Goal: Task Accomplishment & Management: Manage account settings

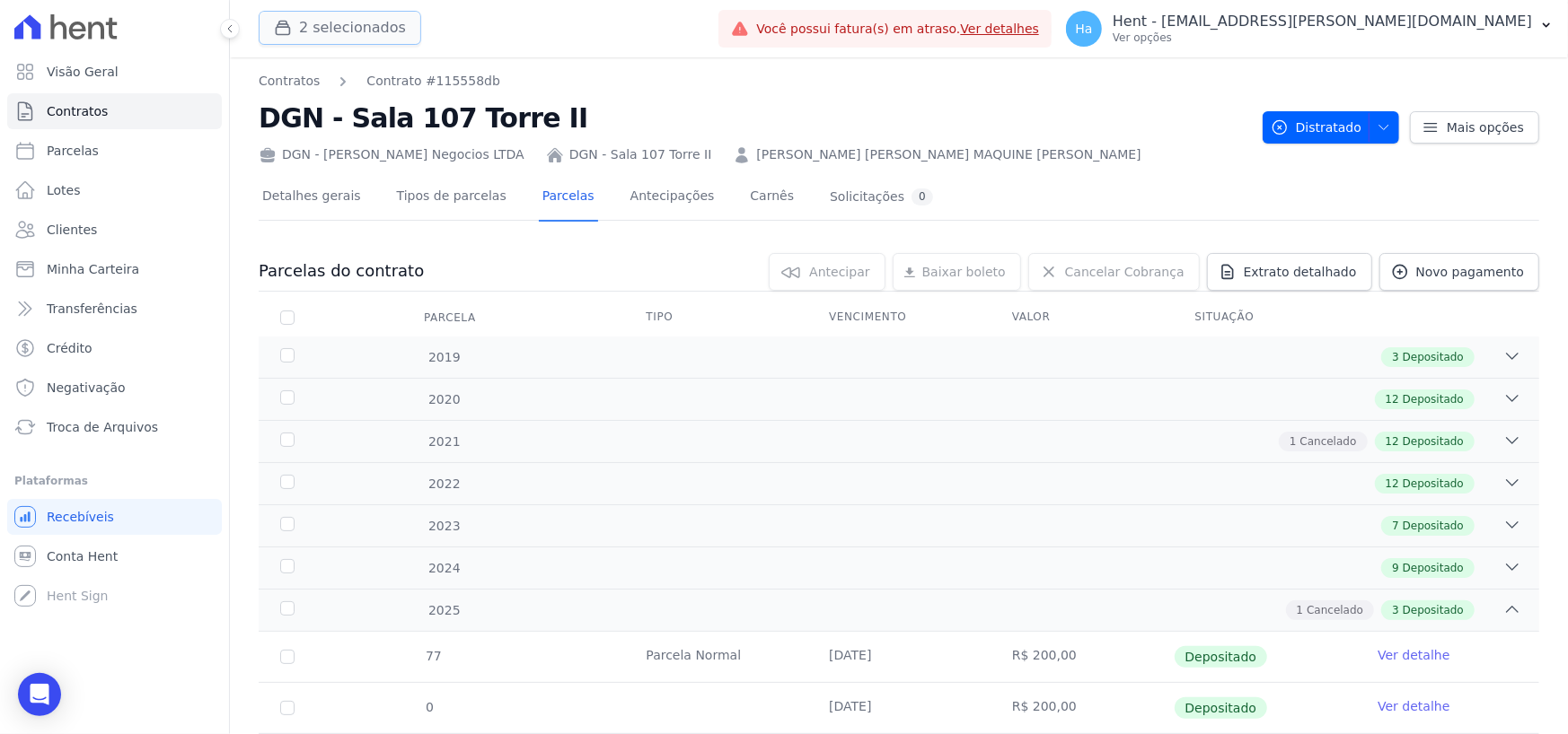
click at [349, 13] on button "2 selecionados" at bounding box center [340, 27] width 162 height 34
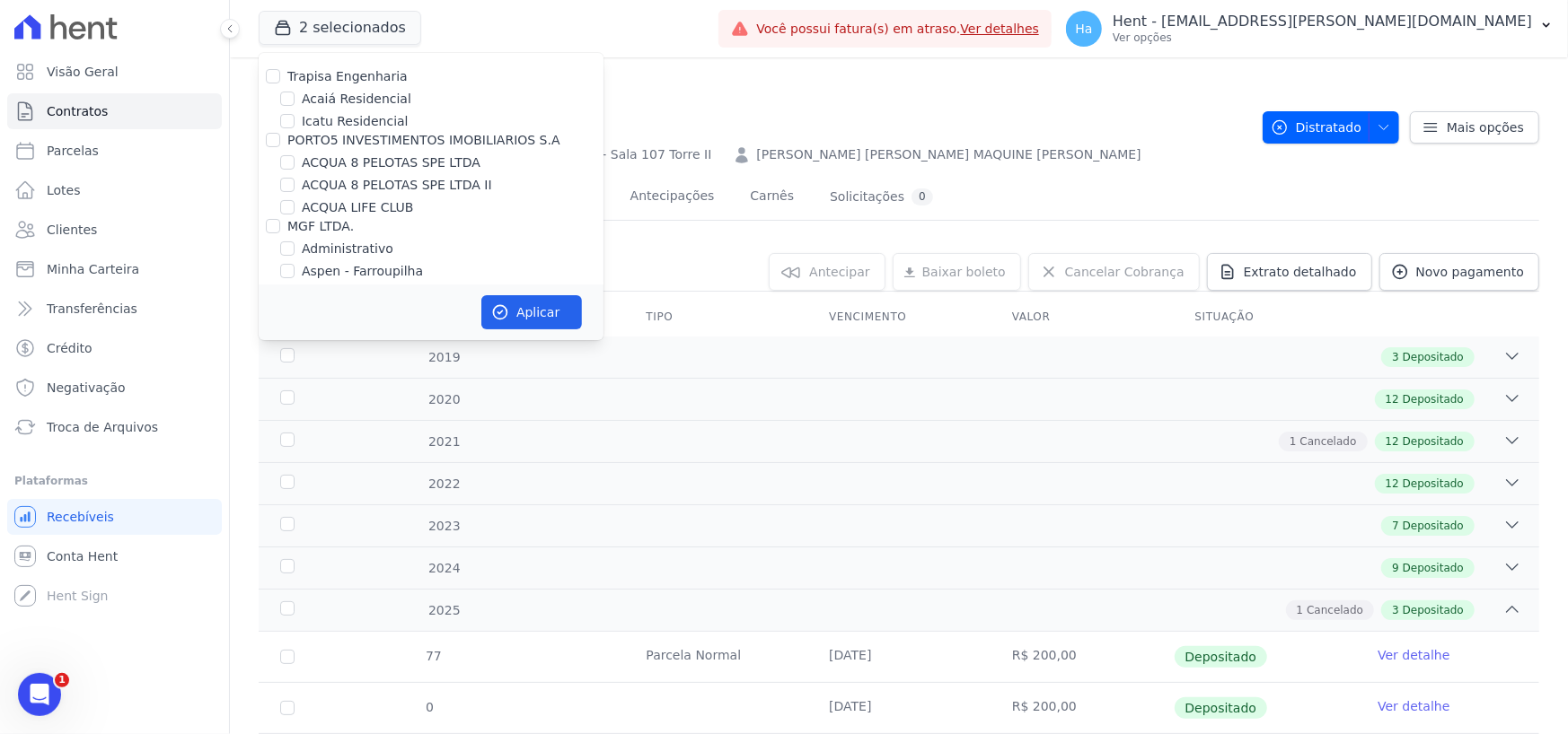
scroll to position [5952, 0]
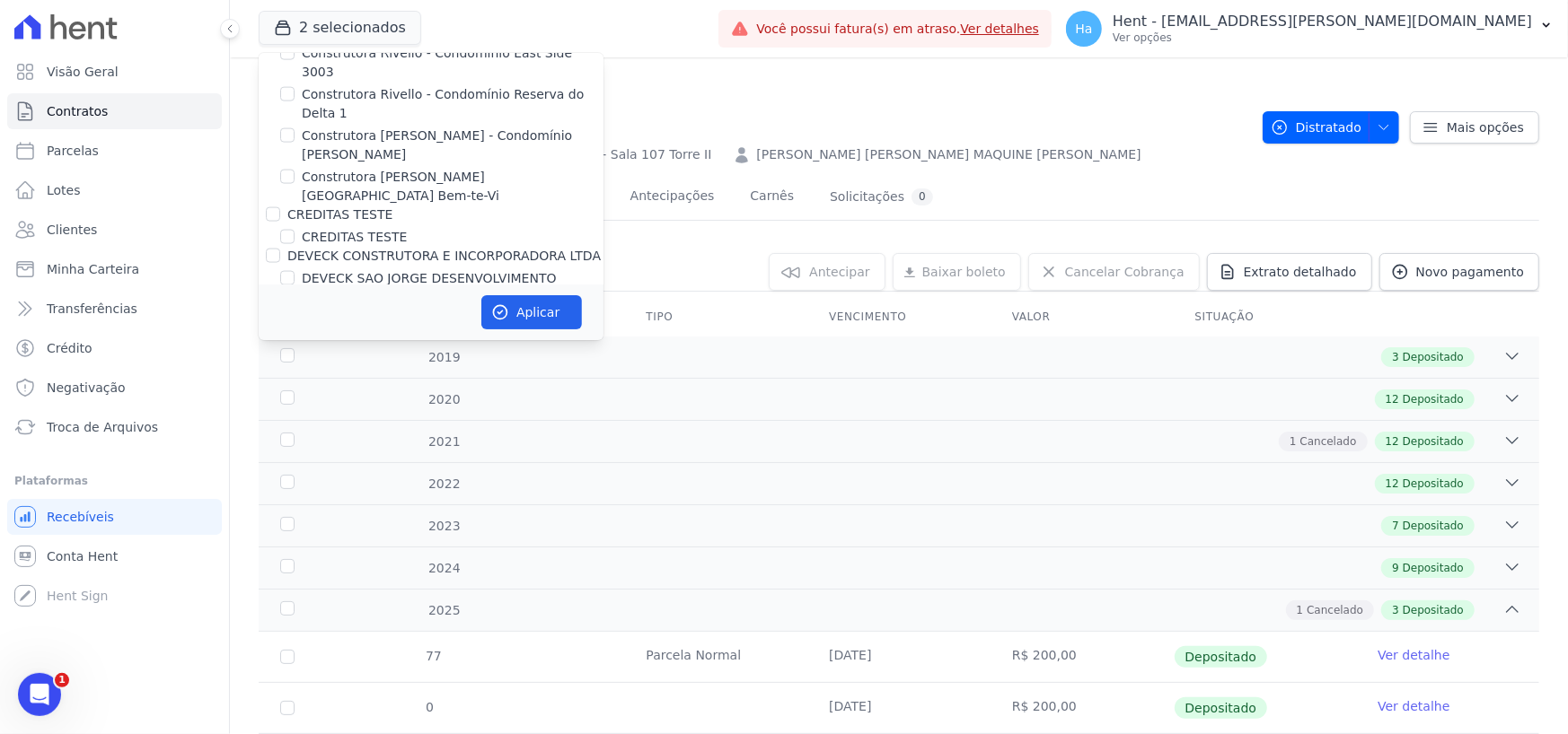
click at [273, 308] on input "[PERSON_NAME]" at bounding box center [272, 315] width 15 height 15
checkbox input "false"
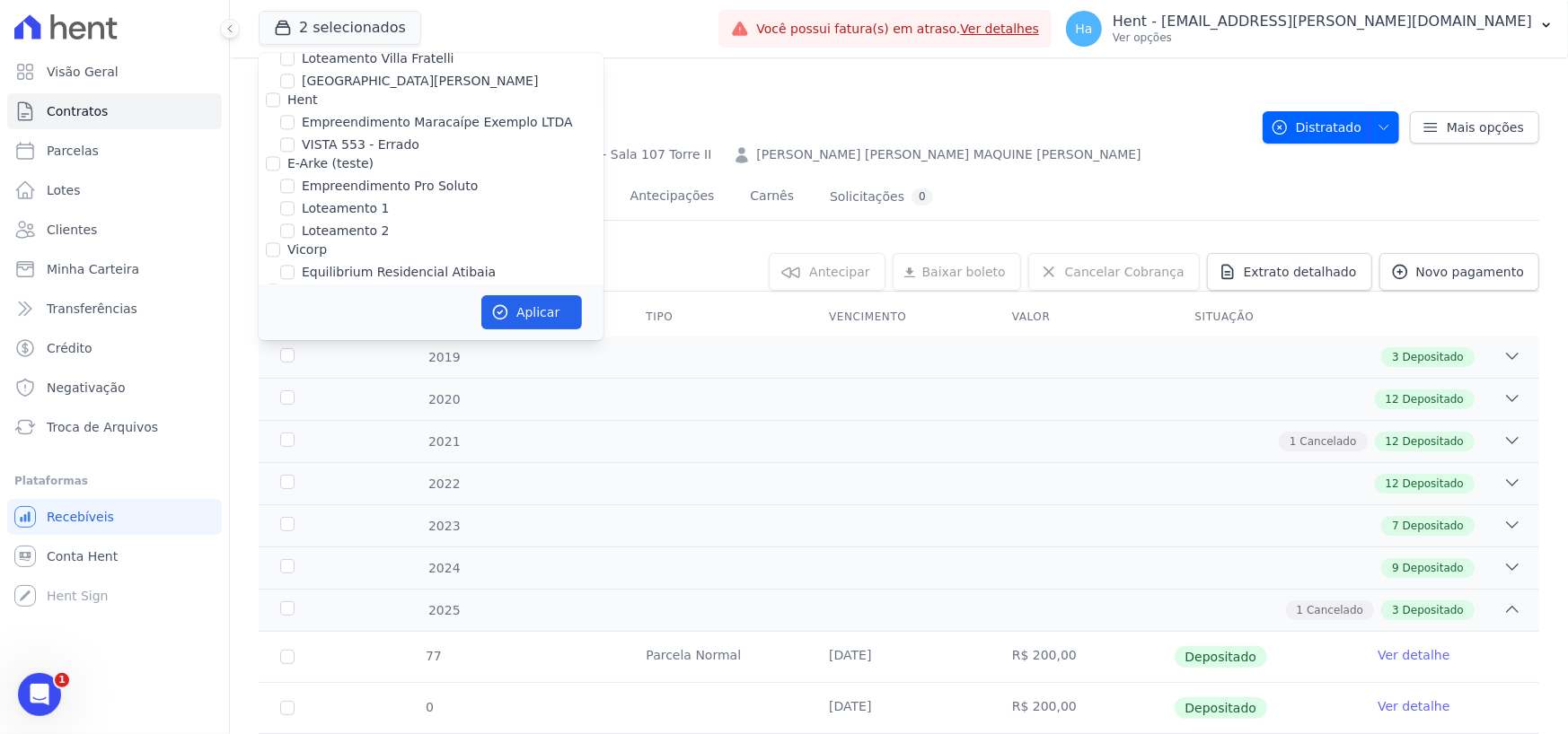
scroll to position [6806, 0]
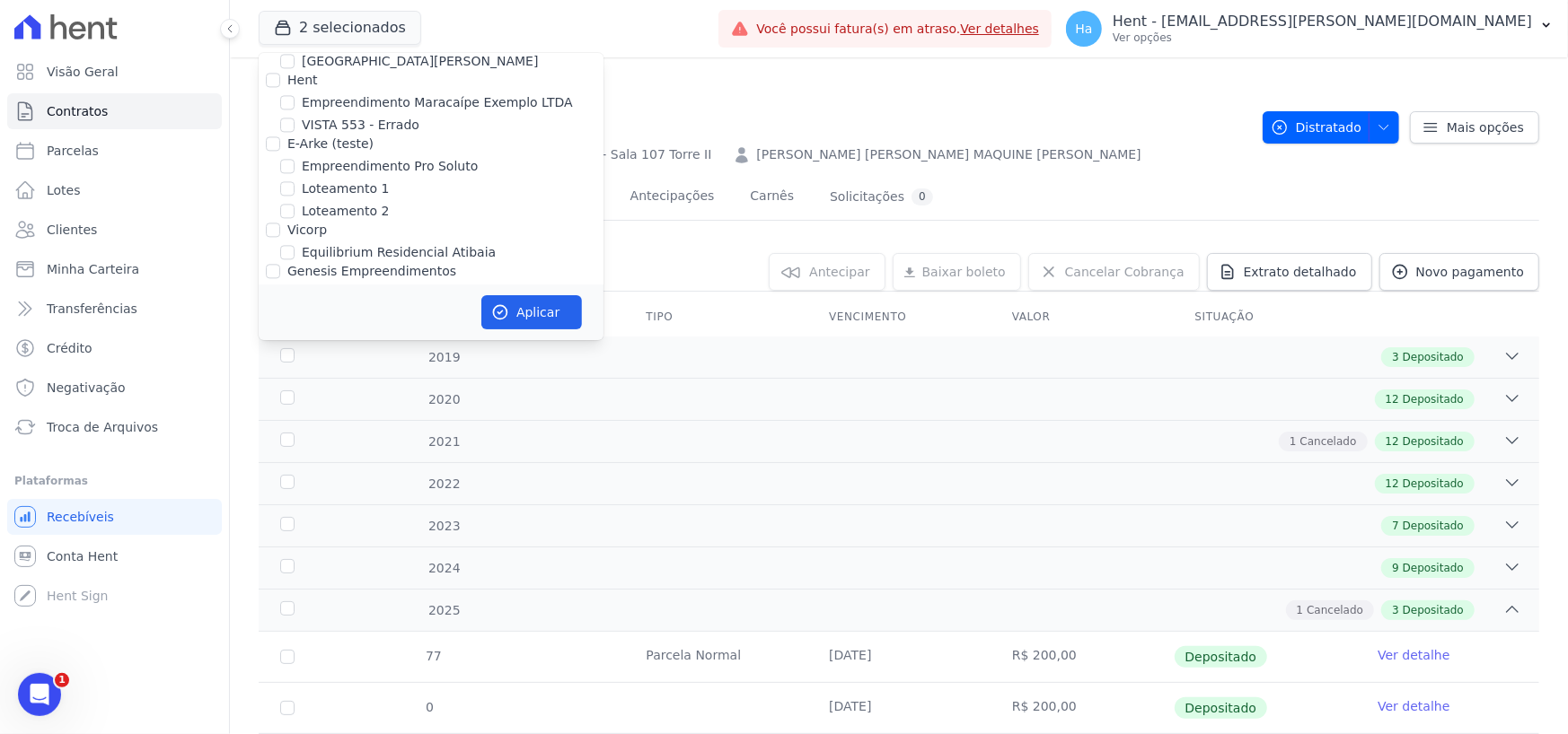
click at [285, 331] on input "[GEOGRAPHIC_DATA] 3" at bounding box center [287, 338] width 15 height 15
checkbox input "false"
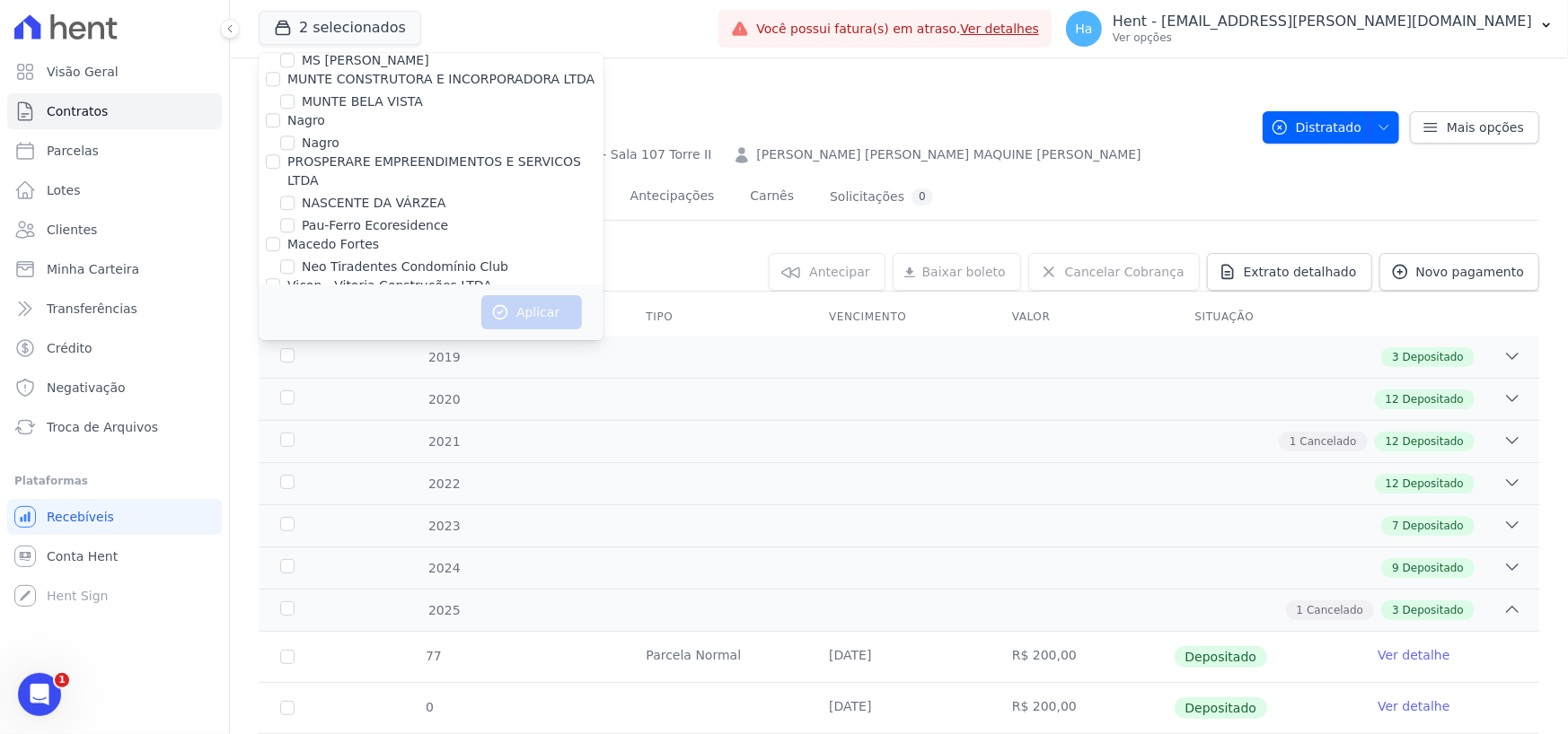
click at [269, 537] on input "OLIVEIRA INCORPORACOES E CONSTRUCOES LTDA" at bounding box center [272, 544] width 15 height 15
checkbox input "true"
click at [548, 314] on button "Aplicar" at bounding box center [531, 312] width 101 height 34
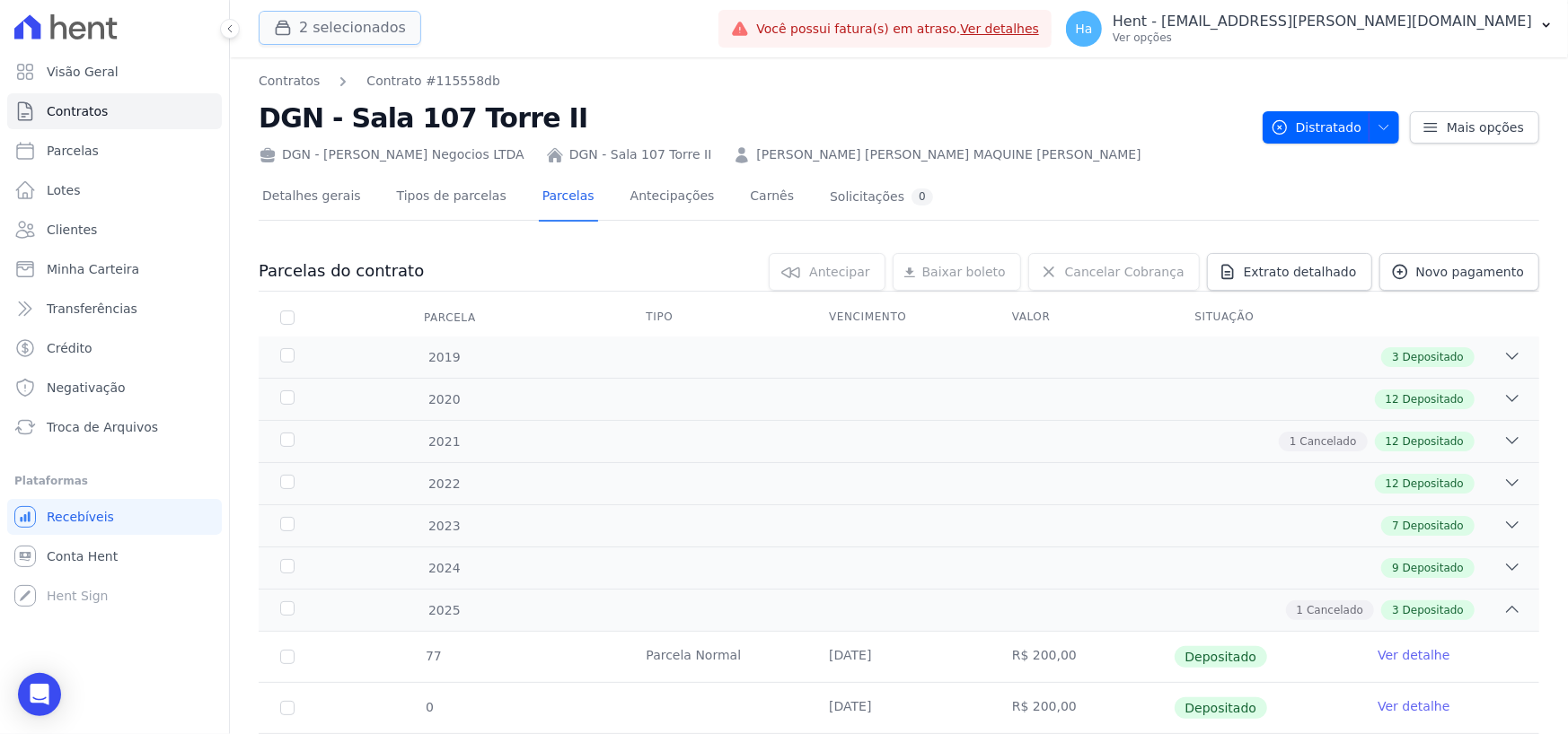
click at [341, 26] on button "2 selecionados" at bounding box center [340, 27] width 162 height 34
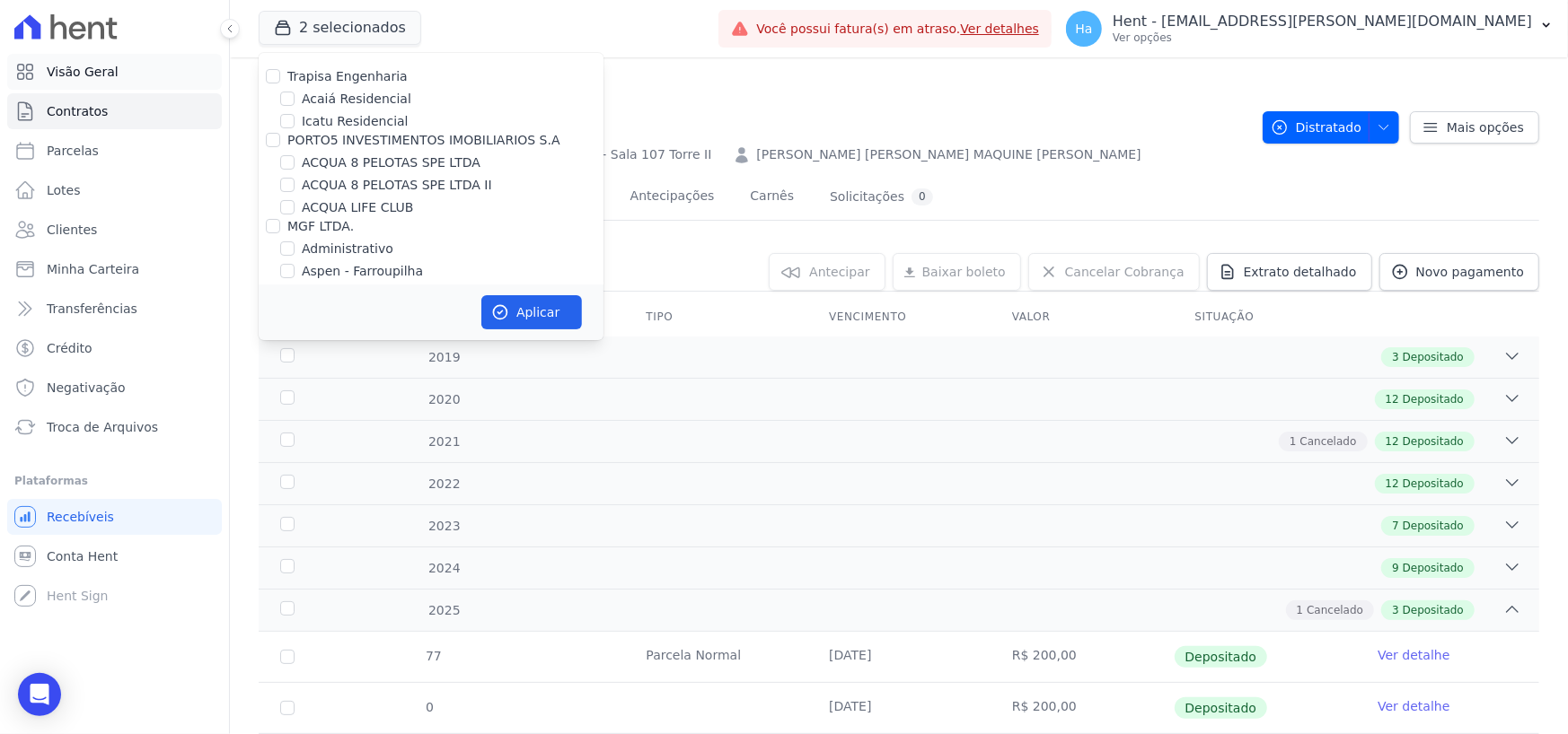
click at [136, 69] on link "Visão Geral" at bounding box center [114, 71] width 215 height 36
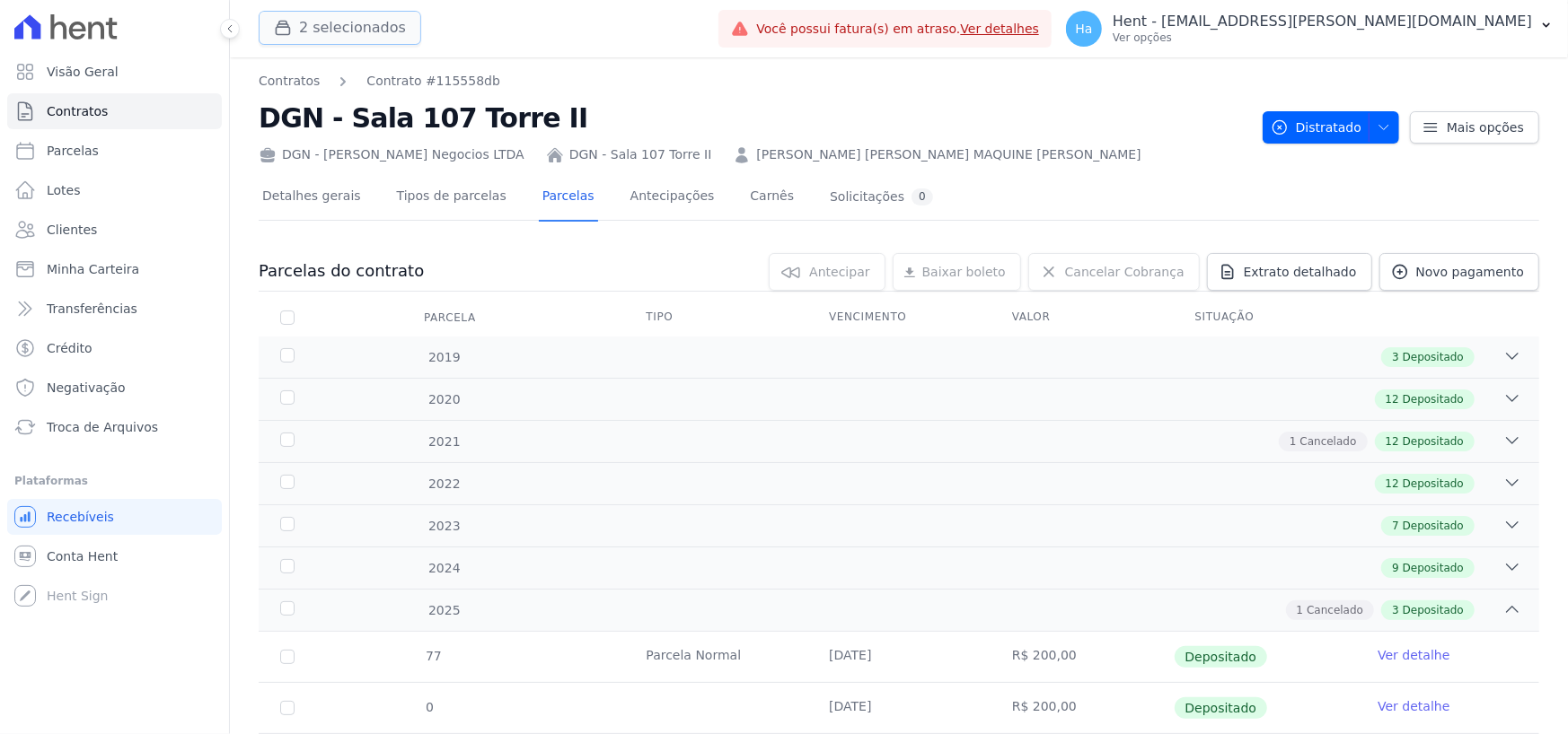
click at [349, 40] on button "2 selecionados" at bounding box center [340, 27] width 162 height 34
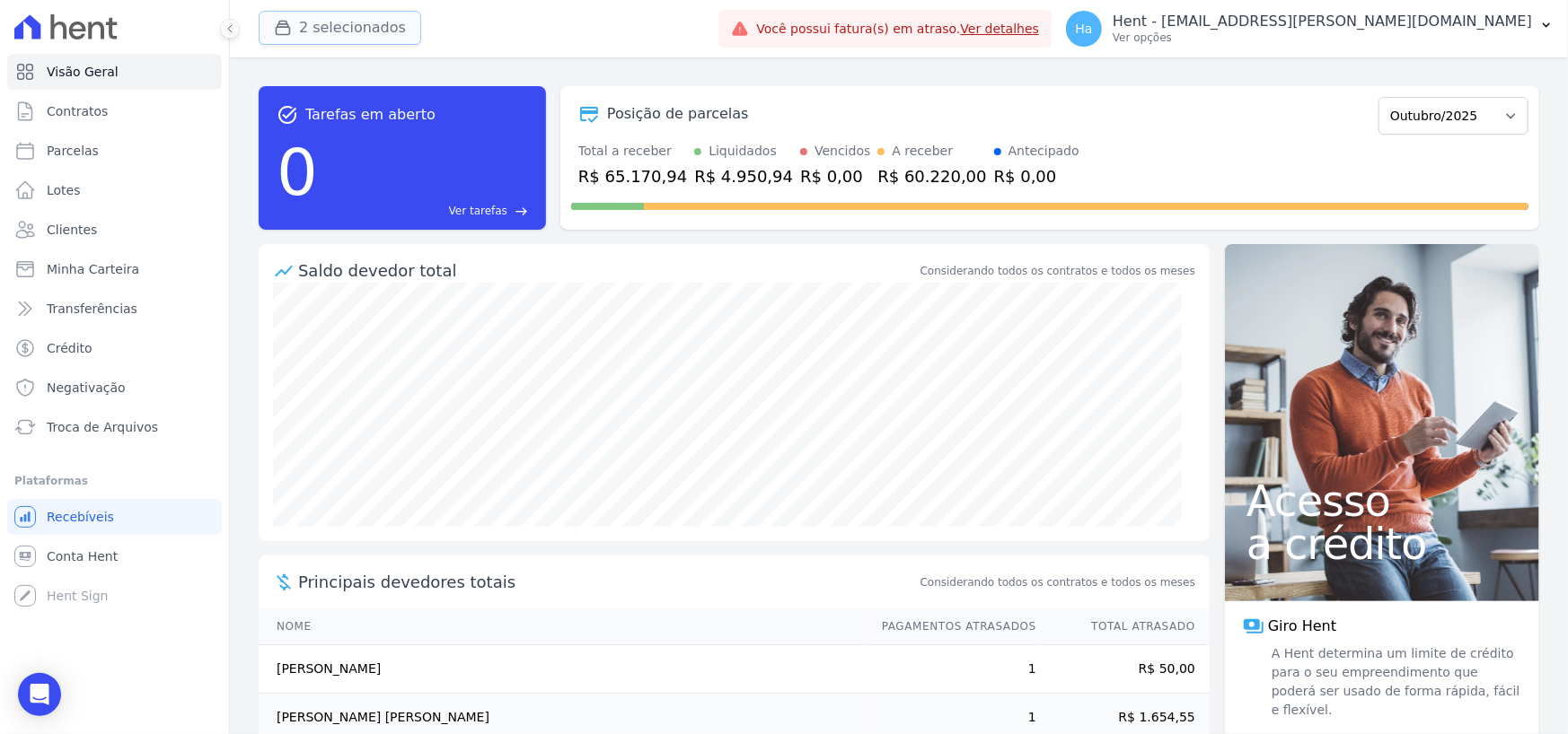
click at [351, 13] on button "2 selecionados" at bounding box center [340, 27] width 162 height 34
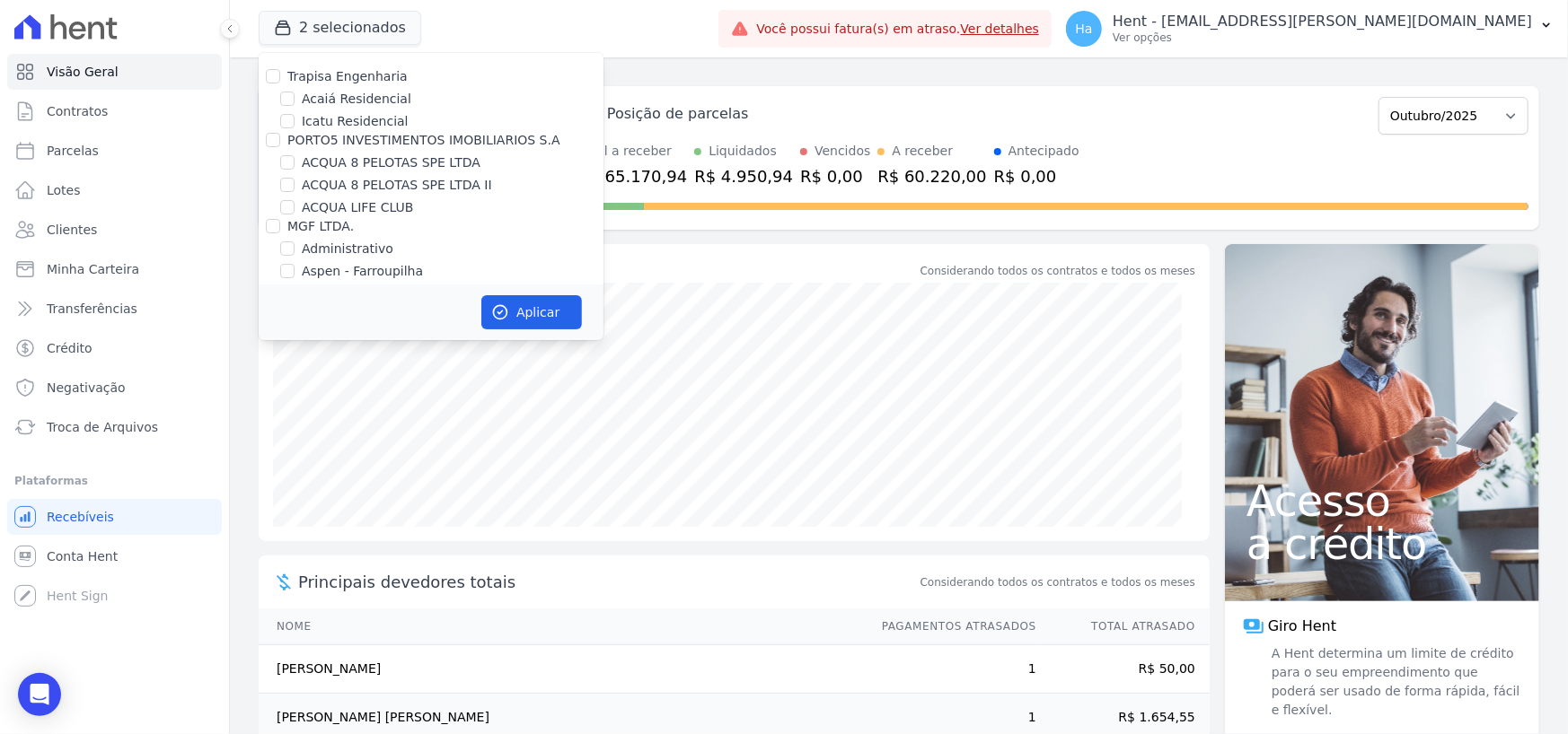
click at [835, 73] on div "task_alt Tarefas em aberto 0 Ver tarefas east Posição de parcelas Outubro/2019 …" at bounding box center [899, 158] width 1281 height 173
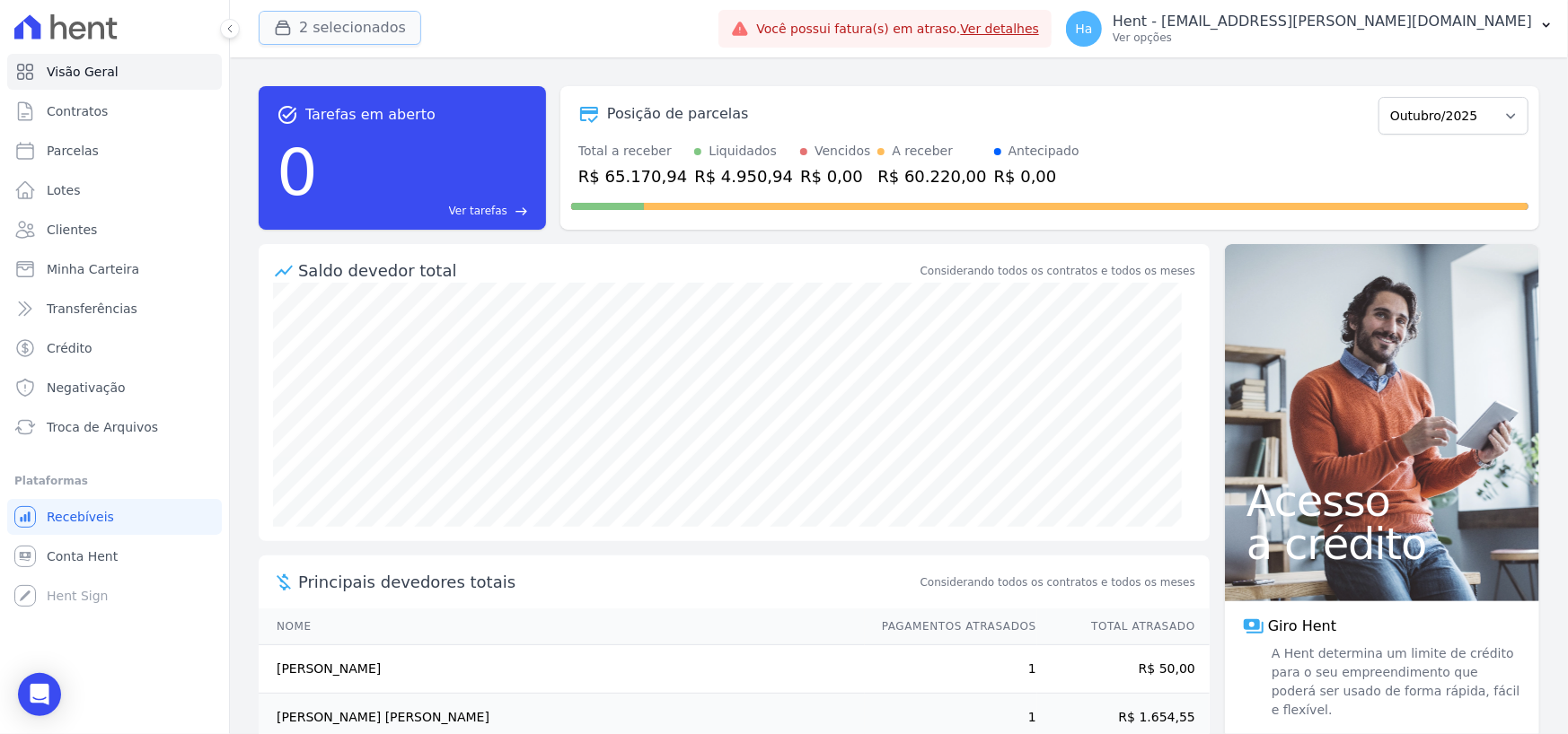
click at [319, 35] on button "2 selecionados" at bounding box center [340, 27] width 162 height 34
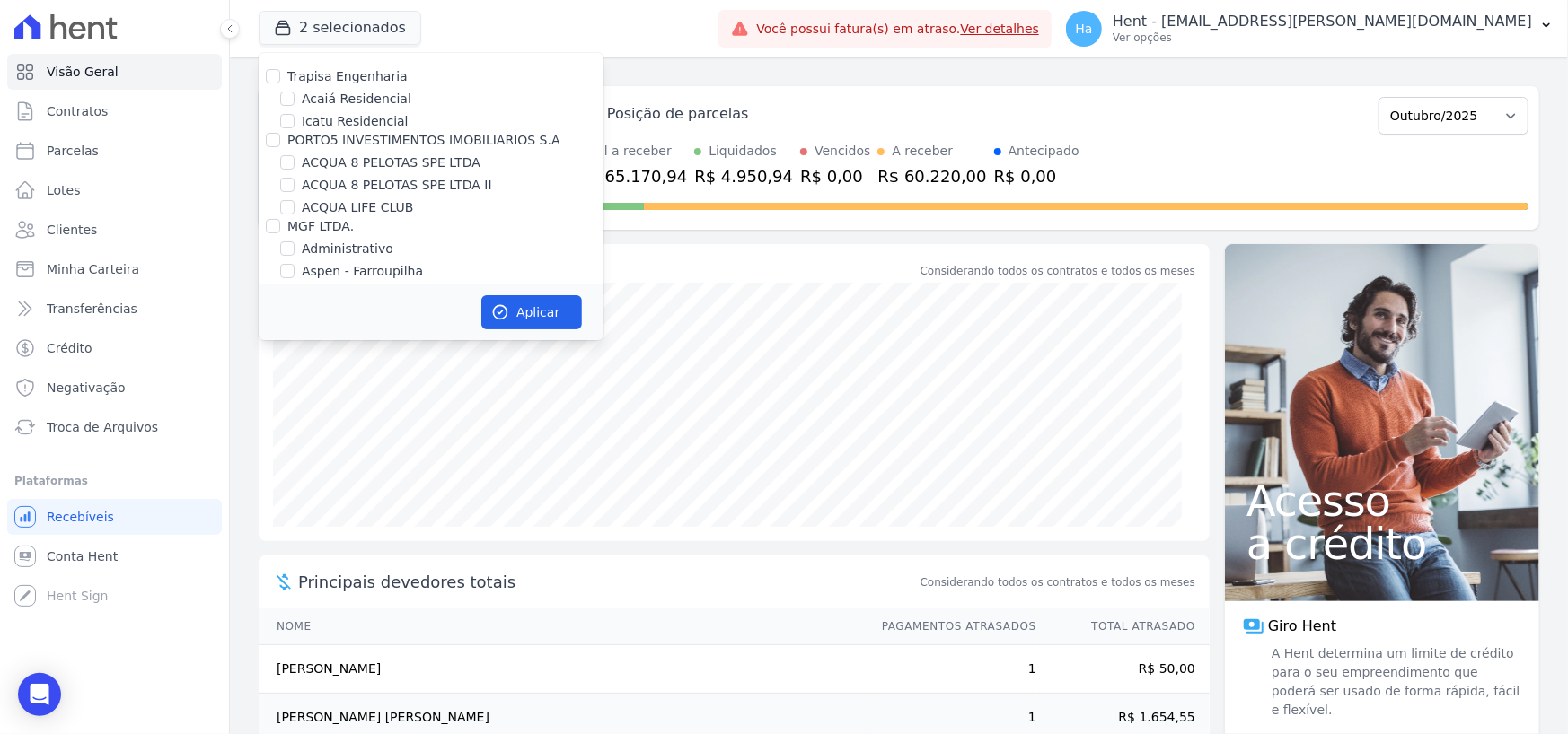
scroll to position [5952, 0]
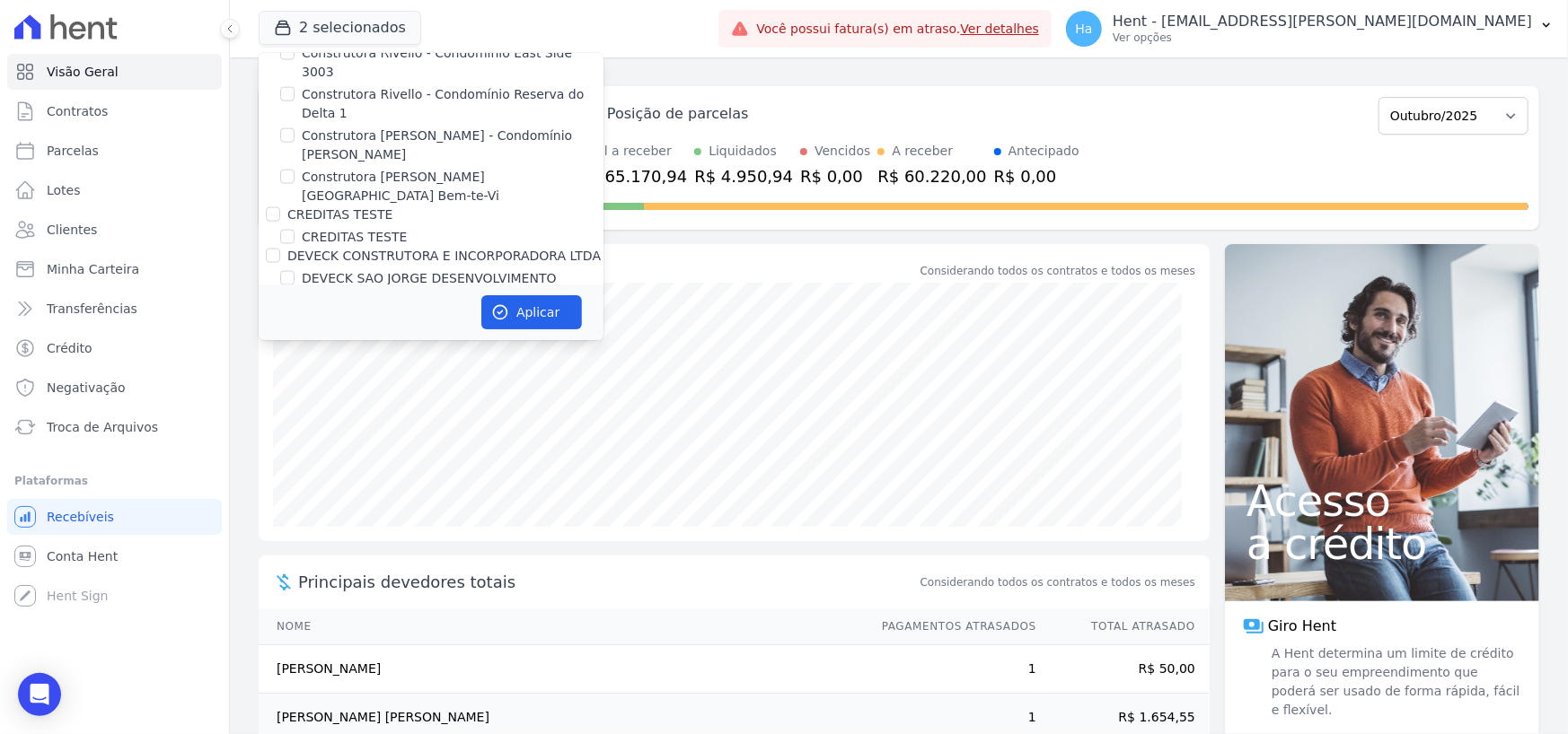
click at [273, 308] on input "[PERSON_NAME]" at bounding box center [272, 315] width 15 height 15
checkbox input "false"
click at [557, 315] on button "Aplicar" at bounding box center [531, 312] width 101 height 34
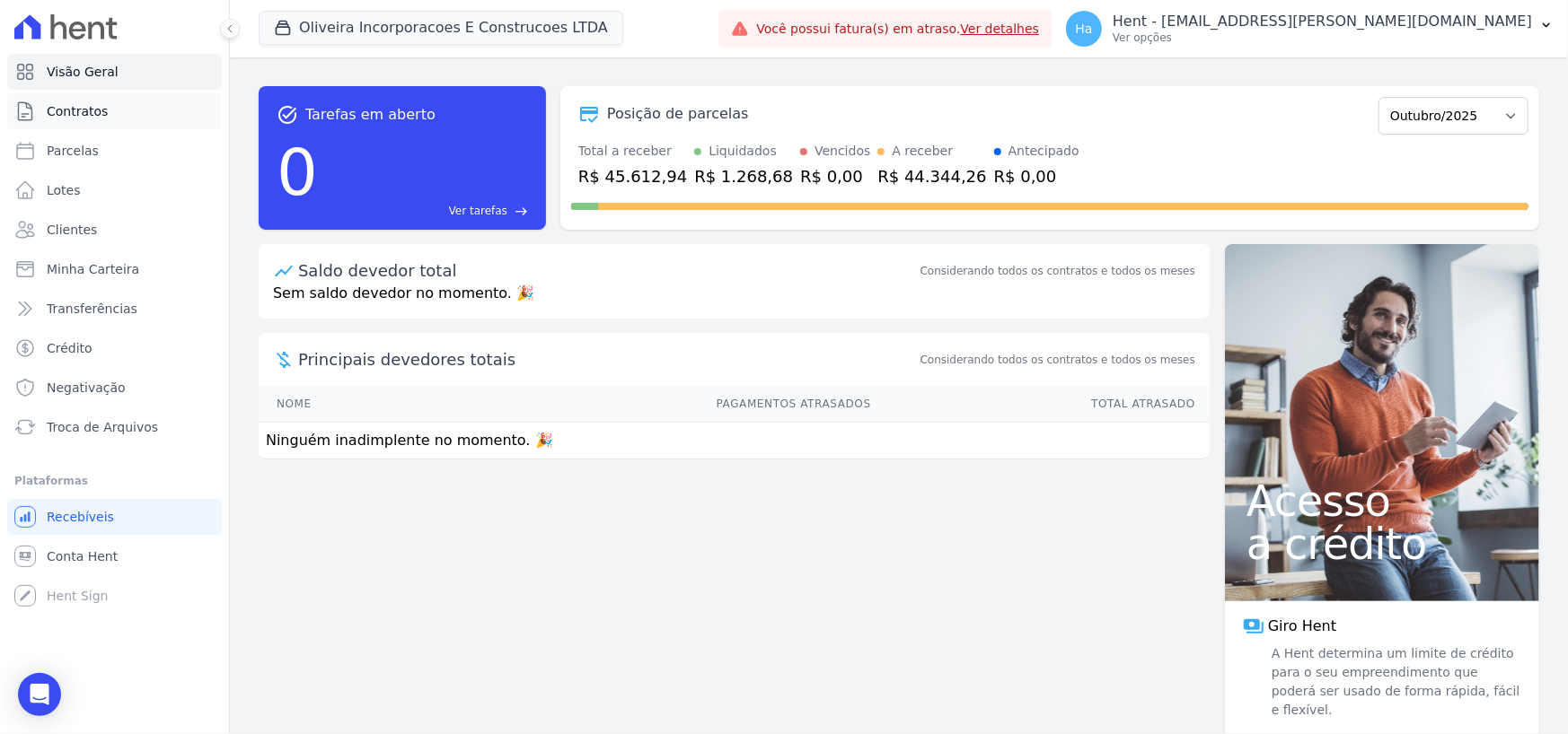
click at [106, 110] on link "Contratos" at bounding box center [114, 111] width 215 height 36
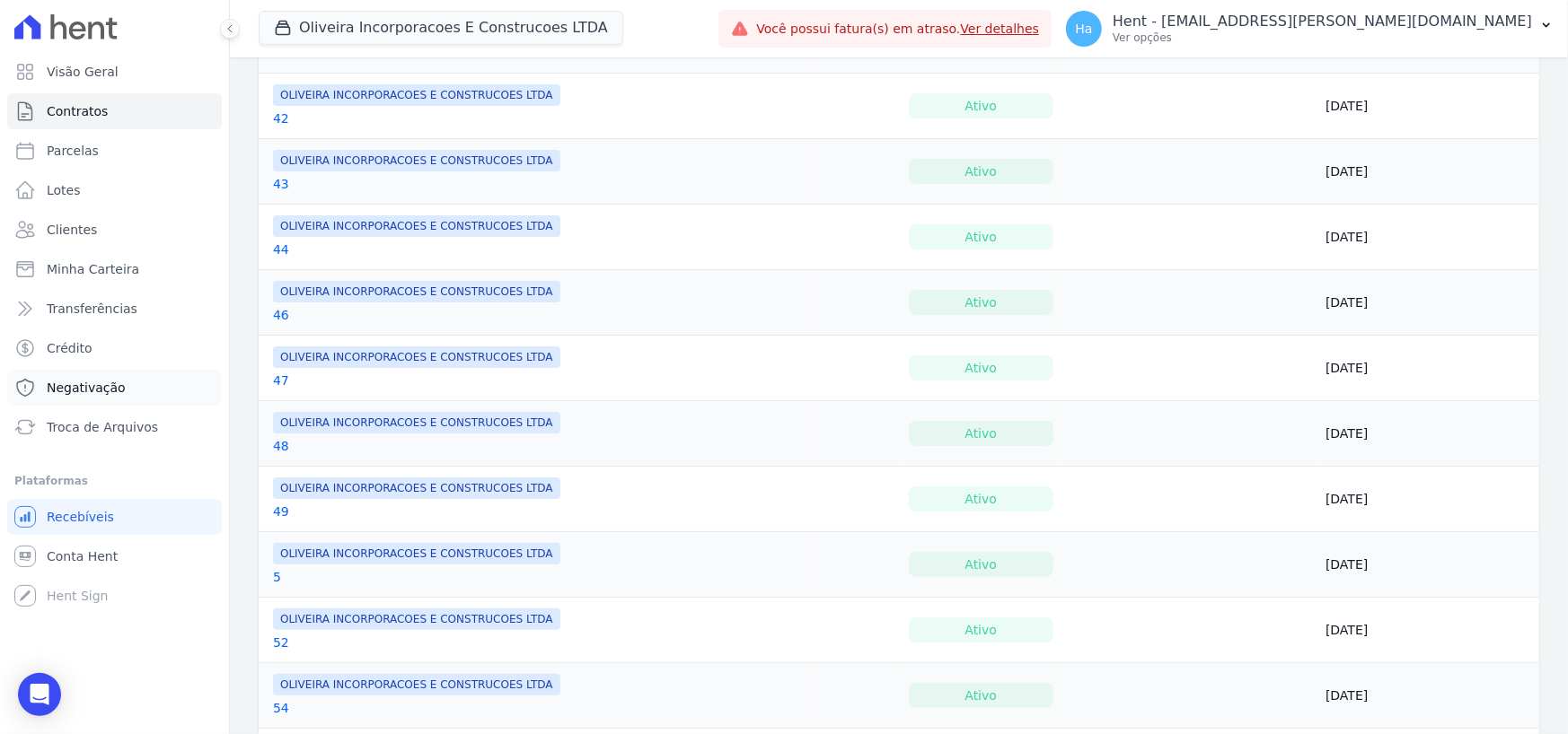
scroll to position [1302, 0]
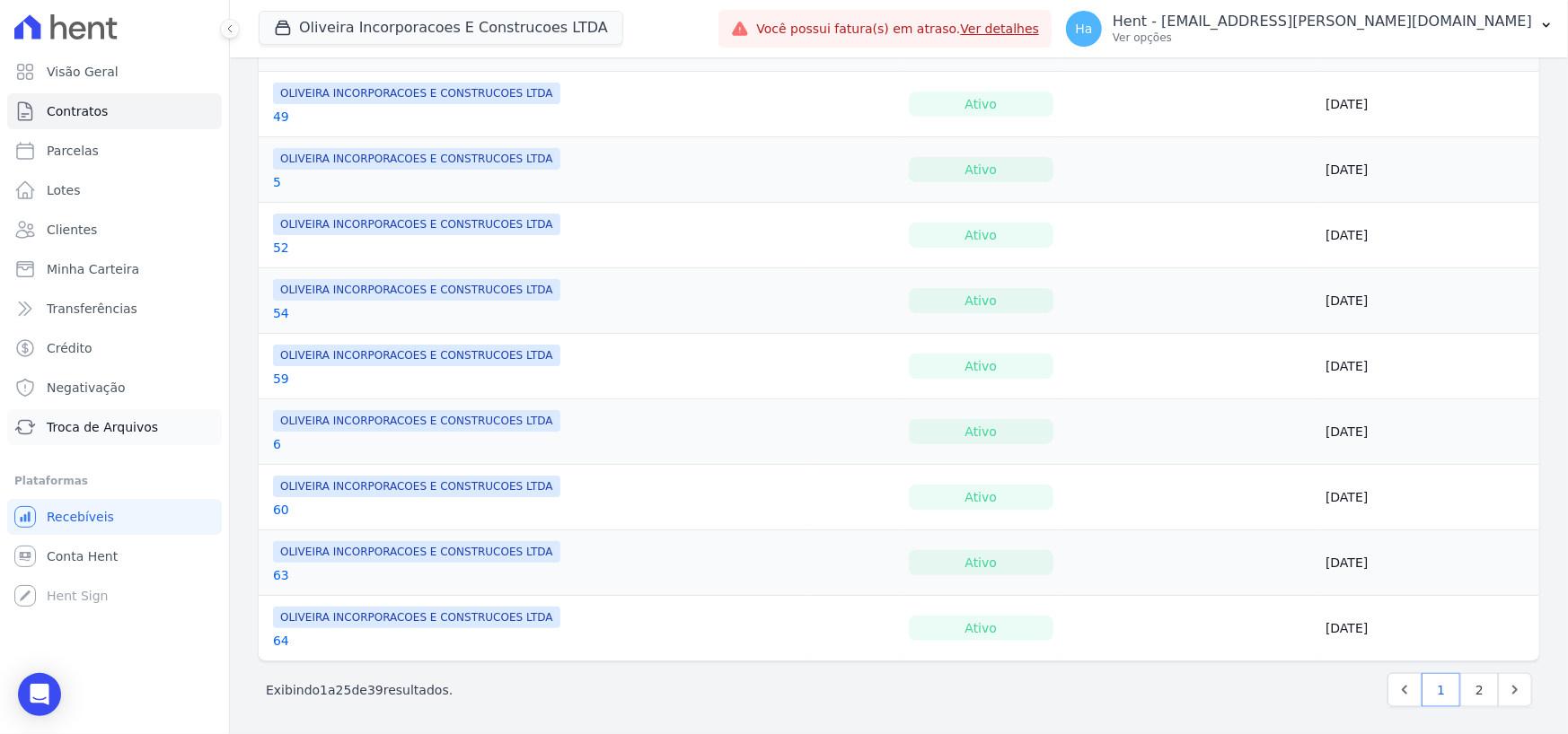
click at [100, 427] on span "Troca de Arquivos" at bounding box center [103, 428] width 111 height 18
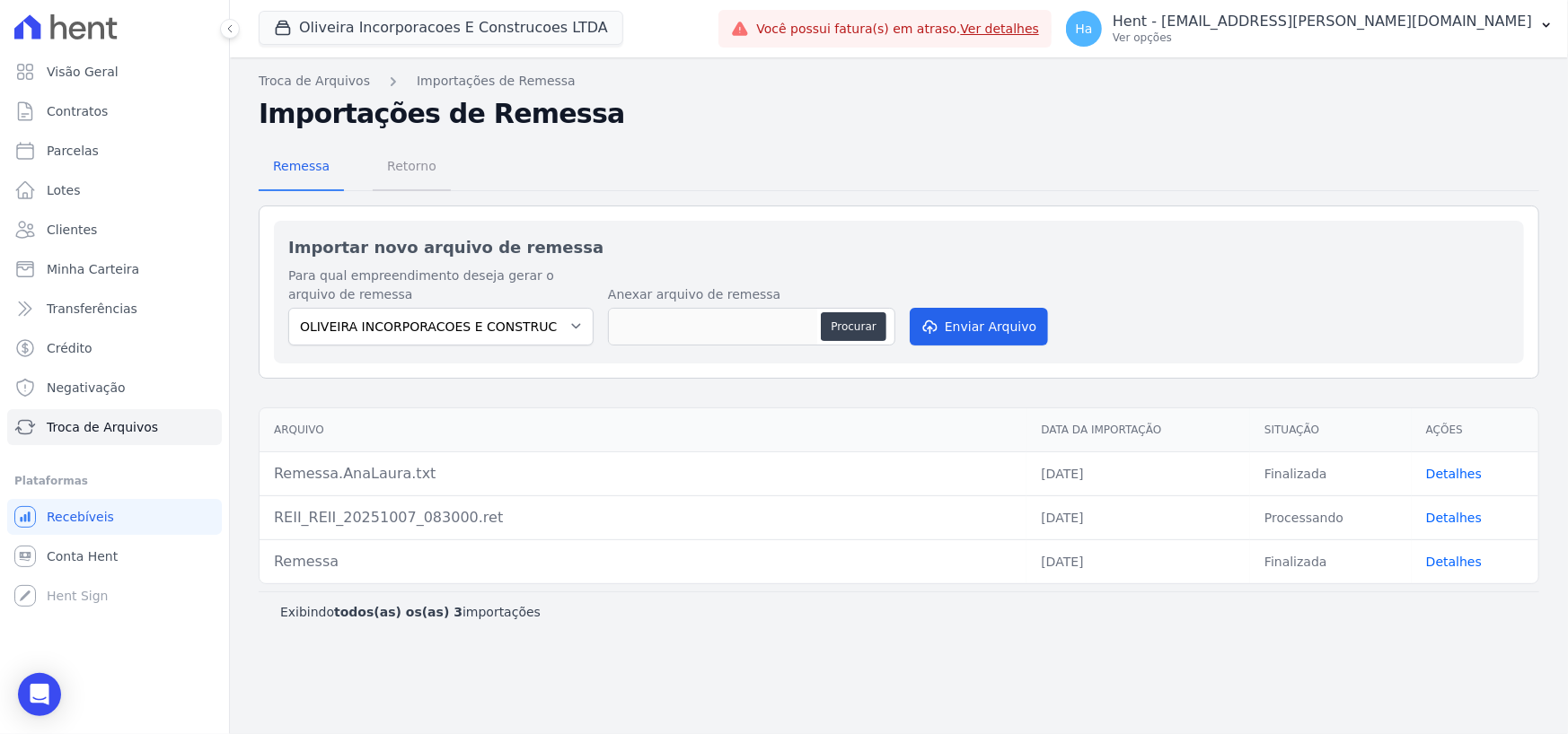
click at [407, 174] on span "Retorno" at bounding box center [411, 166] width 71 height 36
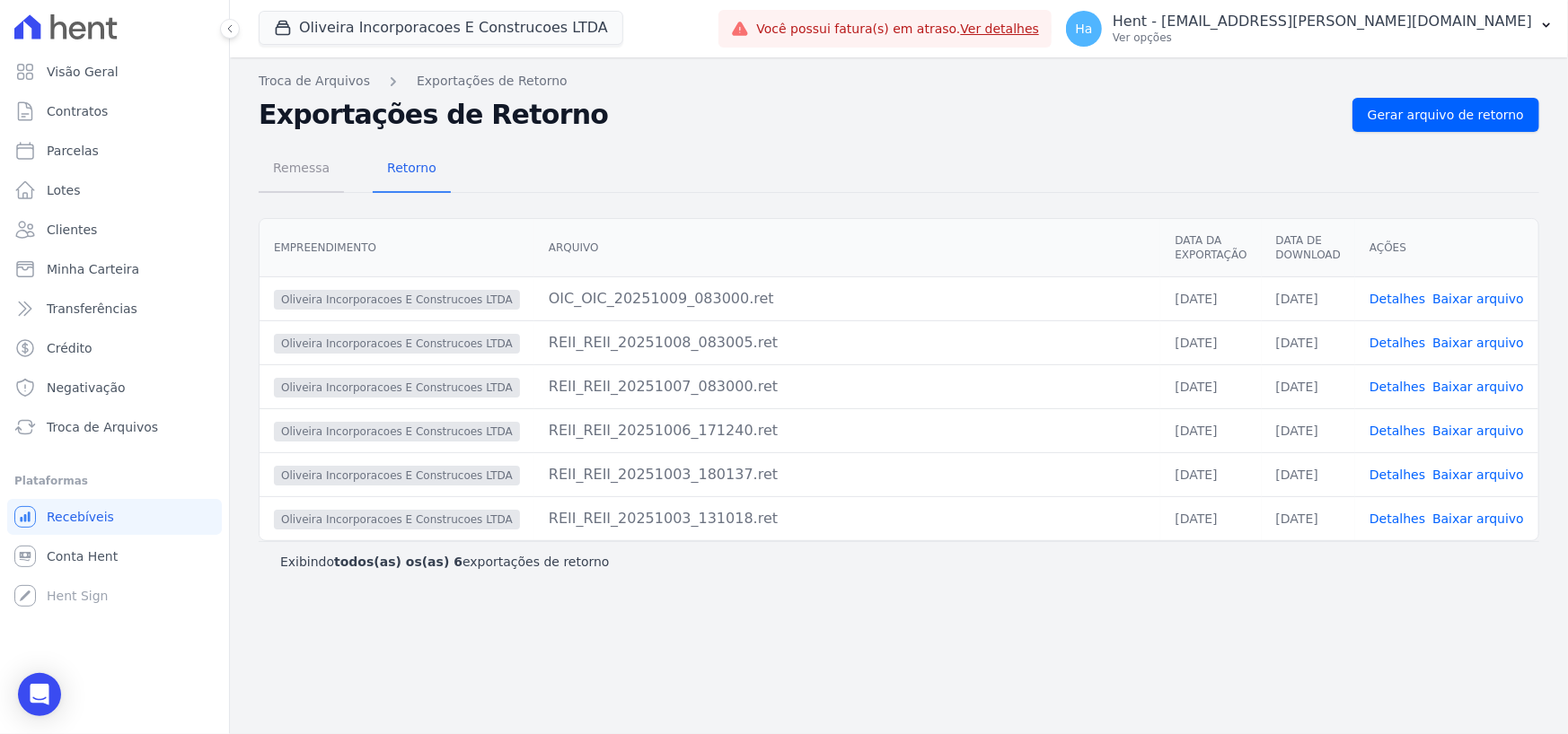
click at [277, 180] on span "Remessa" at bounding box center [302, 168] width 78 height 36
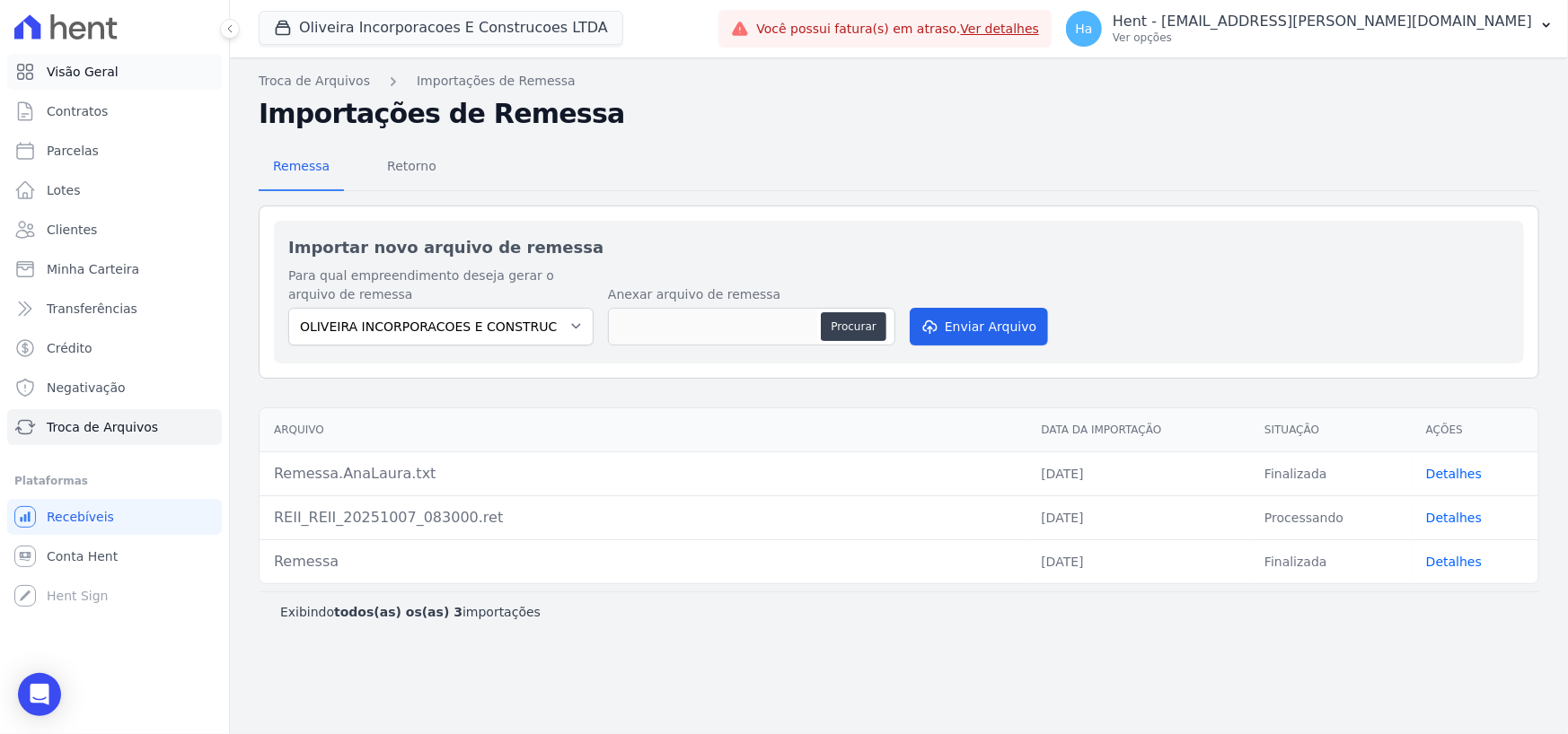
click at [92, 78] on span "Visão Geral" at bounding box center [83, 71] width 72 height 18
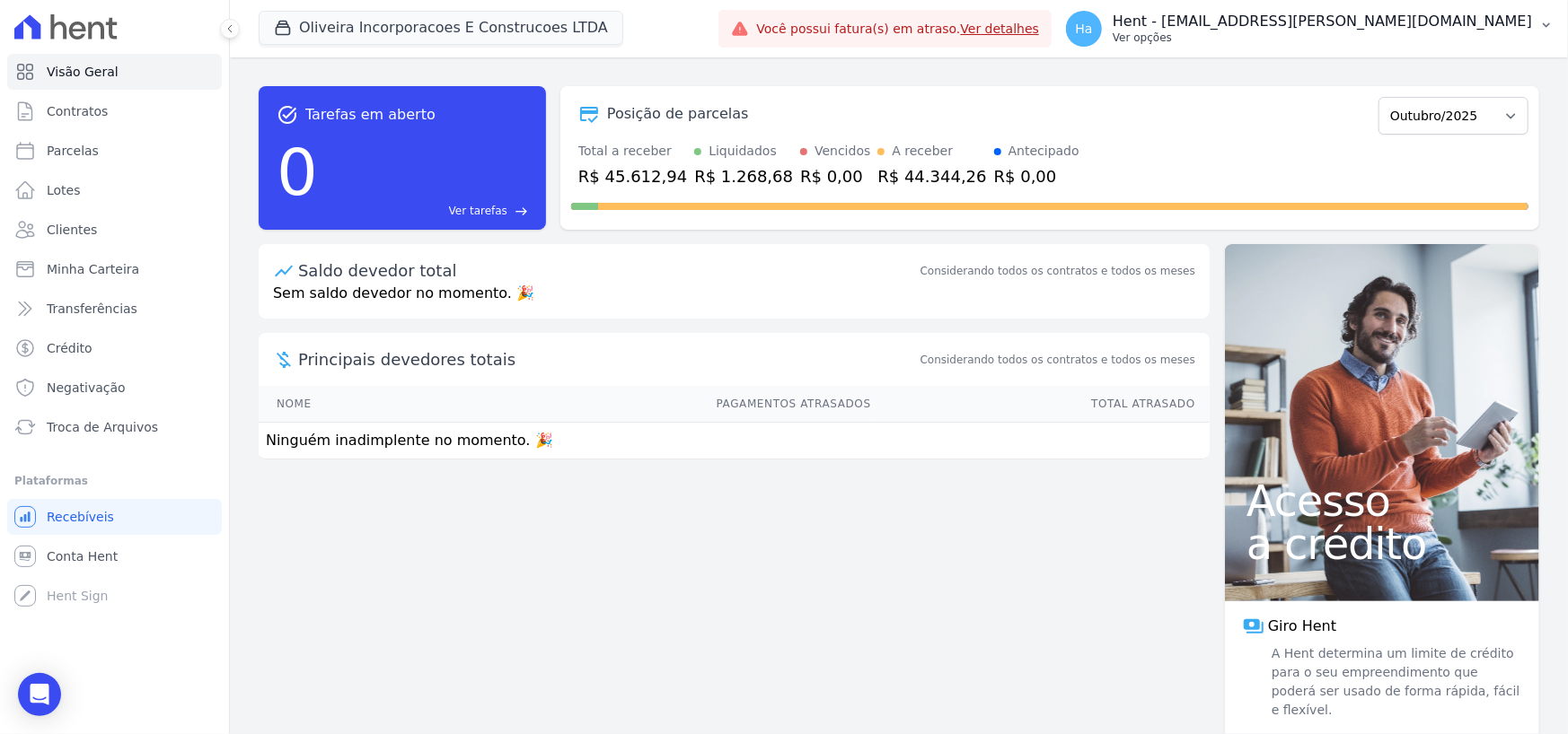
click at [1401, 34] on p "Ver opções" at bounding box center [1323, 37] width 420 height 15
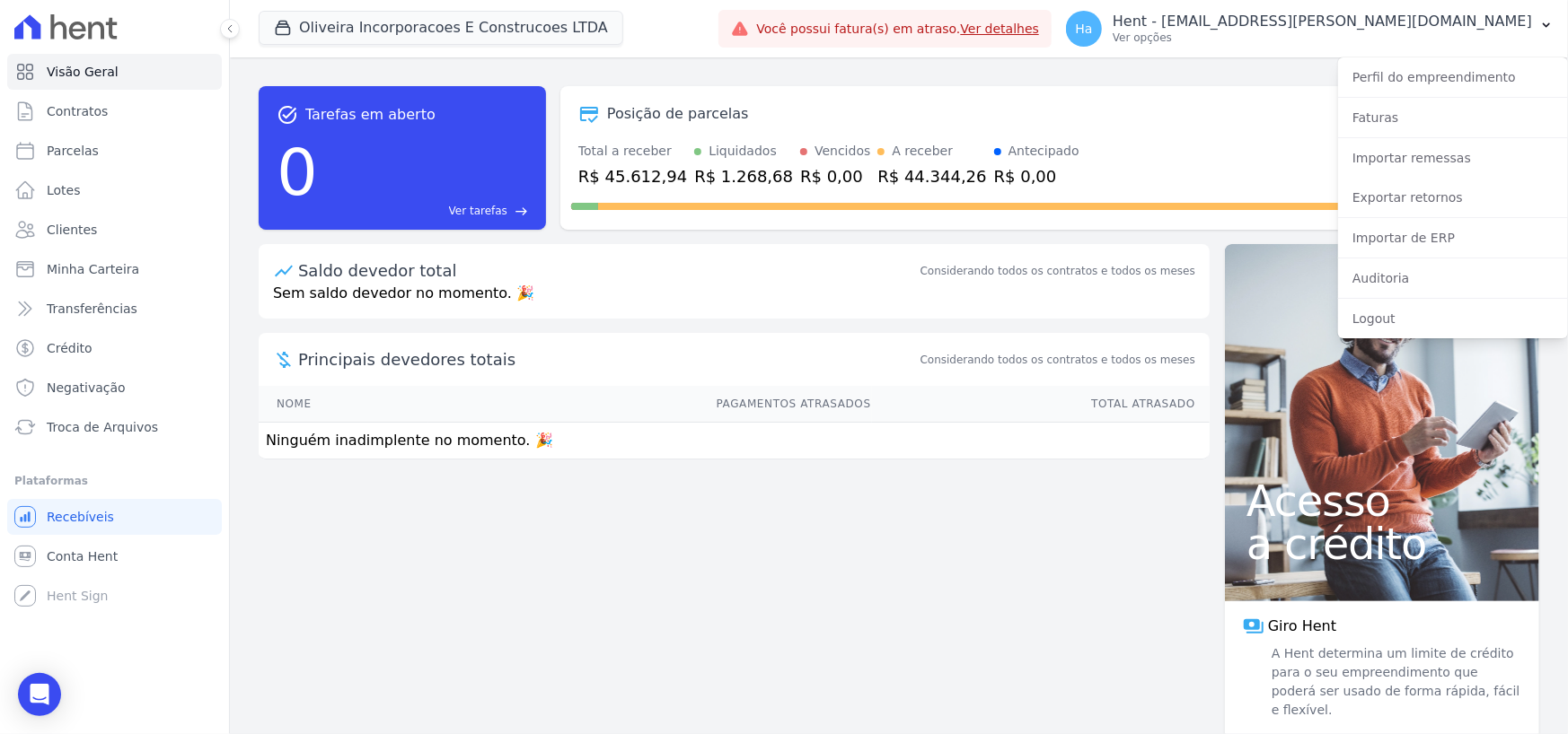
click at [1205, 79] on div "task_alt Tarefas em aberto 0 Ver tarefas east Posição de parcelas Janeiro/2024 …" at bounding box center [899, 158] width 1281 height 173
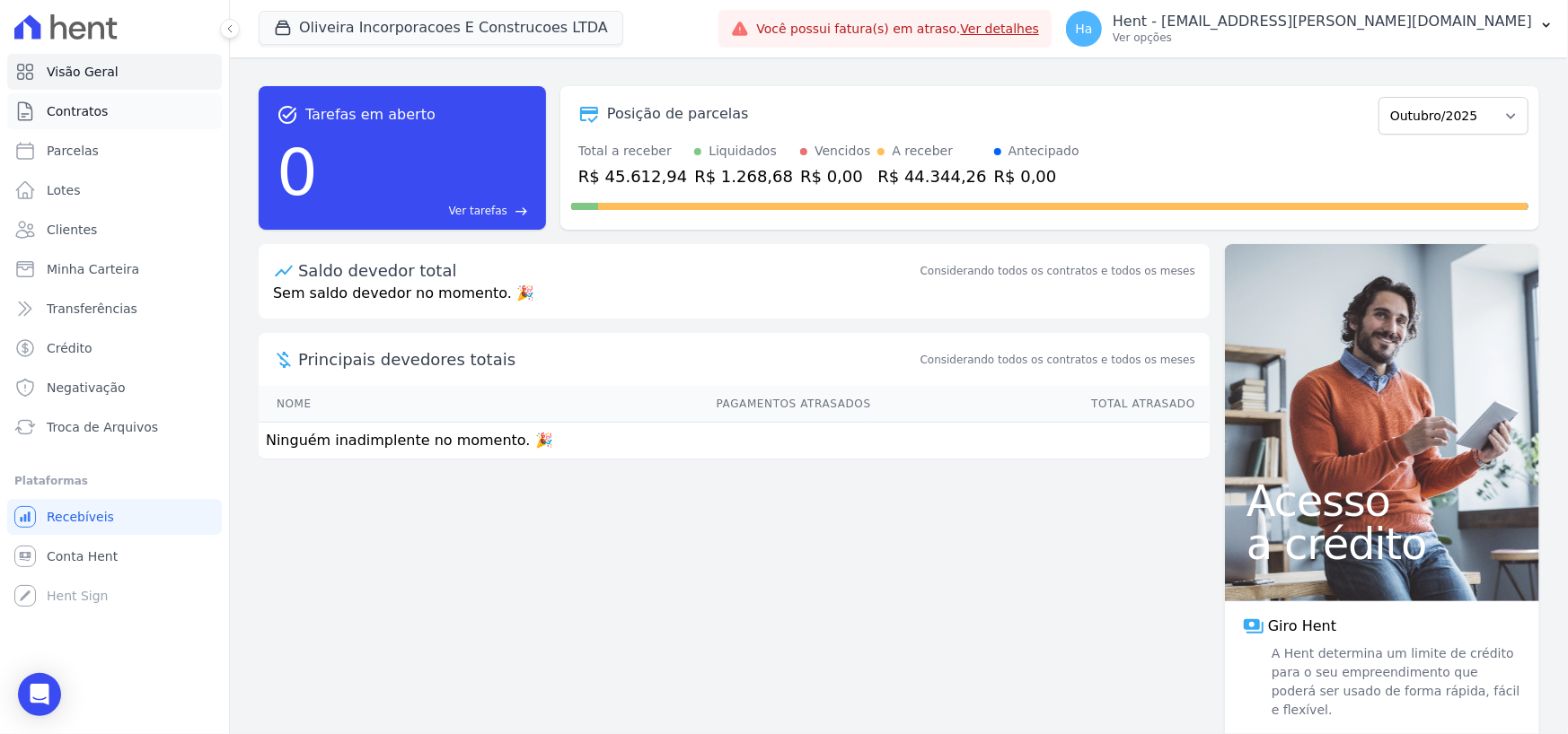
click at [94, 110] on span "Contratos" at bounding box center [77, 111] width 62 height 18
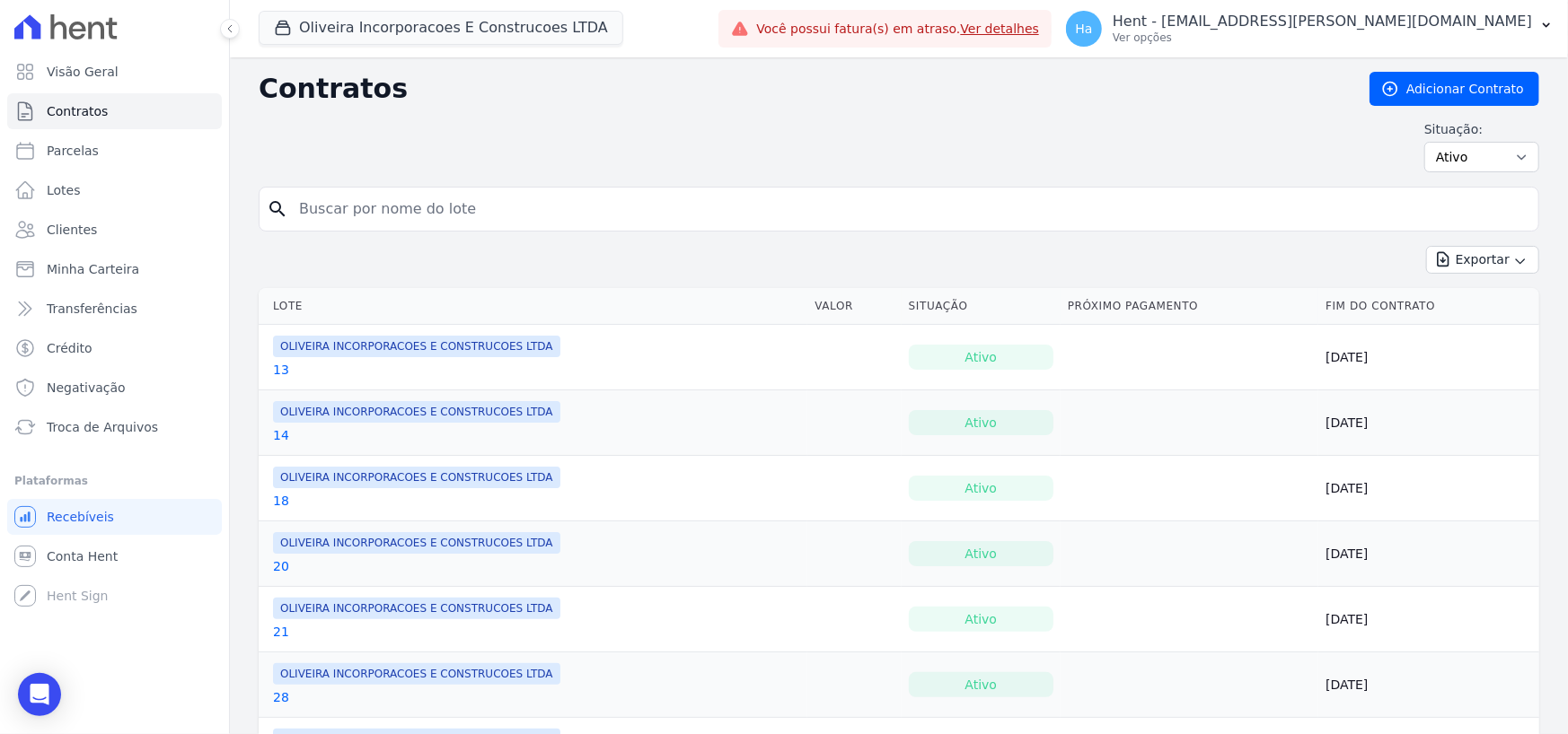
click at [283, 430] on link "14" at bounding box center [281, 435] width 17 height 18
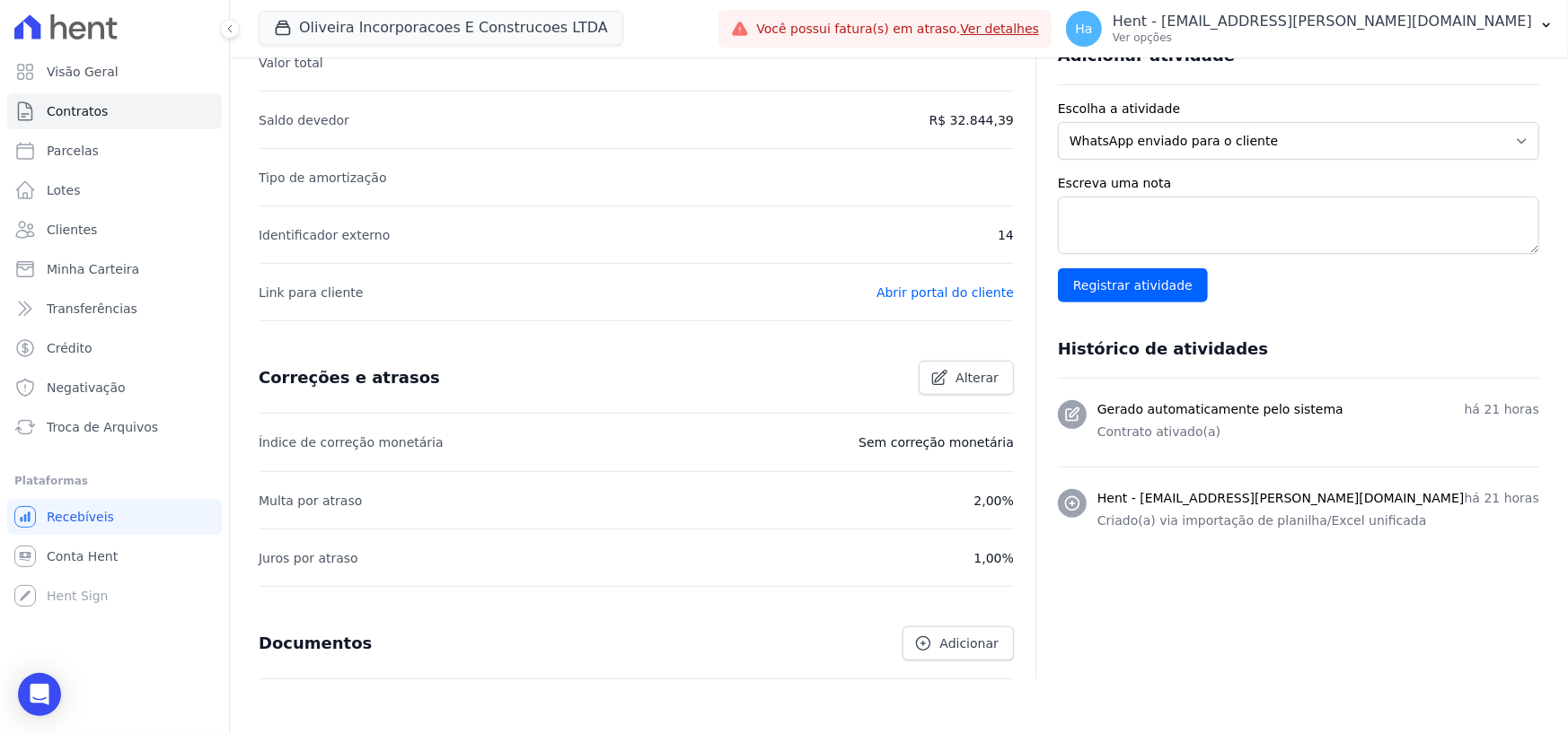
scroll to position [511, 0]
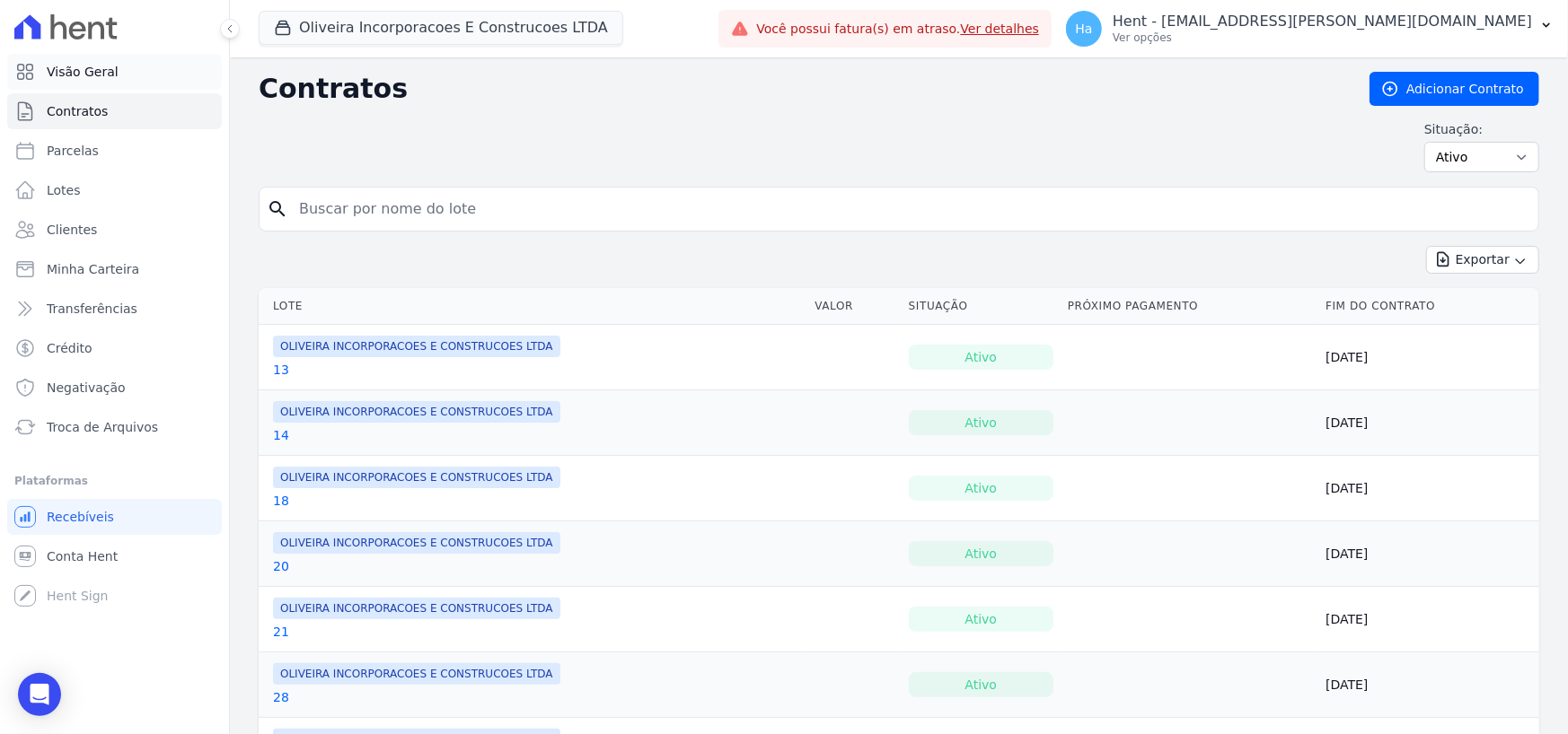
click at [108, 55] on link "Visão Geral" at bounding box center [114, 71] width 215 height 36
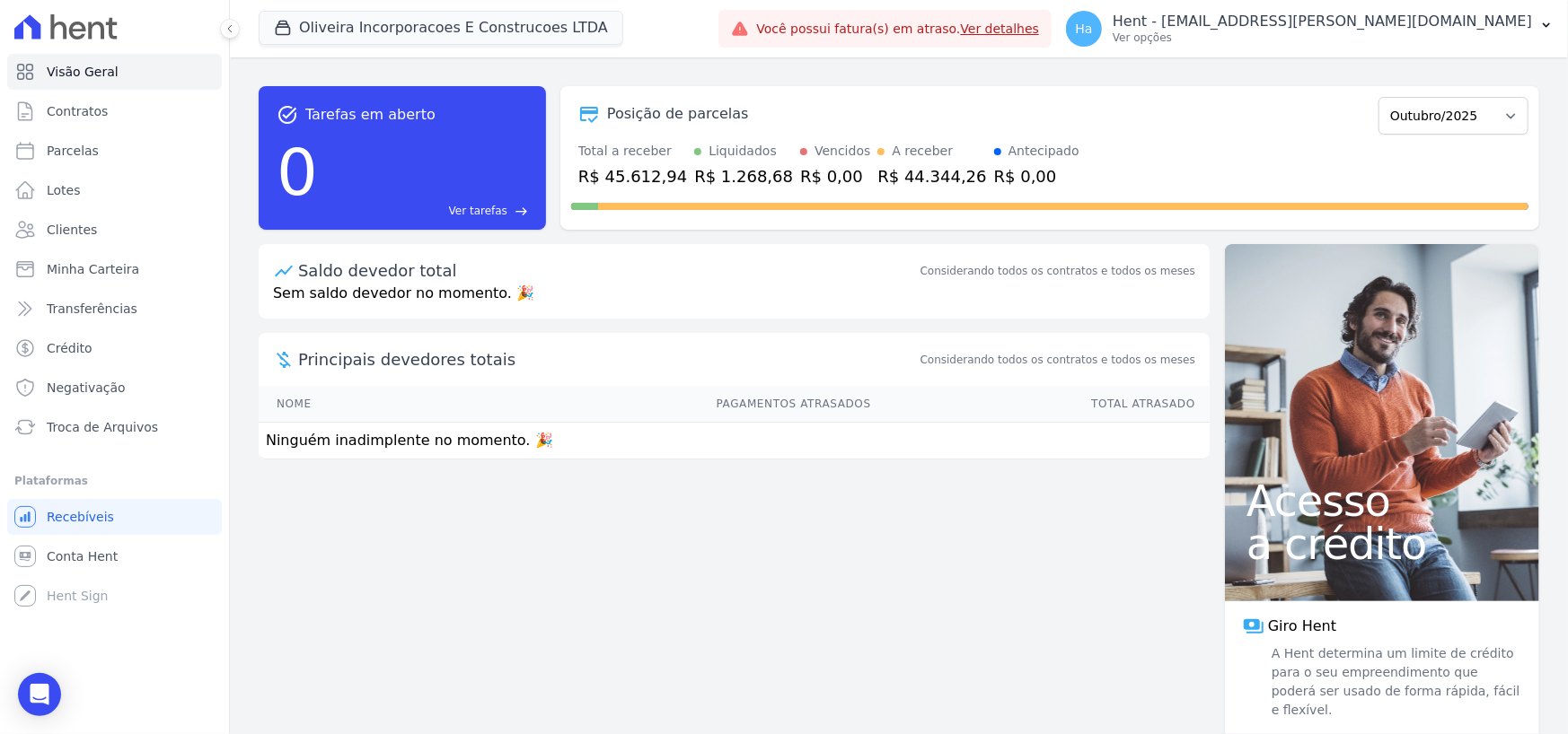
drag, startPoint x: 849, startPoint y: 664, endPoint x: 1053, endPoint y: 515, distance: 252.6
click at [849, 664] on div "task_alt Tarefas em aberto 0 Ver tarefas east Posição de parcelas Janeiro/2024 …" at bounding box center [898, 395] width 1338 height 676
click at [1527, 30] on p "Ver opções" at bounding box center [1323, 37] width 420 height 15
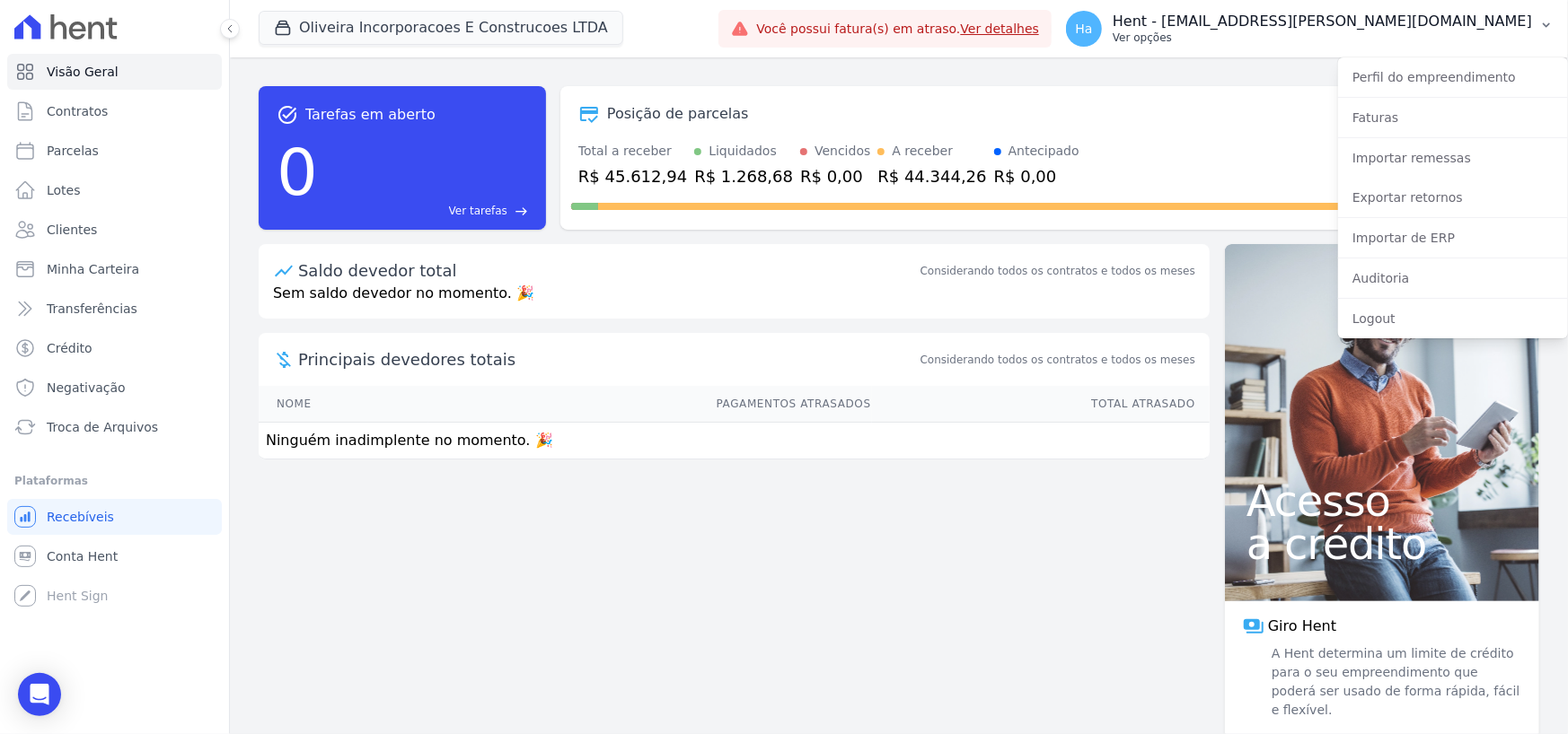
click at [1527, 30] on p "Ver opções" at bounding box center [1323, 37] width 420 height 15
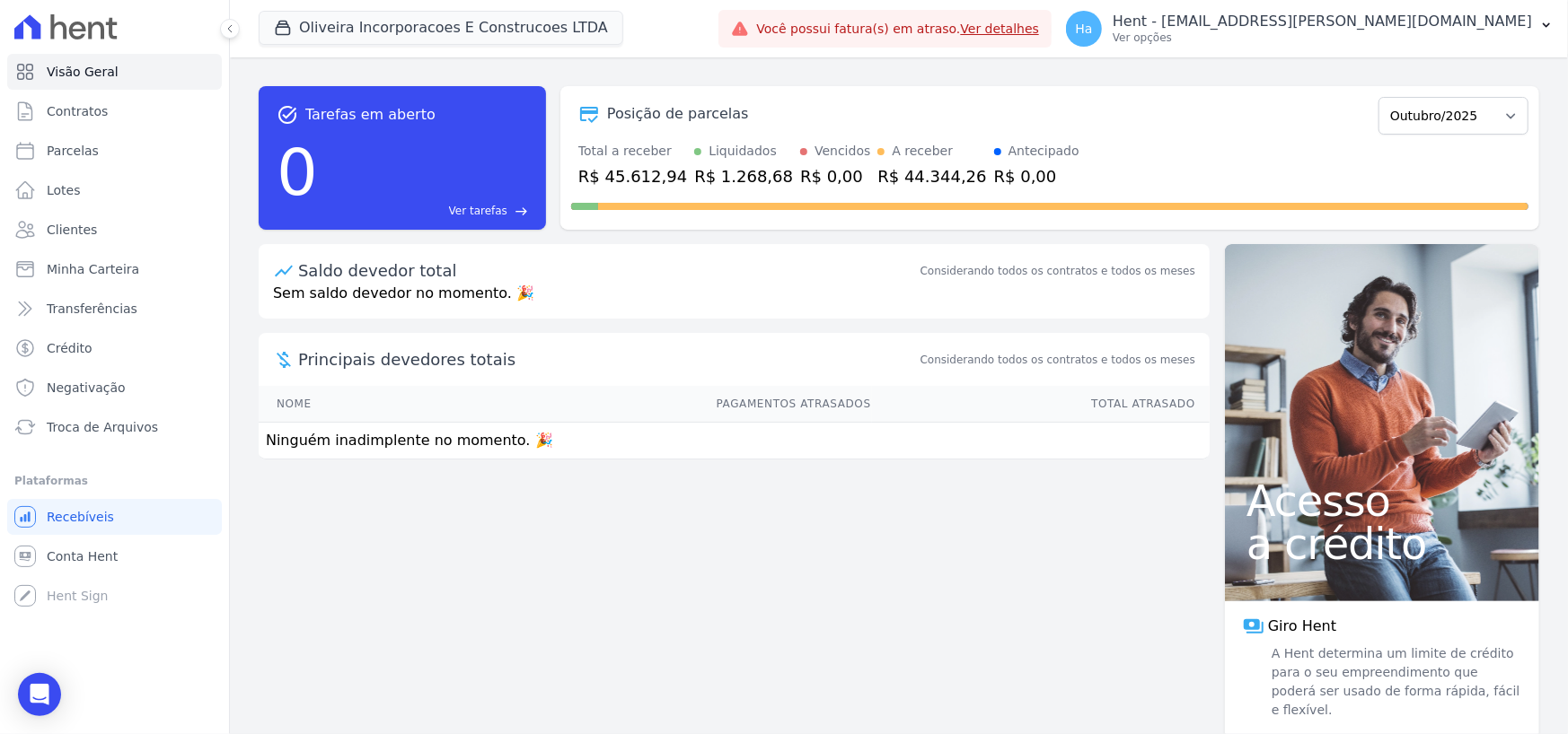
click at [620, 618] on div "task_alt Tarefas em aberto 0 Ver tarefas east Posição de parcelas Janeiro/2024 …" at bounding box center [898, 395] width 1338 height 676
click at [632, 608] on div "task_alt Tarefas em aberto 0 Ver tarefas east Posição de parcelas Janeiro/2024 …" at bounding box center [898, 395] width 1338 height 676
click at [1505, 115] on select "Janeiro/2024 Fevereiro/2024 Março/2024 Abril/2024 Maio/2024 Junho/2024 Julho/20…" at bounding box center [1454, 115] width 150 height 38
click at [984, 552] on div "task_alt Tarefas em aberto 0 Ver tarefas east Posição de parcelas Janeiro/2024 …" at bounding box center [898, 395] width 1338 height 676
click at [91, 114] on span "Contratos" at bounding box center [77, 111] width 62 height 18
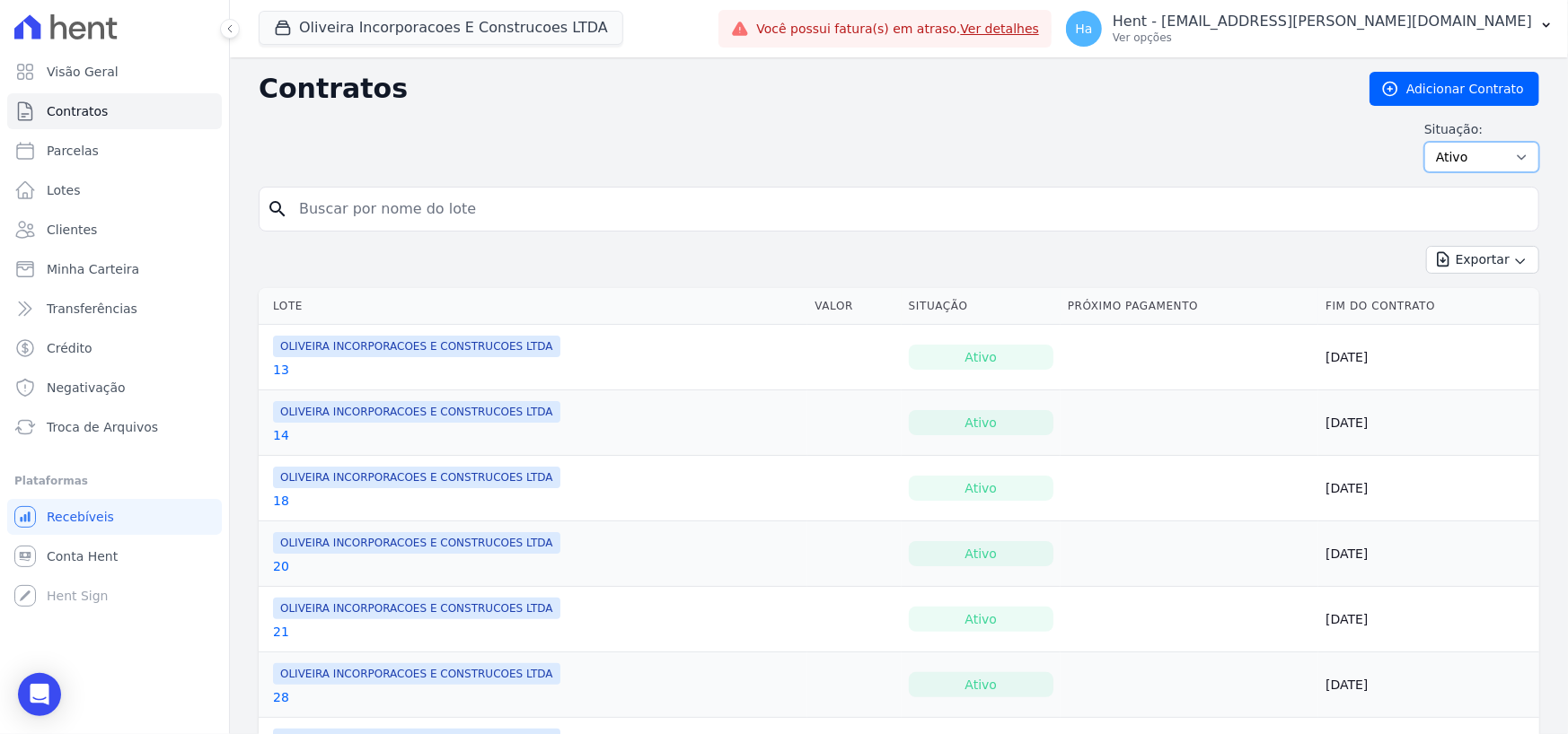
click at [1505, 161] on select "Ativo Todos Pausado Distratado Rascunho Expirado Encerrado" at bounding box center [1482, 156] width 115 height 30
click at [1215, 107] on div "Contratos Adicionar Contrato Situação: Ativo Todos Pausado Distratado Rascunho …" at bounding box center [899, 130] width 1281 height 115
click at [1521, 270] on button "Exportar" at bounding box center [1483, 260] width 113 height 28
click at [1002, 106] on div "Contratos Adicionar Contrato Situação: Ativo Todos Pausado Distratado Rascunho …" at bounding box center [899, 130] width 1281 height 115
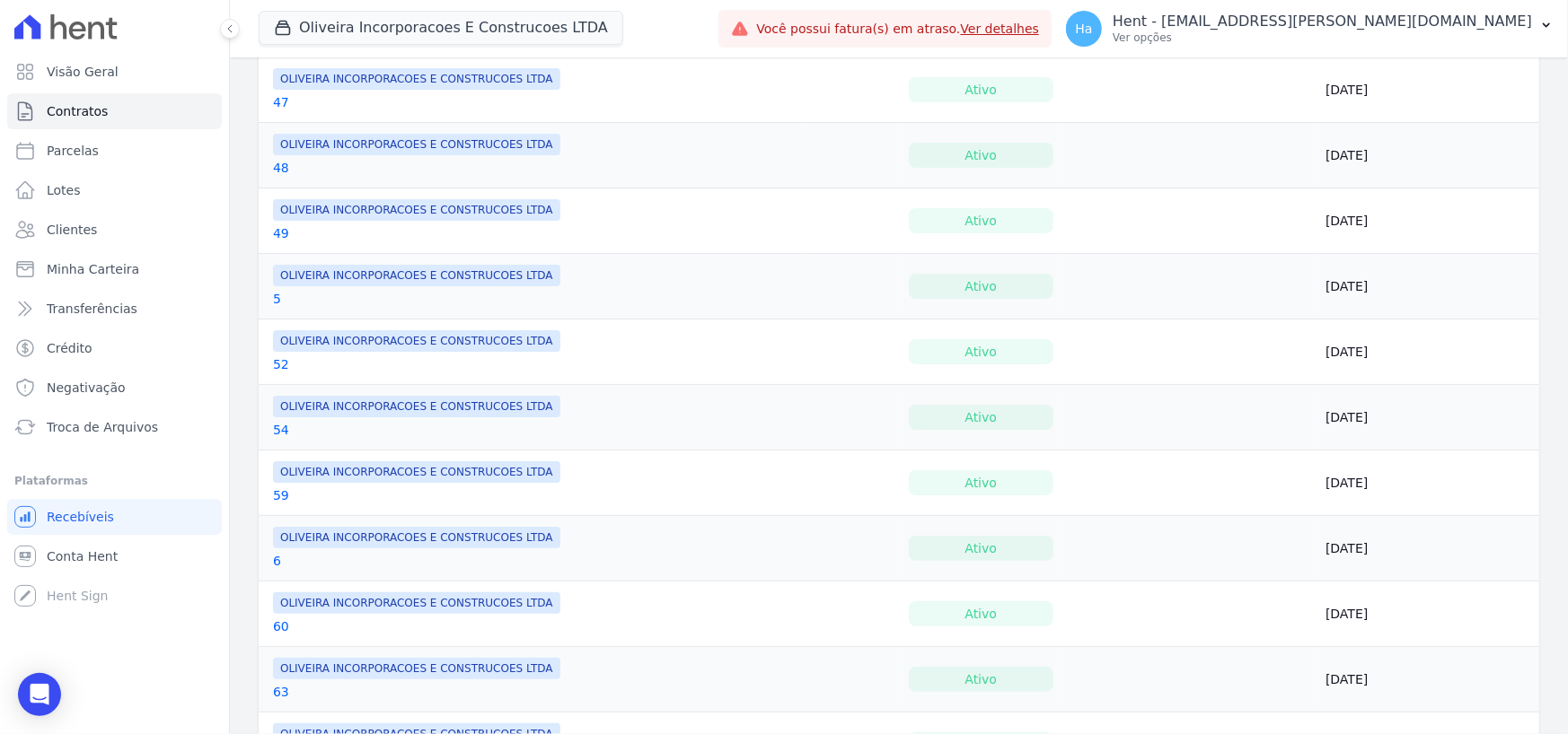
scroll to position [1302, 0]
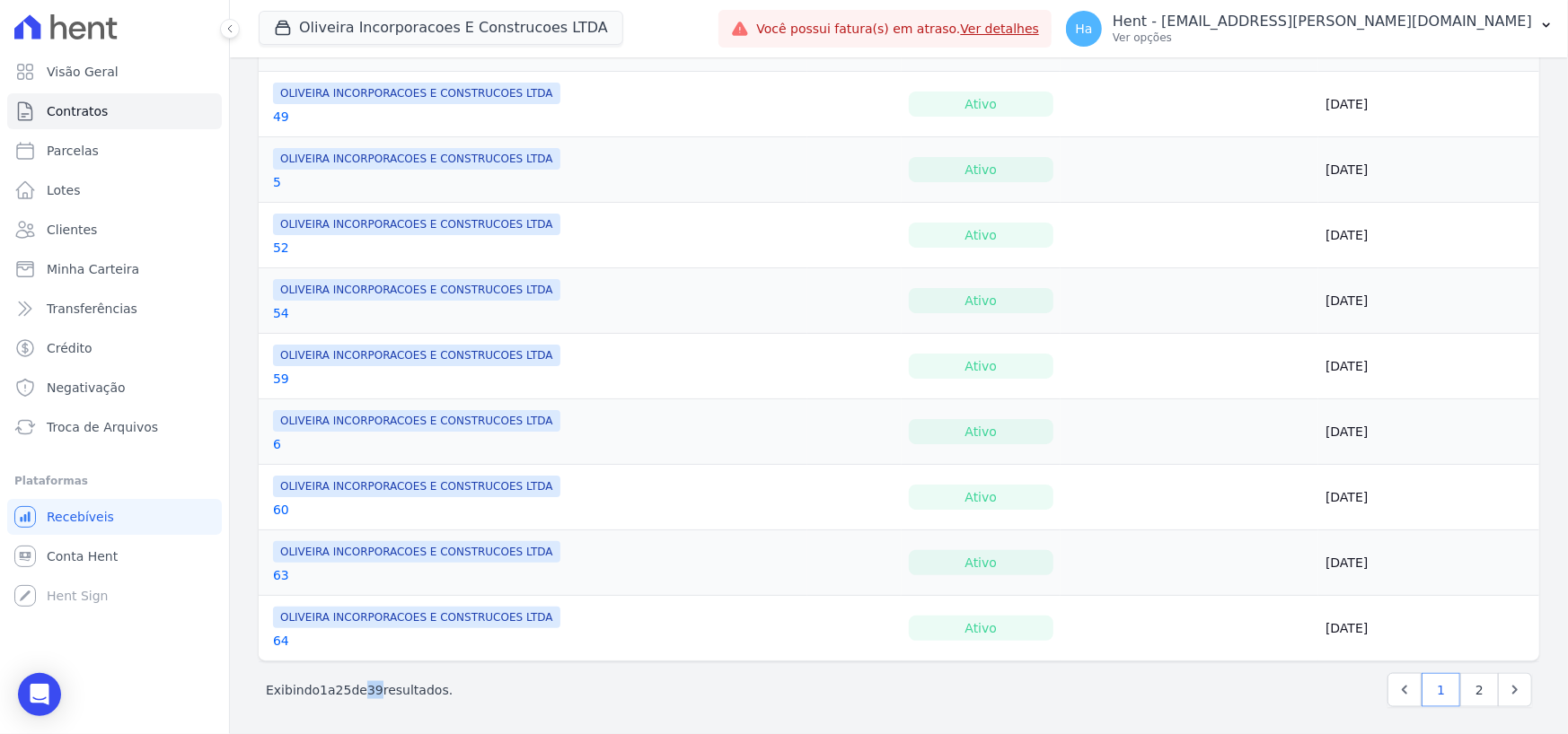
drag, startPoint x: 371, startPoint y: 688, endPoint x: 386, endPoint y: 688, distance: 15.0
click at [386, 688] on p "Exibindo 1 a 25 de 39 resultados." at bounding box center [358, 690] width 186 height 18
click at [630, 684] on div "Exibindo 1 a 25 de 39 resultados. 1 2" at bounding box center [898, 690] width 1266 height 34
click at [81, 157] on span "Parcelas" at bounding box center [72, 150] width 52 height 18
select select
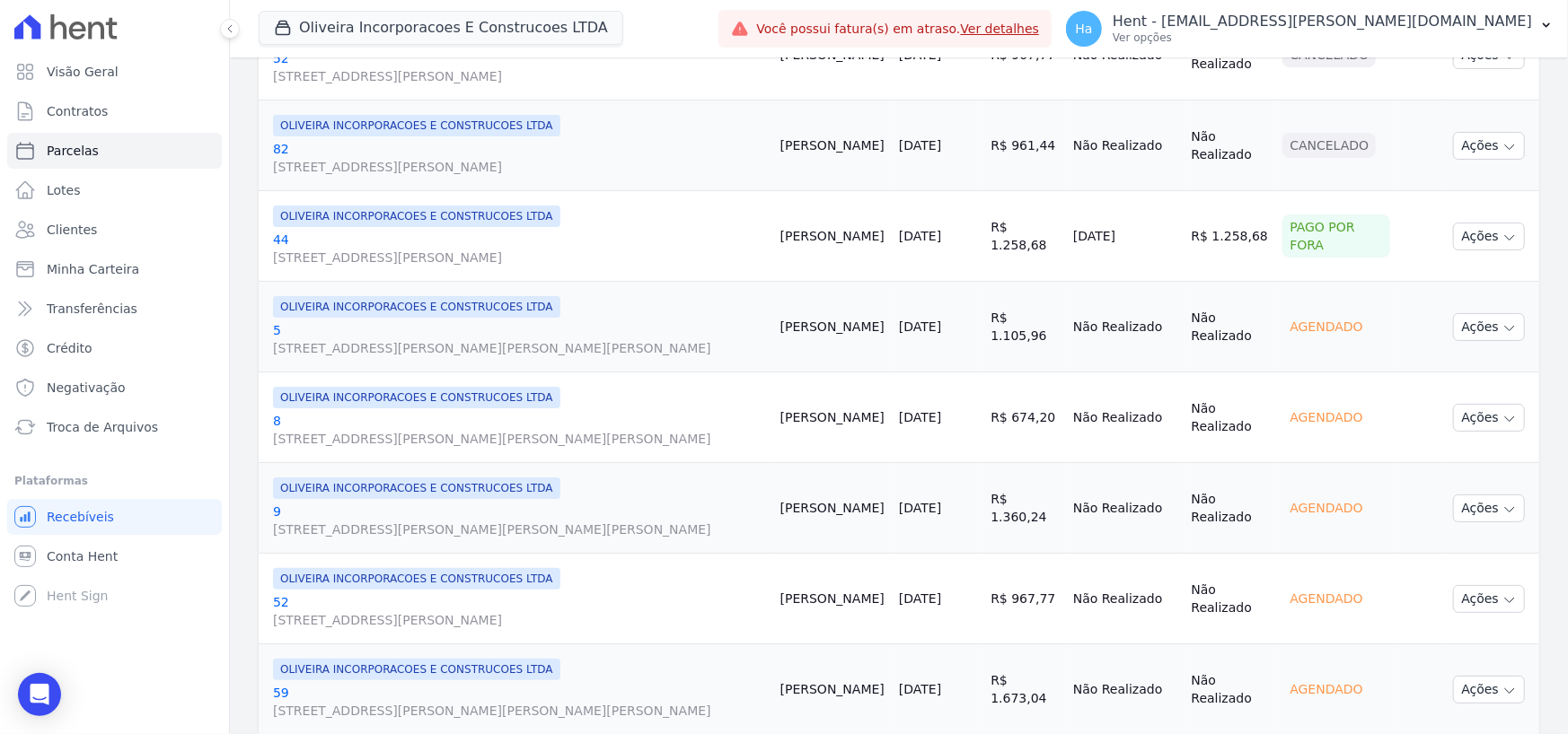
scroll to position [180, 0]
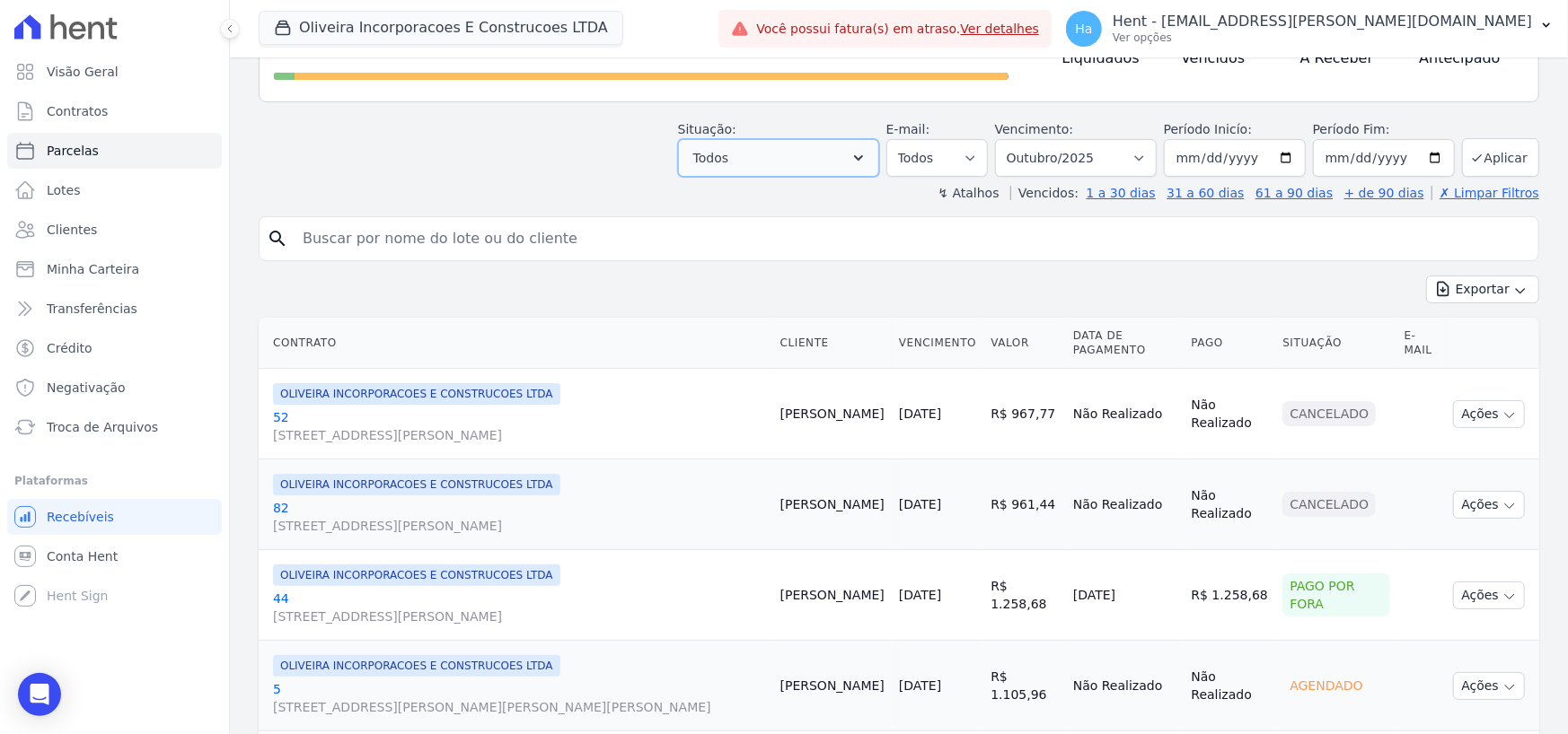
click at [867, 151] on icon "button" at bounding box center [858, 158] width 18 height 18
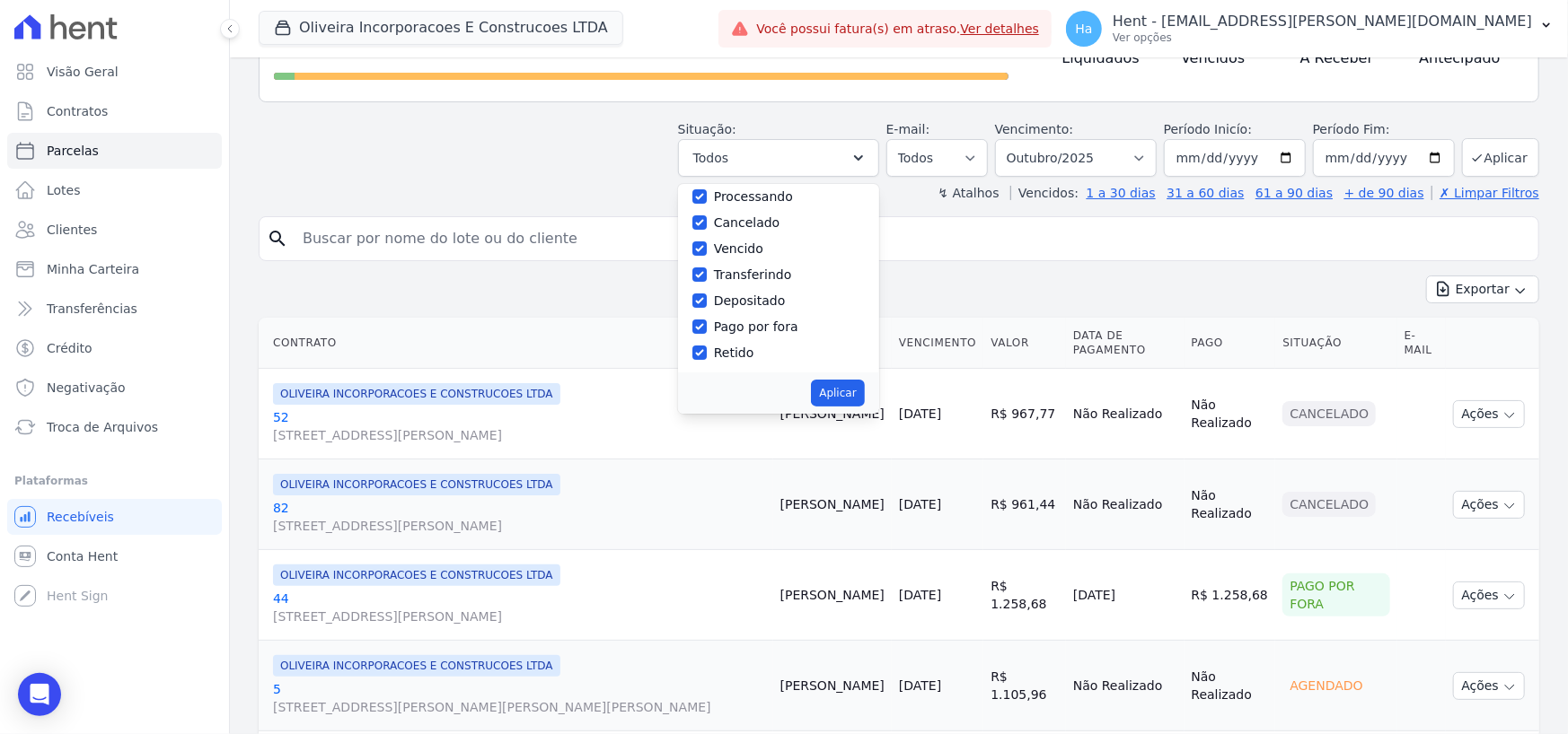
scroll to position [119, 0]
click at [566, 139] on div "Situação: Agendado Em Aberto Pago Processando Cancelado Vencido Transferindo De…" at bounding box center [899, 144] width 1281 height 63
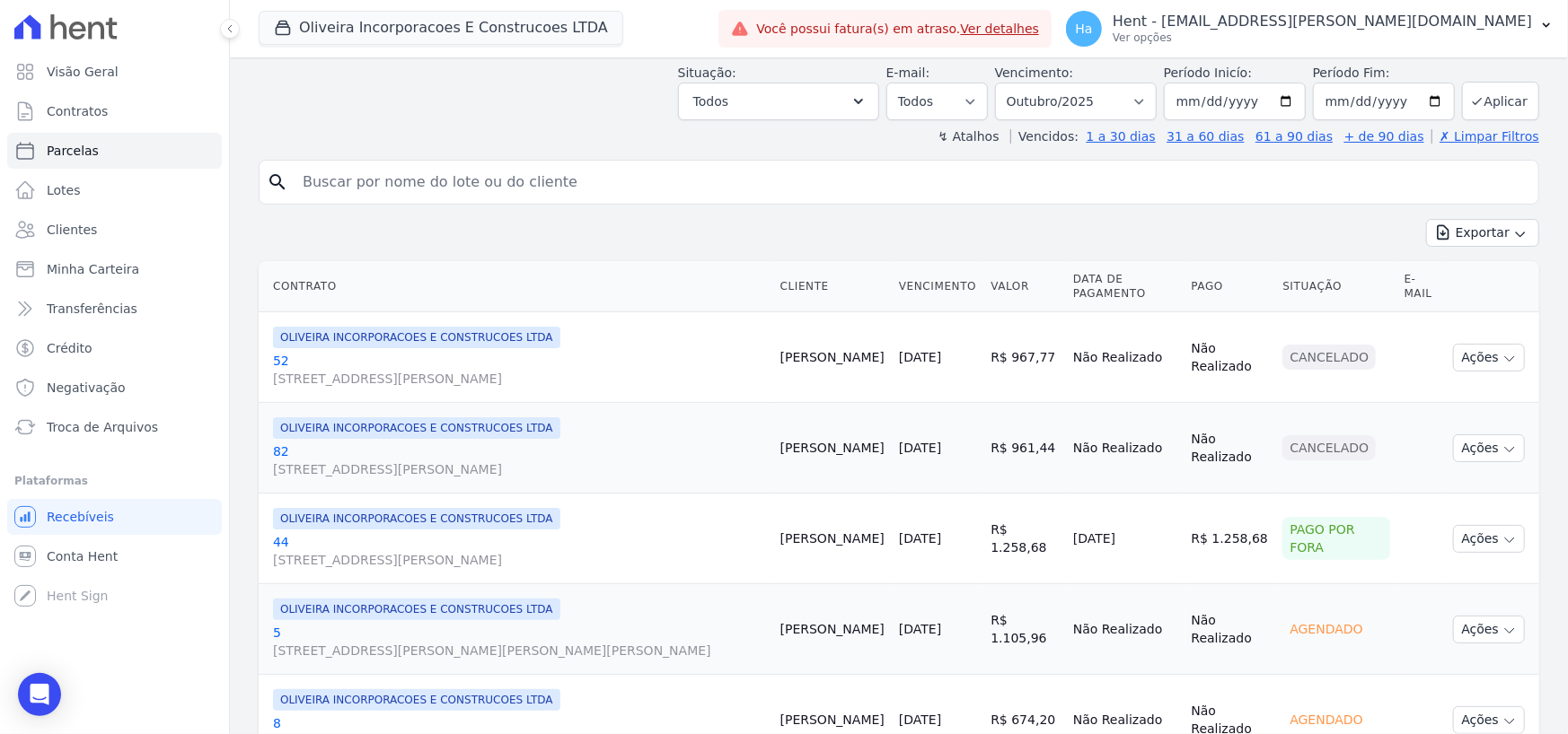
scroll to position [265, 0]
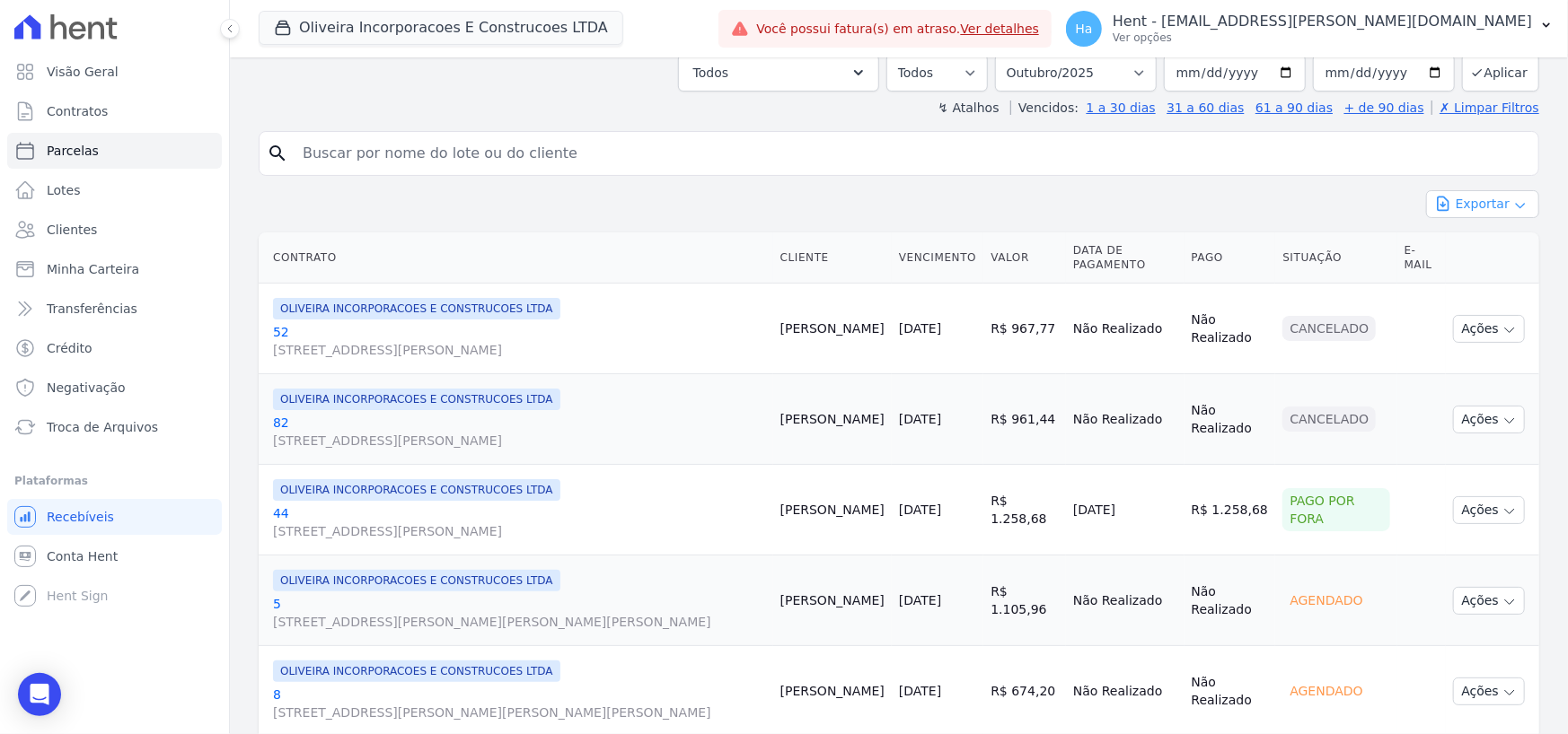
click at [1514, 216] on button "Exportar" at bounding box center [1483, 204] width 113 height 28
click at [1258, 195] on div "Exportar Exportar PDF Exportar CSV" at bounding box center [899, 211] width 1281 height 42
click at [1185, 205] on div "Exportar Exportar PDF Exportar CSV" at bounding box center [899, 211] width 1281 height 42
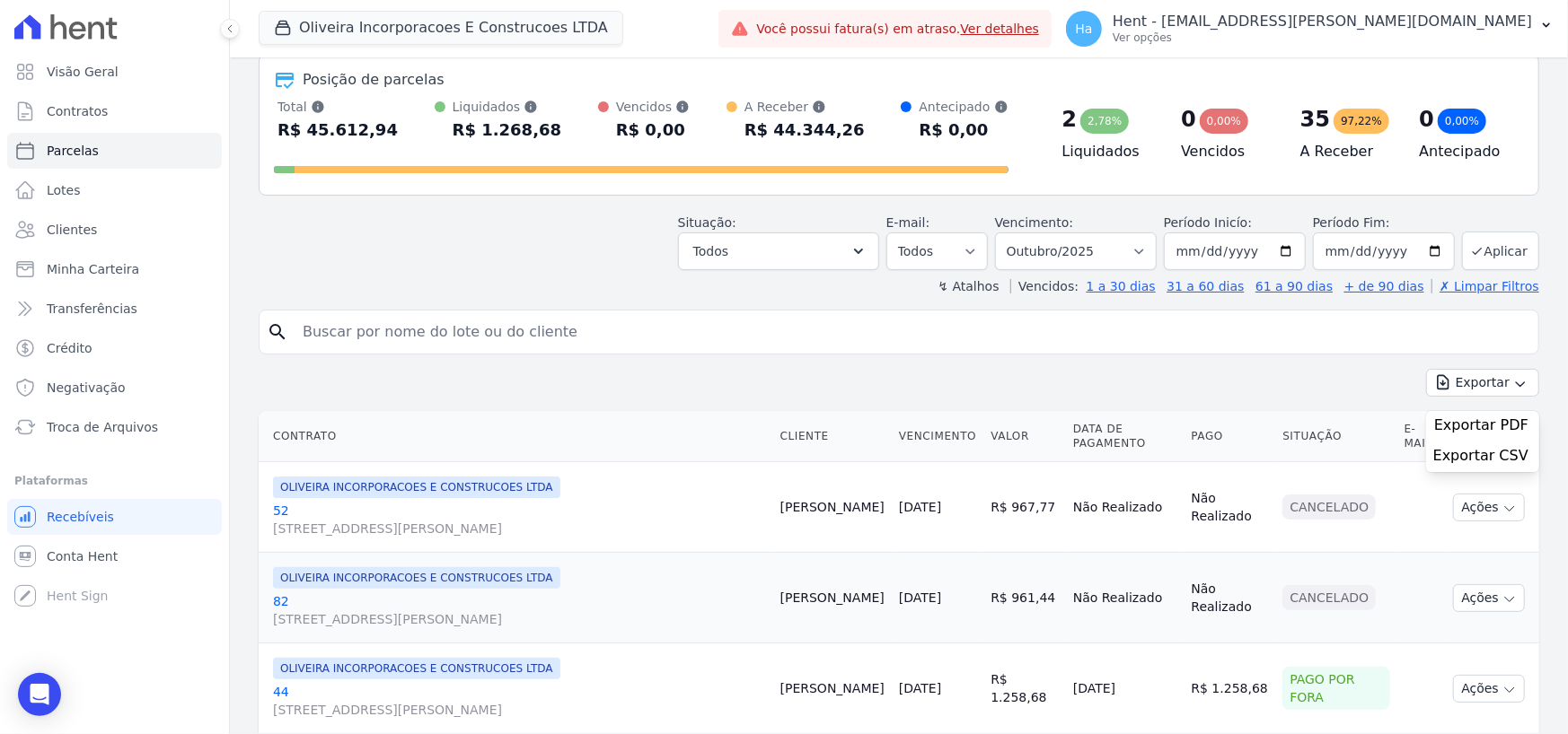
scroll to position [85, 0]
click at [549, 235] on div "Situação: Agendado Em Aberto Pago Processando Cancelado Vencido Transferindo De…" at bounding box center [899, 238] width 1281 height 63
click at [54, 193] on span "Lotes" at bounding box center [63, 190] width 34 height 18
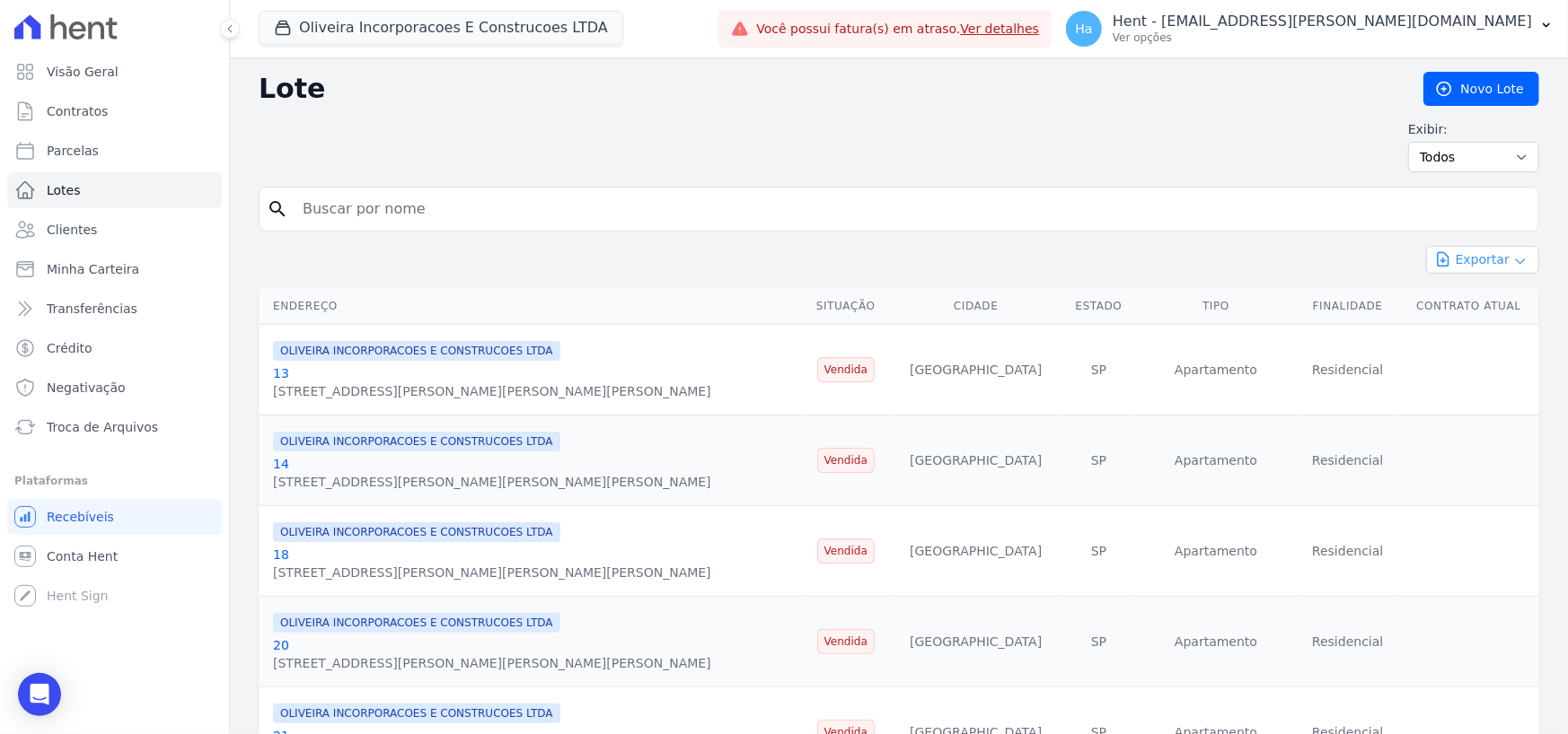
click at [1513, 258] on icon "button" at bounding box center [1520, 261] width 15 height 15
click at [524, 260] on div "Exportar Exportar PDF Exportar CSV" at bounding box center [899, 266] width 1281 height 42
click at [718, 87] on h2 "Lote" at bounding box center [826, 88] width 1135 height 32
click at [82, 231] on span "Clientes" at bounding box center [72, 229] width 51 height 18
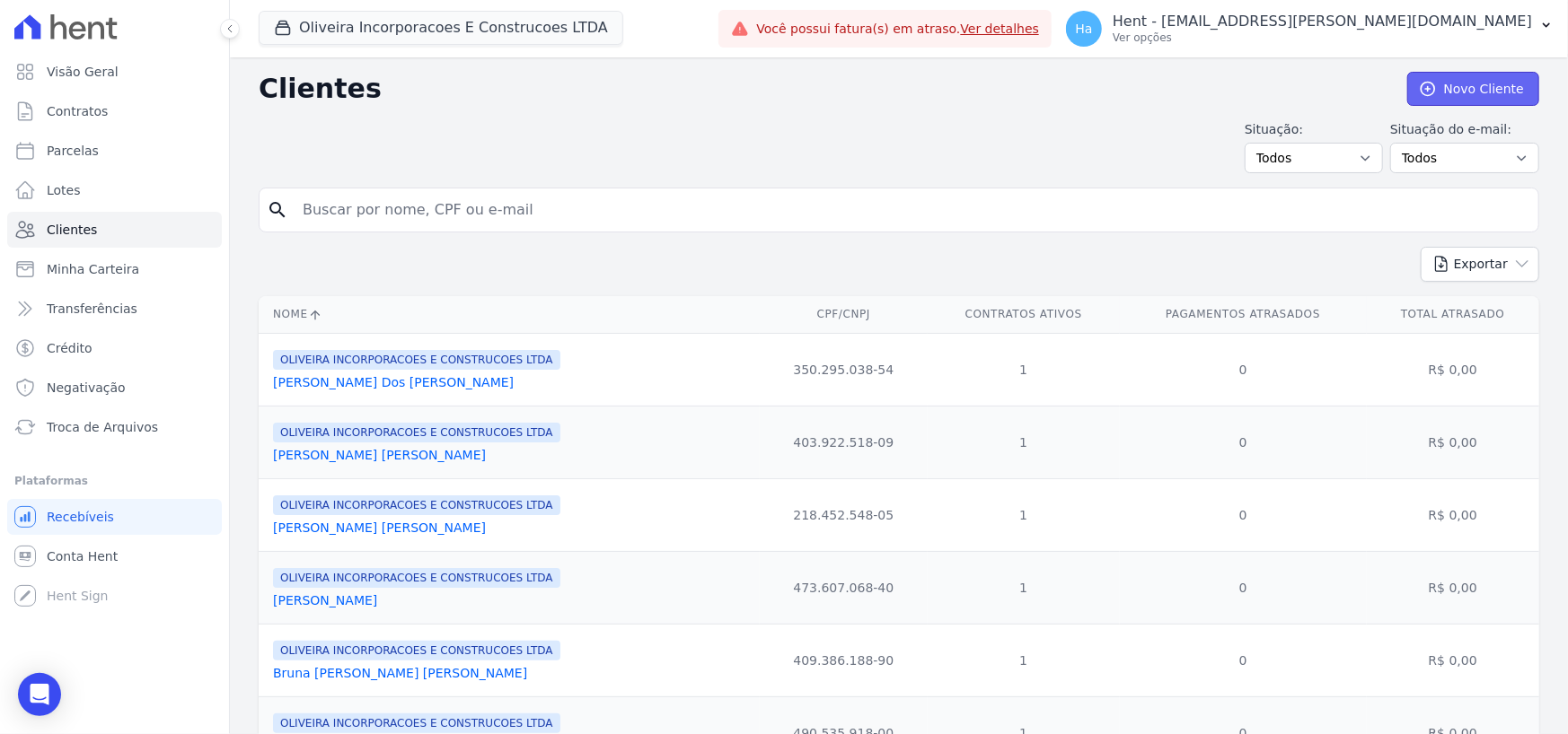
click at [1495, 95] on link "Novo Cliente" at bounding box center [1472, 89] width 132 height 34
drag, startPoint x: 268, startPoint y: 383, endPoint x: 388, endPoint y: 387, distance: 120.1
click at [388, 387] on td "OLIVEIRA INCORPORACOES E CONSTRUCOES LTDA Adriana Dos Santos" at bounding box center [509, 369] width 501 height 72
click at [633, 250] on div "Exportar PDF CSV Dimob 2024" at bounding box center [899, 271] width 1281 height 50
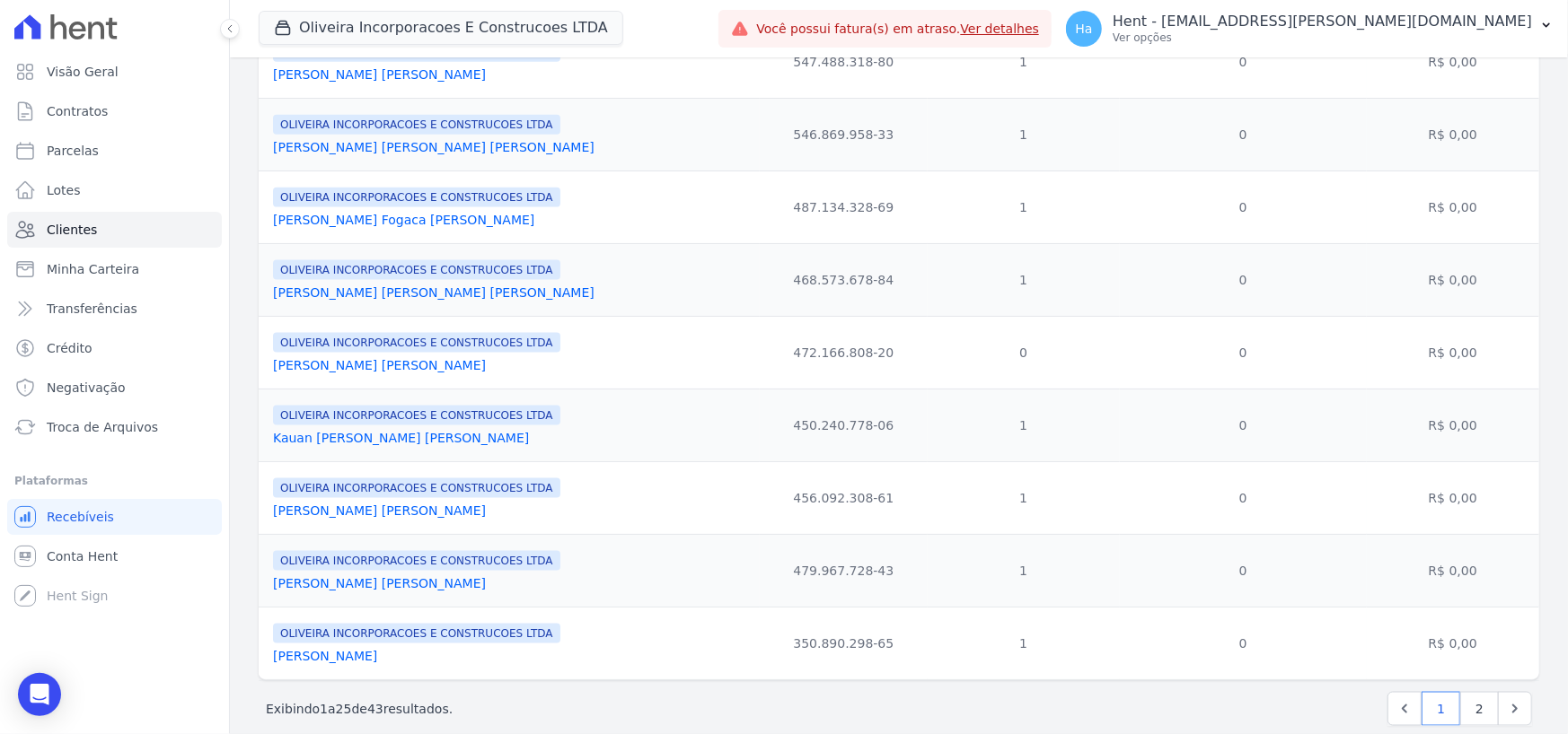
scroll to position [1504, 0]
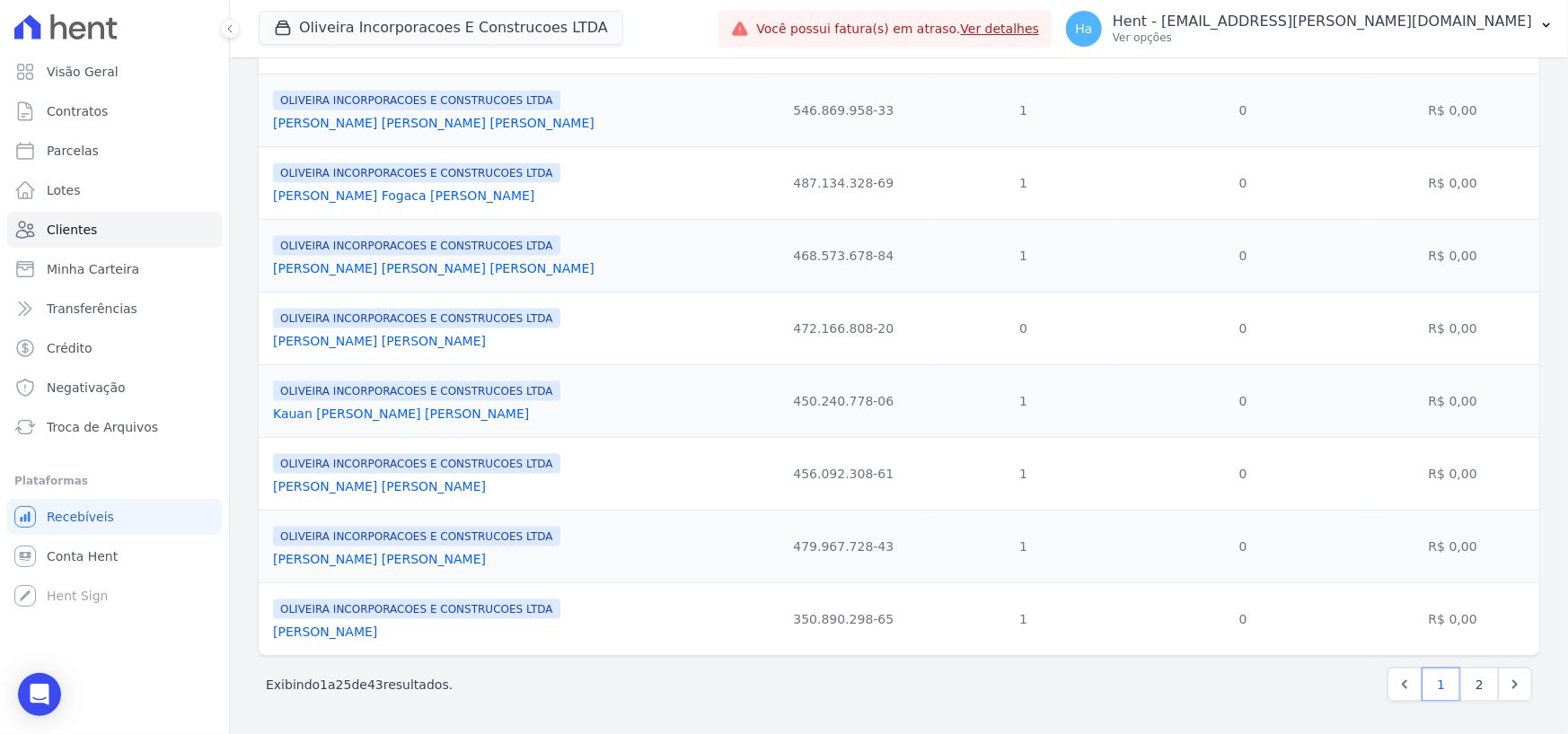
drag, startPoint x: 371, startPoint y: 688, endPoint x: 393, endPoint y: 686, distance: 22.1
click at [393, 686] on p "Exibindo 1 a 25 de 43 resultados." at bounding box center [358, 685] width 186 height 18
click at [78, 113] on span "Contratos" at bounding box center [77, 111] width 62 height 18
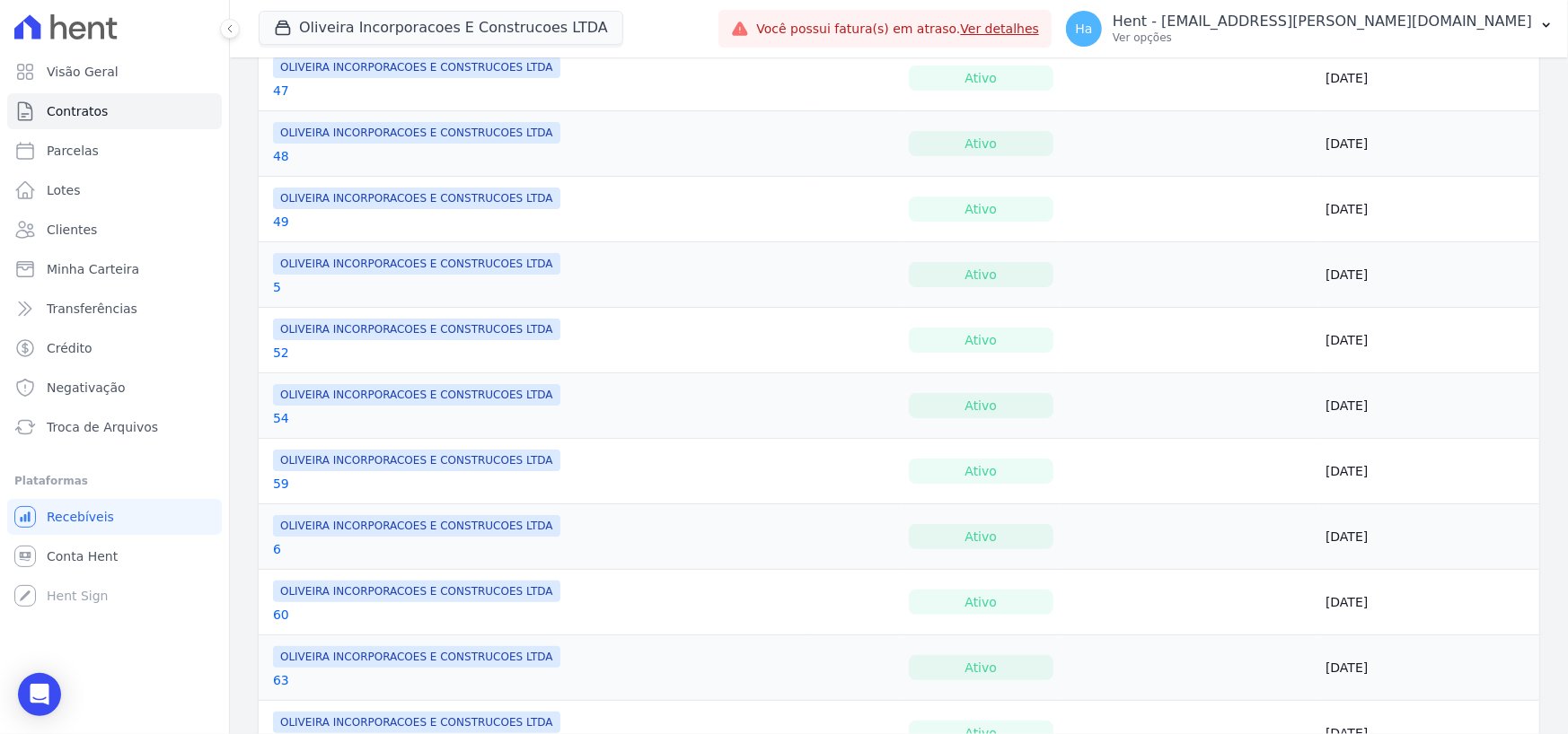
scroll to position [1302, 0]
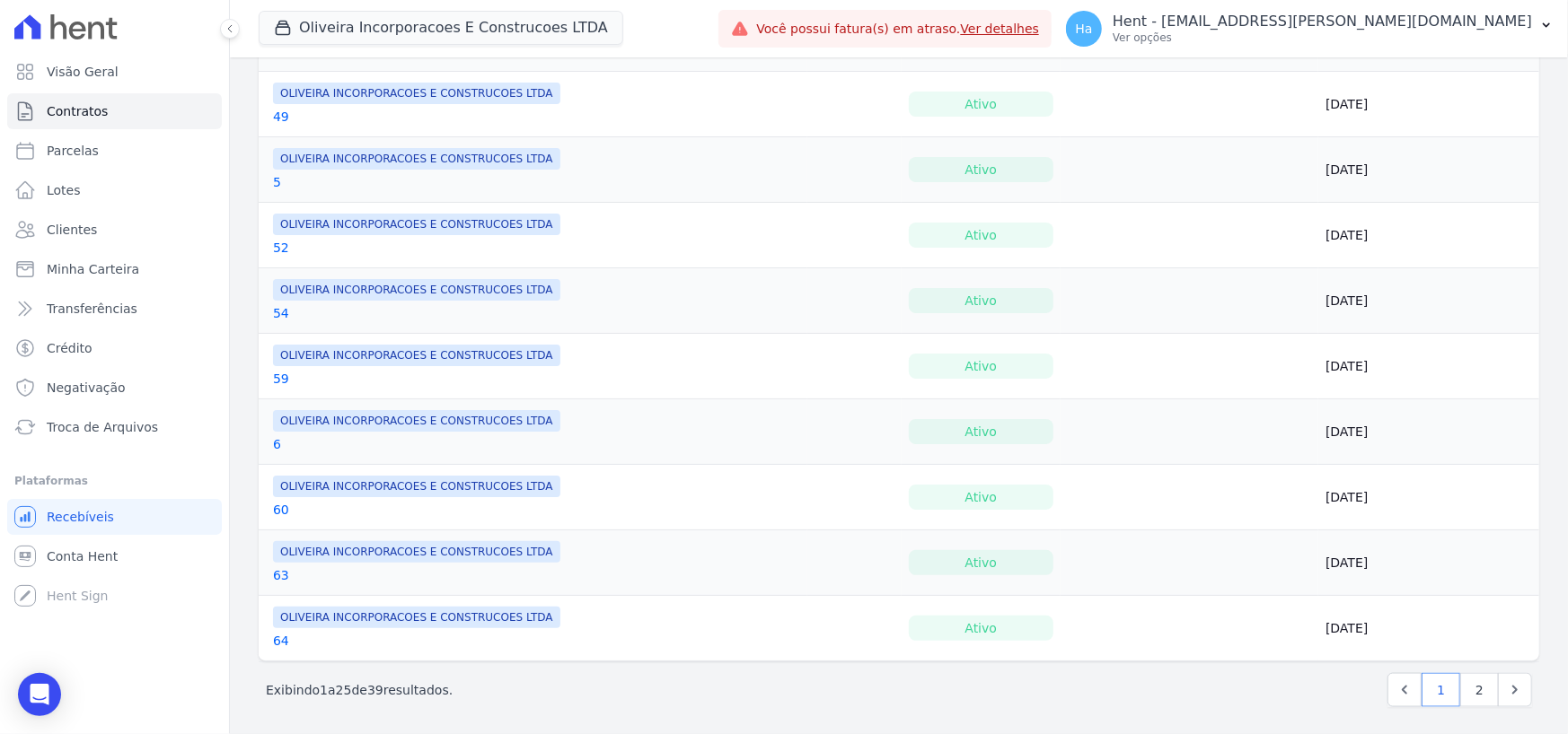
click at [368, 682] on p "Exibindo 1 a 25 de 39 resultados." at bounding box center [358, 690] width 186 height 18
drag, startPoint x: 373, startPoint y: 687, endPoint x: 385, endPoint y: 687, distance: 12.0
click at [385, 687] on p "Exibindo 1 a 25 de 39 resultados." at bounding box center [358, 690] width 186 height 18
click at [522, 687] on div "Exibindo 1 a 25 de 39 resultados. 1 2" at bounding box center [898, 690] width 1266 height 34
click at [566, 694] on div "Exibindo 1 a 25 de 39 resultados. 1 2" at bounding box center [898, 690] width 1266 height 34
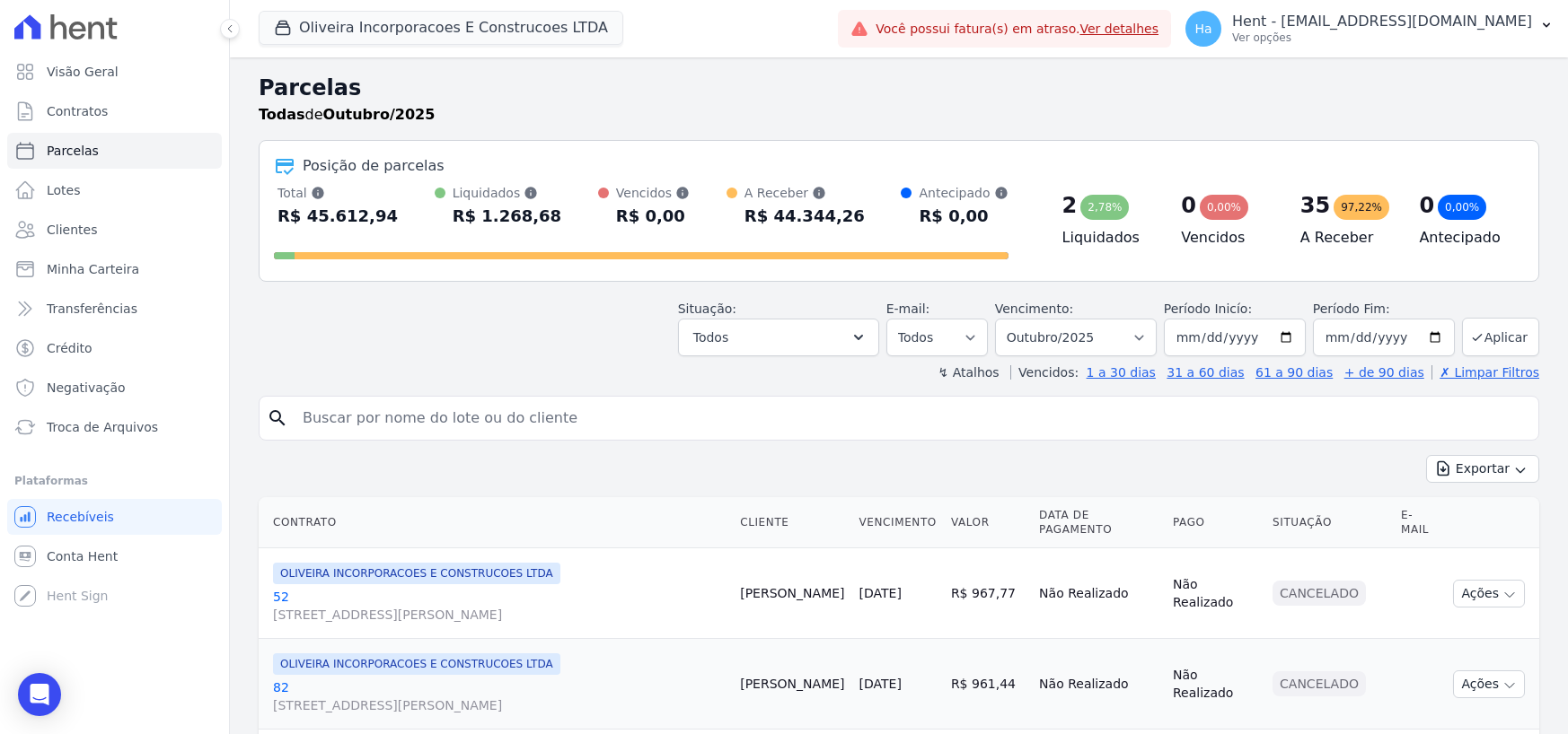
select select
click at [479, 482] on div "Exportar Exportar PDF Exportar CSV" at bounding box center [899, 475] width 1281 height 42
click at [867, 341] on icon "button" at bounding box center [858, 338] width 18 height 18
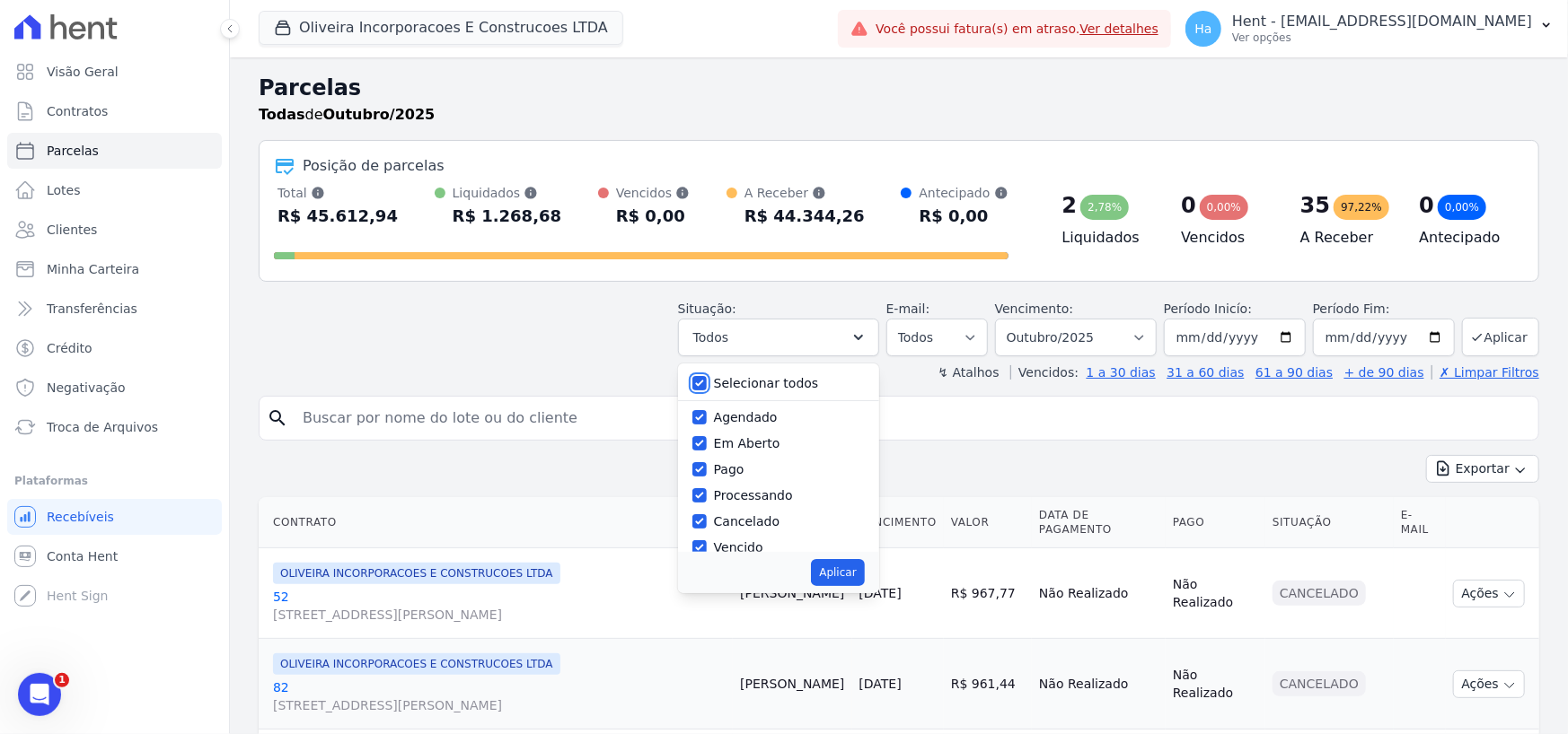
click at [707, 385] on input "Selecionar todos" at bounding box center [699, 383] width 15 height 15
checkbox input "false"
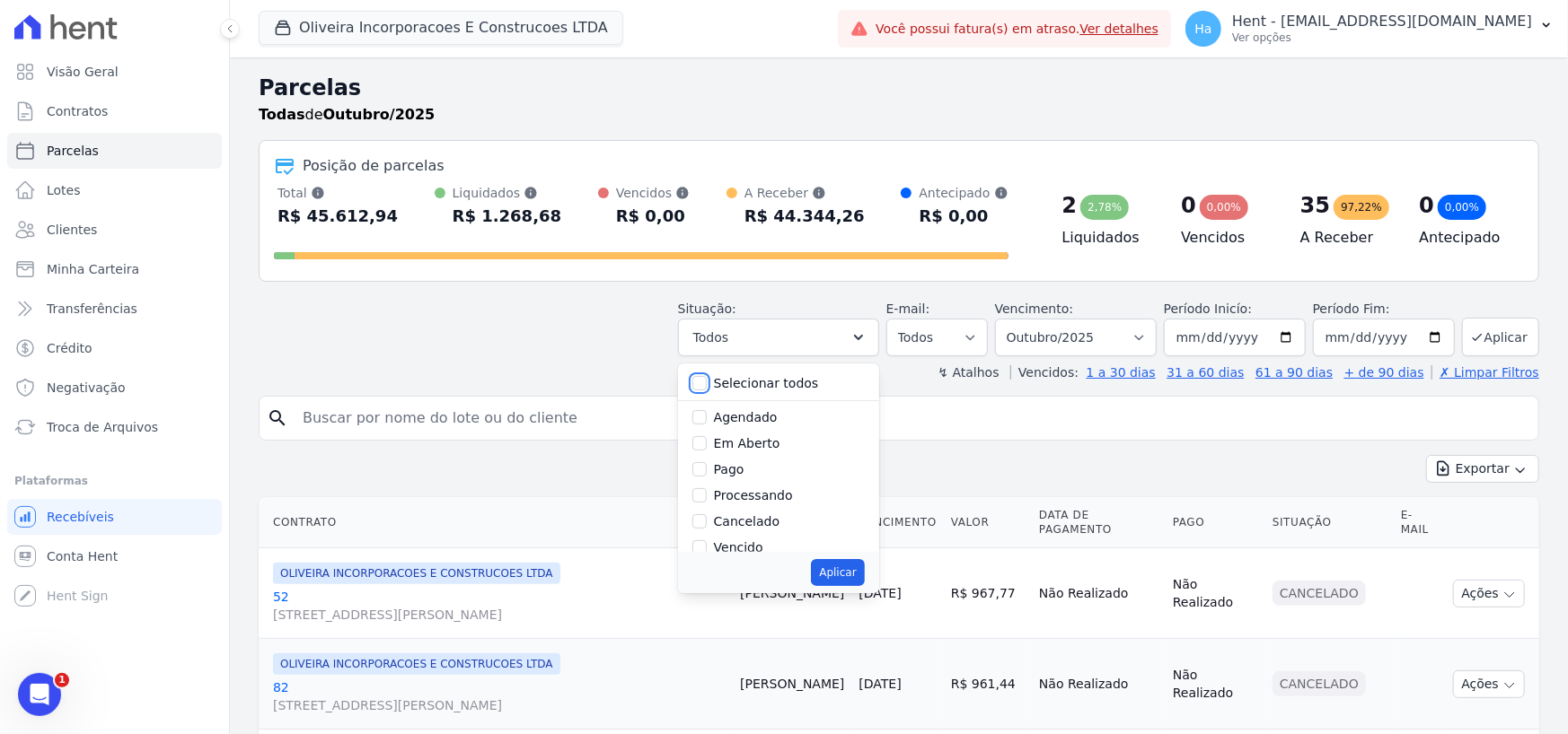
checkbox input "false"
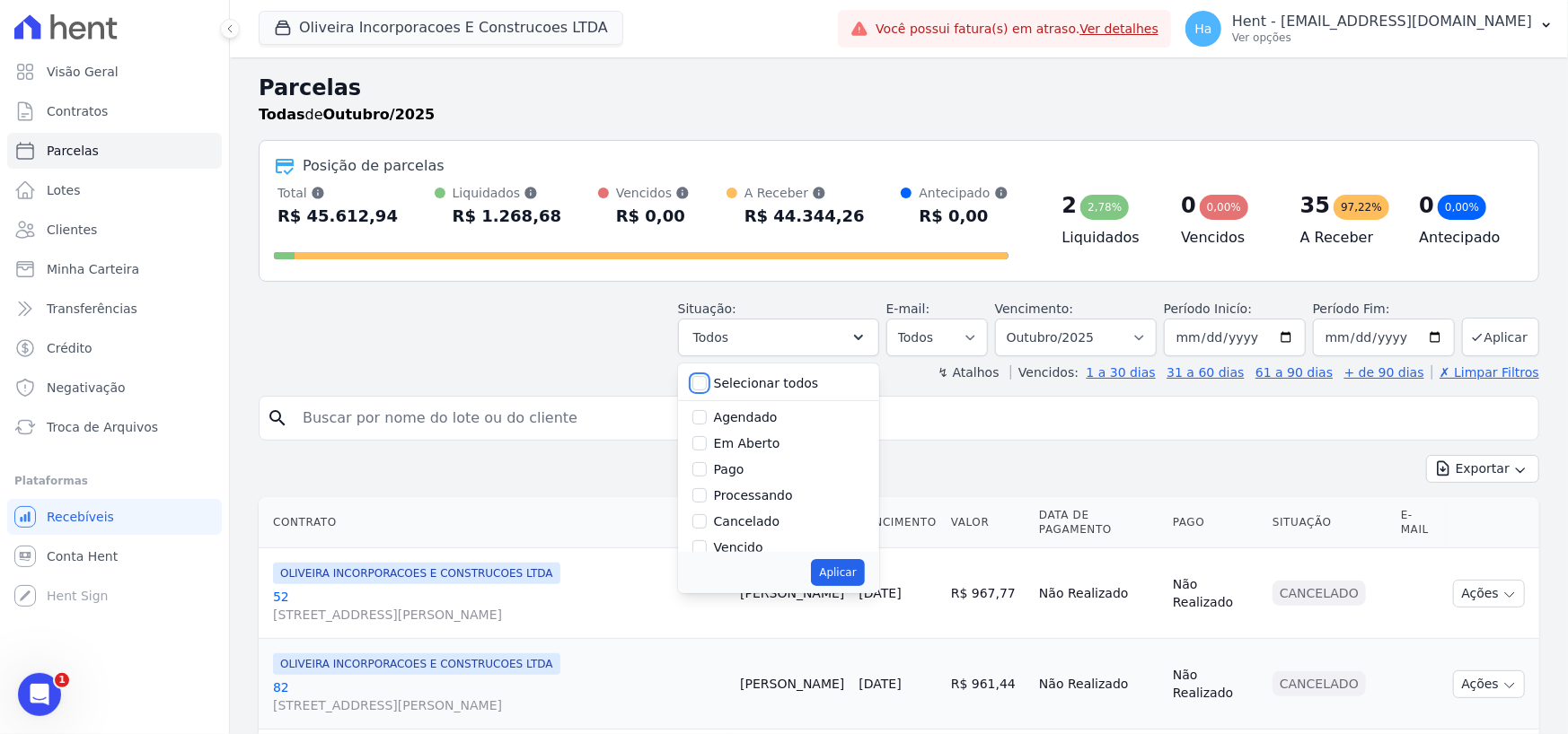
checkbox input "false"
click at [707, 445] on input "Em Aberto" at bounding box center [699, 443] width 15 height 15
checkbox input "true"
click at [845, 571] on button "Aplicar" at bounding box center [838, 573] width 53 height 27
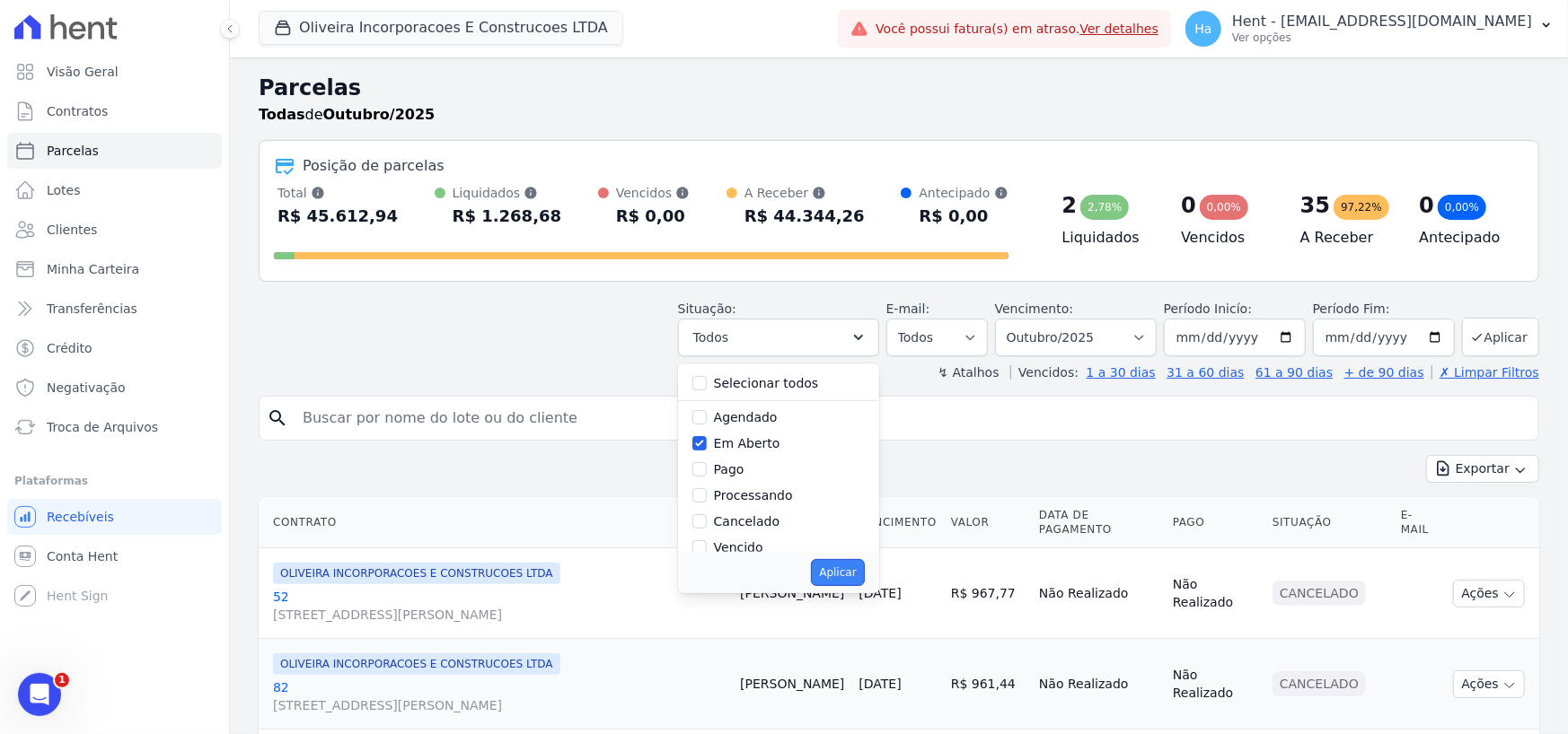
select select "pending"
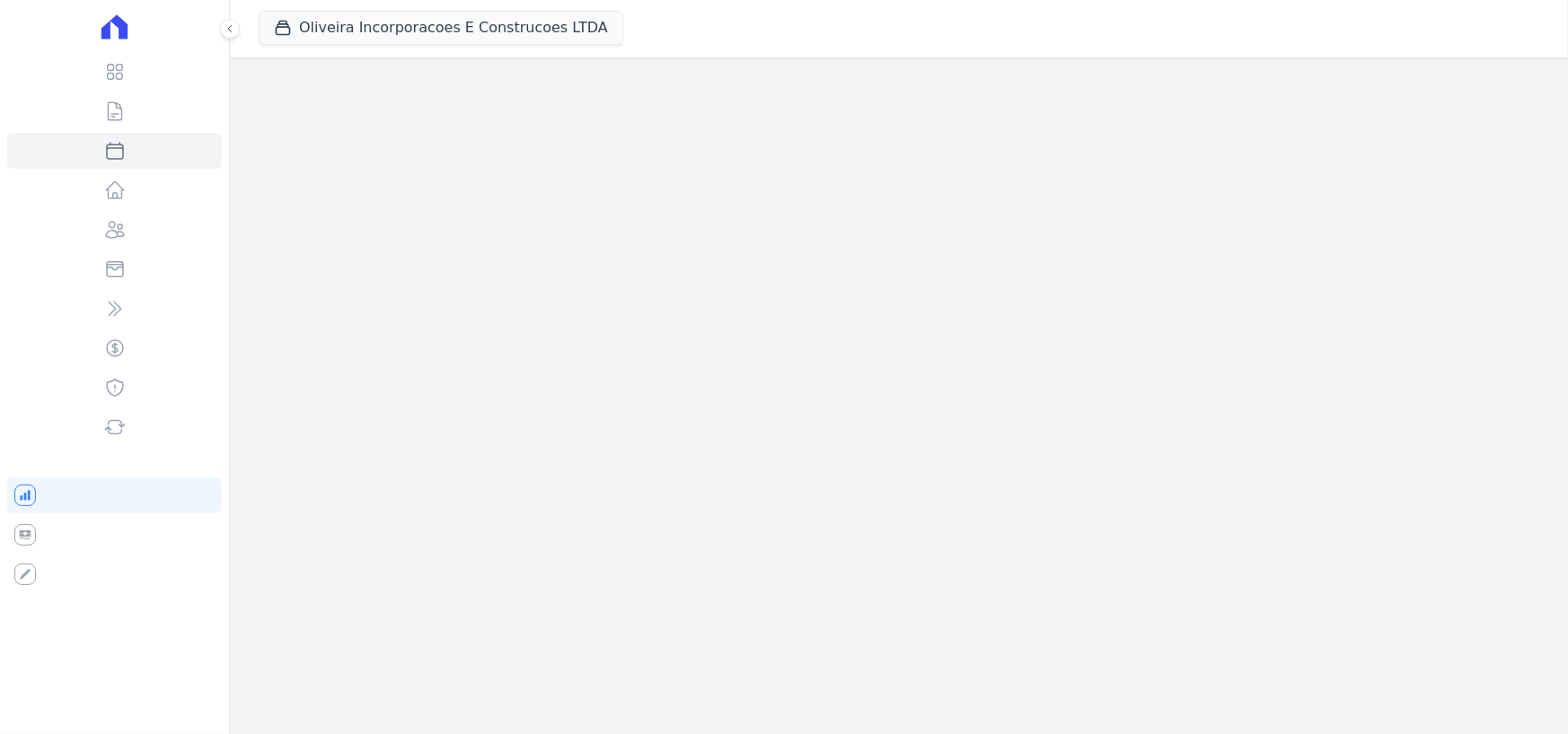
select select
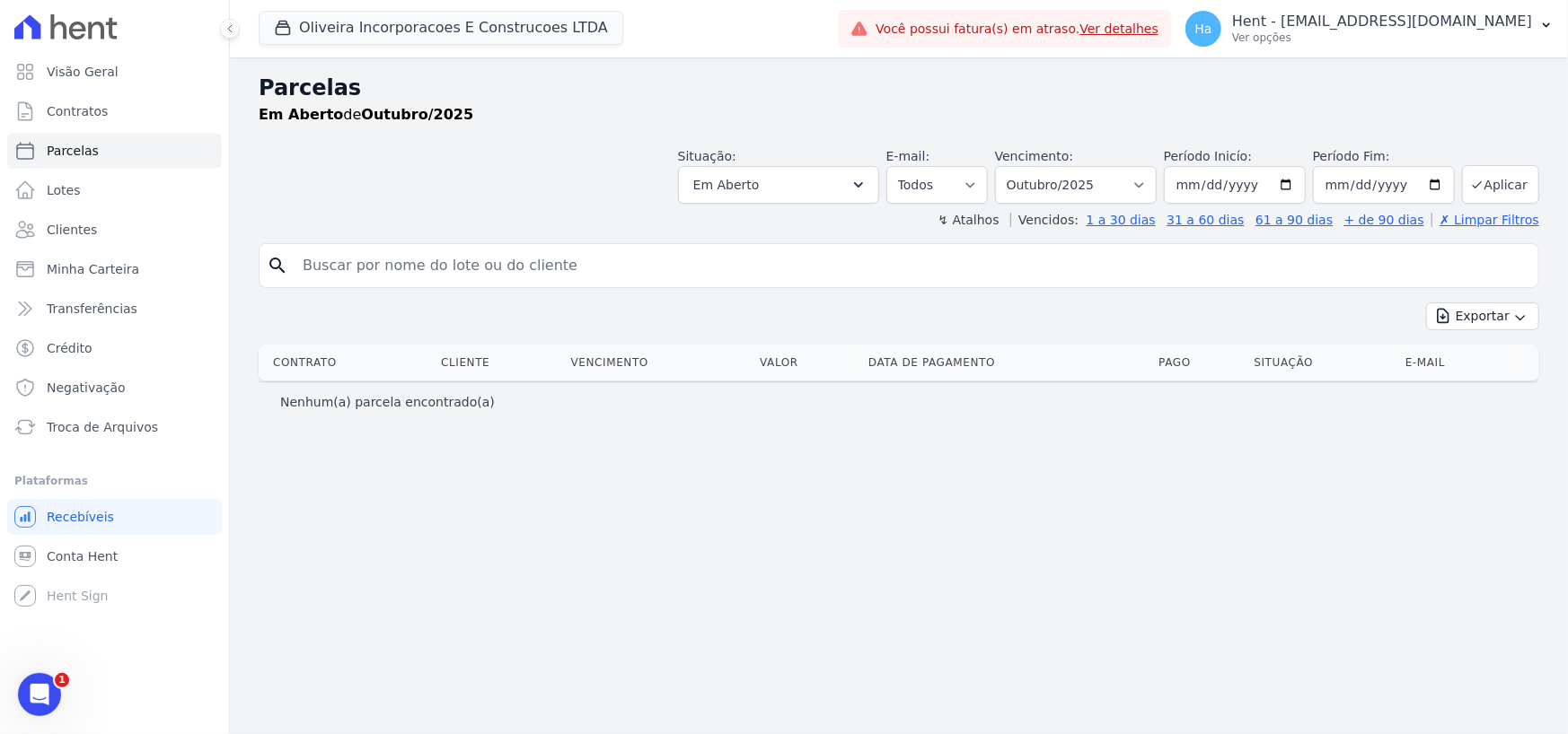
drag, startPoint x: 268, startPoint y: 397, endPoint x: 552, endPoint y: 416, distance: 284.6
click at [552, 416] on div "Nenhum(a) parcela encontrado(a)" at bounding box center [899, 401] width 1281 height 40
click at [663, 520] on div "Parcelas Em Aberto de Outubro/2025 Situação: Agendado Em Aberto Pago Processand…" at bounding box center [898, 395] width 1338 height 676
click at [76, 106] on span "Contratos" at bounding box center [77, 111] width 62 height 18
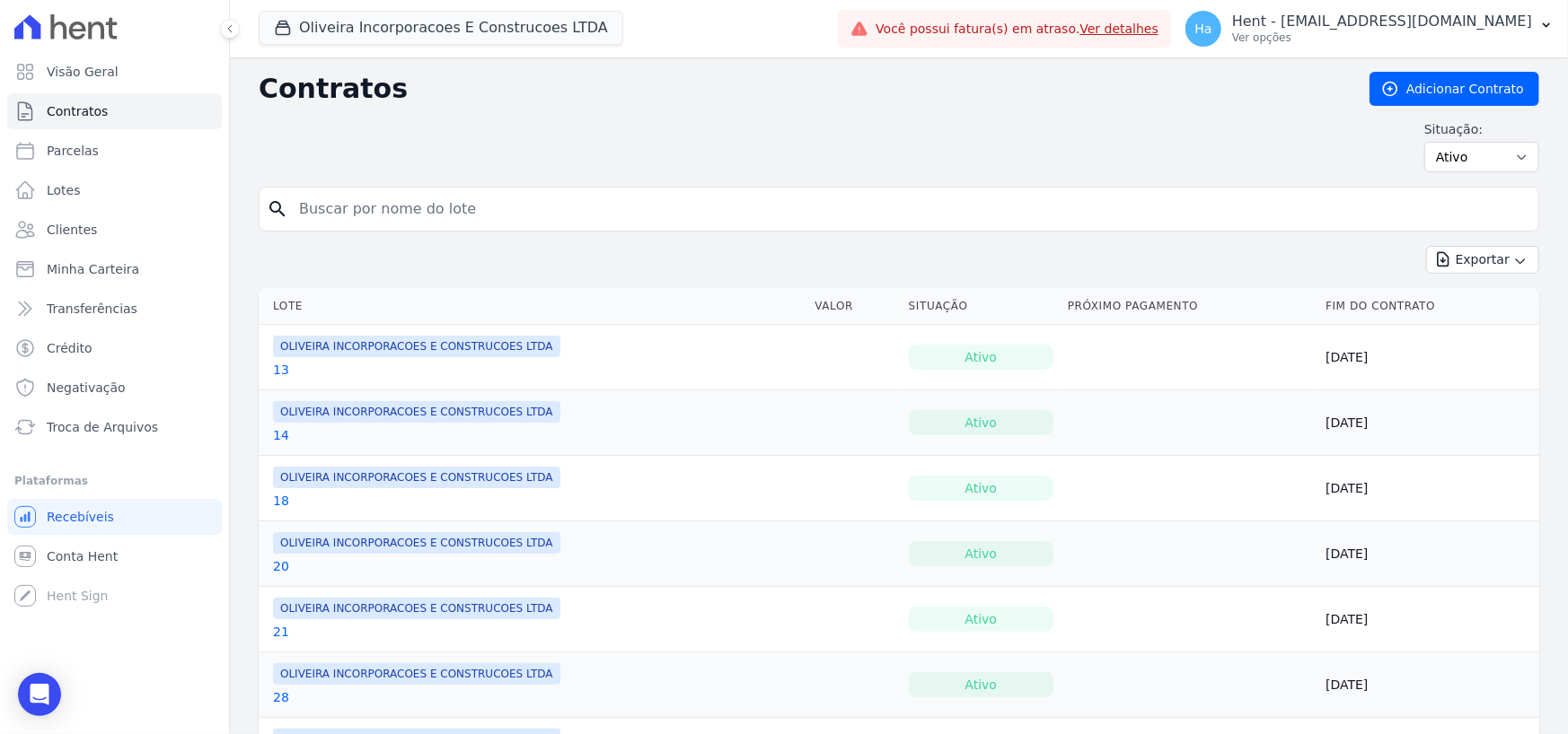
click at [282, 432] on link "14" at bounding box center [281, 435] width 17 height 18
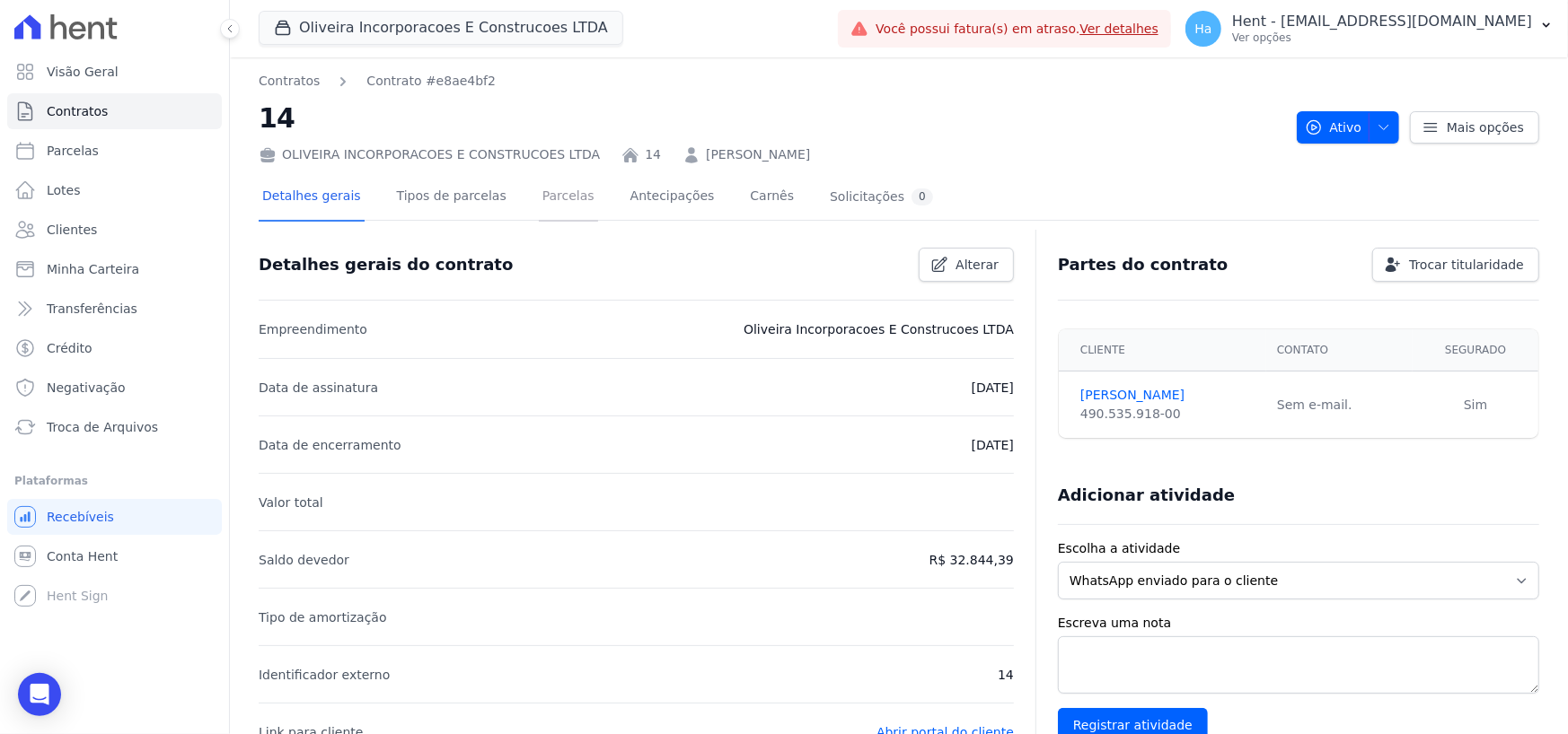
click at [546, 190] on link "Parcelas" at bounding box center [568, 197] width 60 height 48
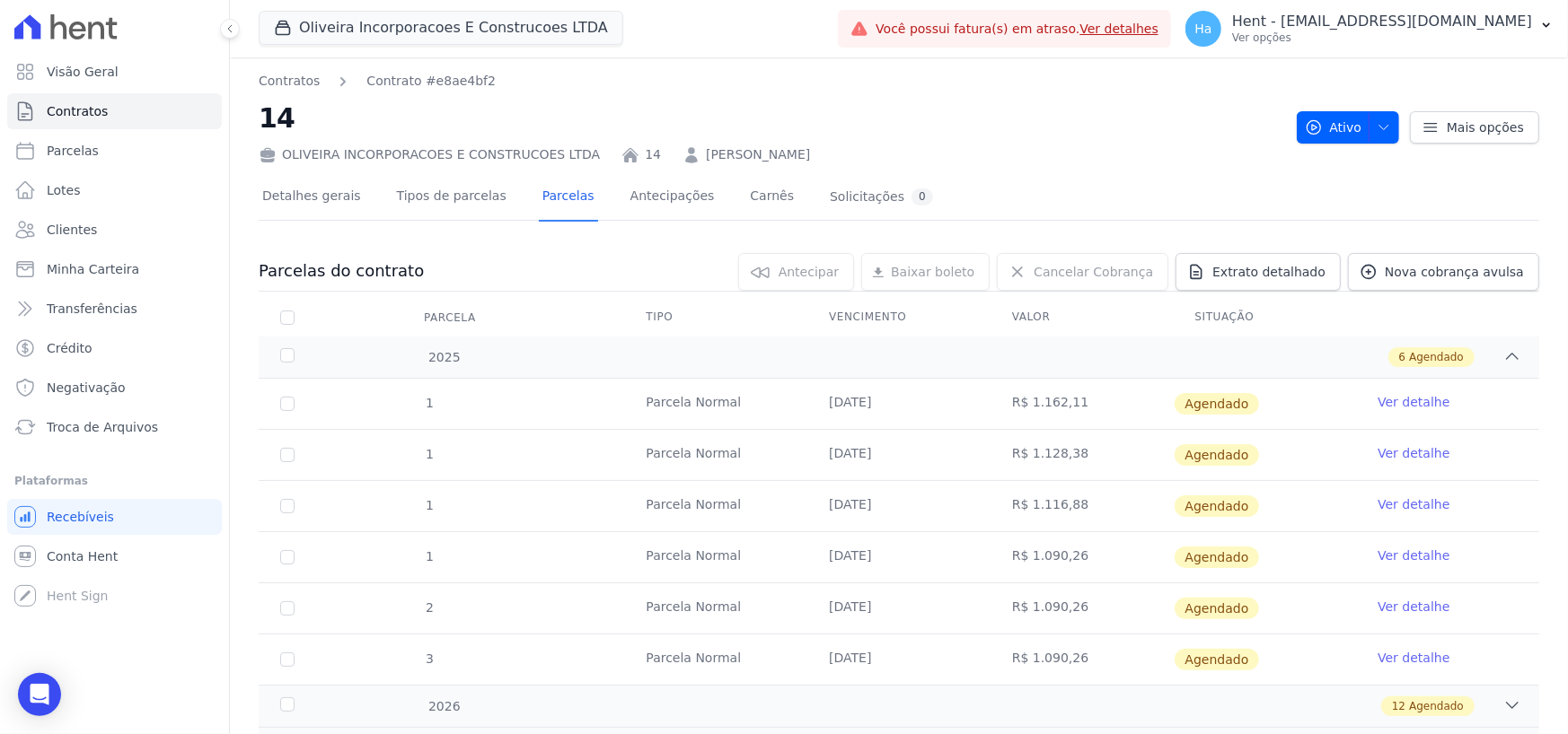
drag, startPoint x: 1153, startPoint y: 416, endPoint x: 1230, endPoint y: 414, distance: 77.0
click at [1230, 414] on tr "1 Parcela Normal 25/05/2025 R$ 1.162,11 Agendado Ver detalhe" at bounding box center [899, 404] width 1281 height 51
click at [88, 109] on span "Contratos" at bounding box center [77, 111] width 62 height 18
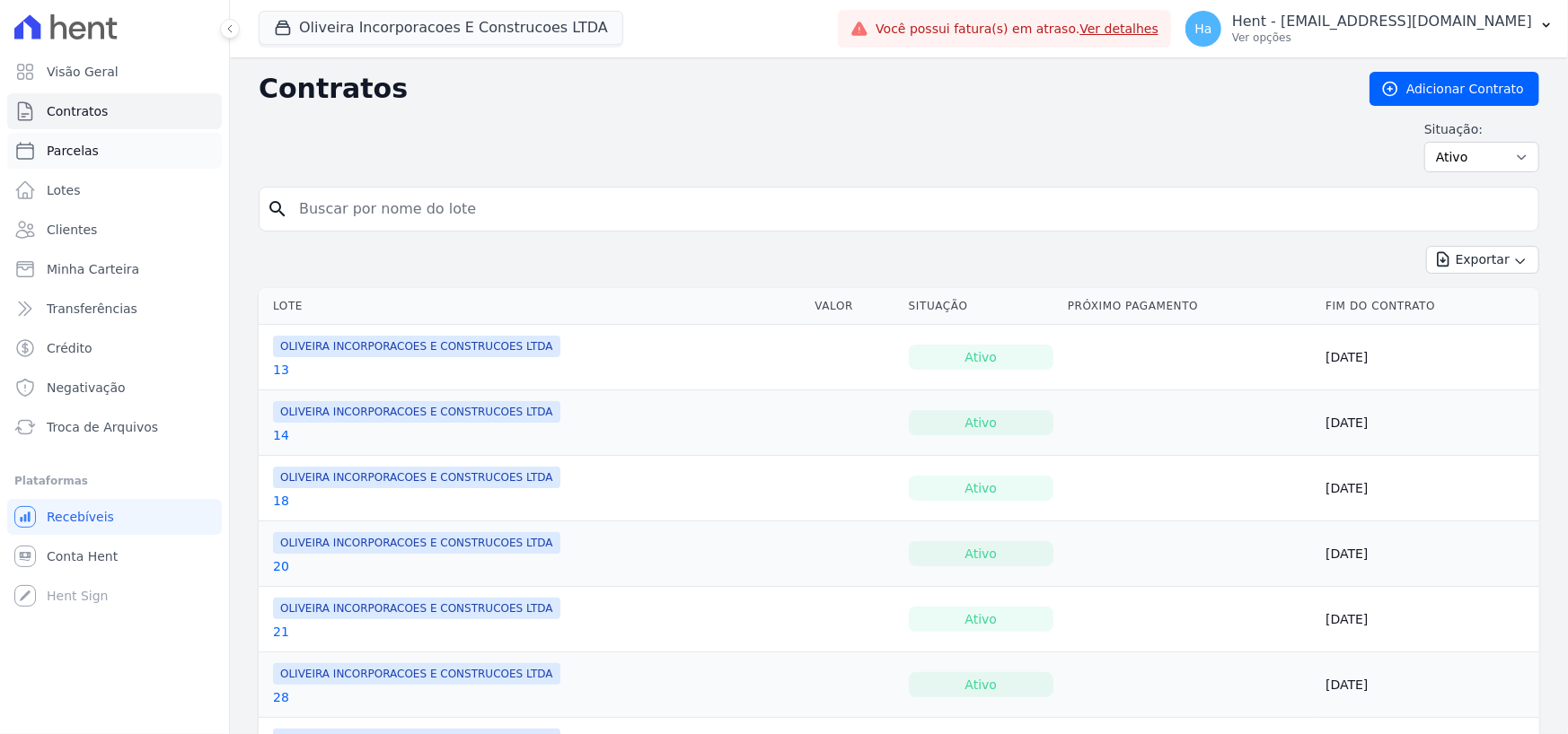
click at [77, 151] on span "Parcelas" at bounding box center [72, 150] width 52 height 18
select select
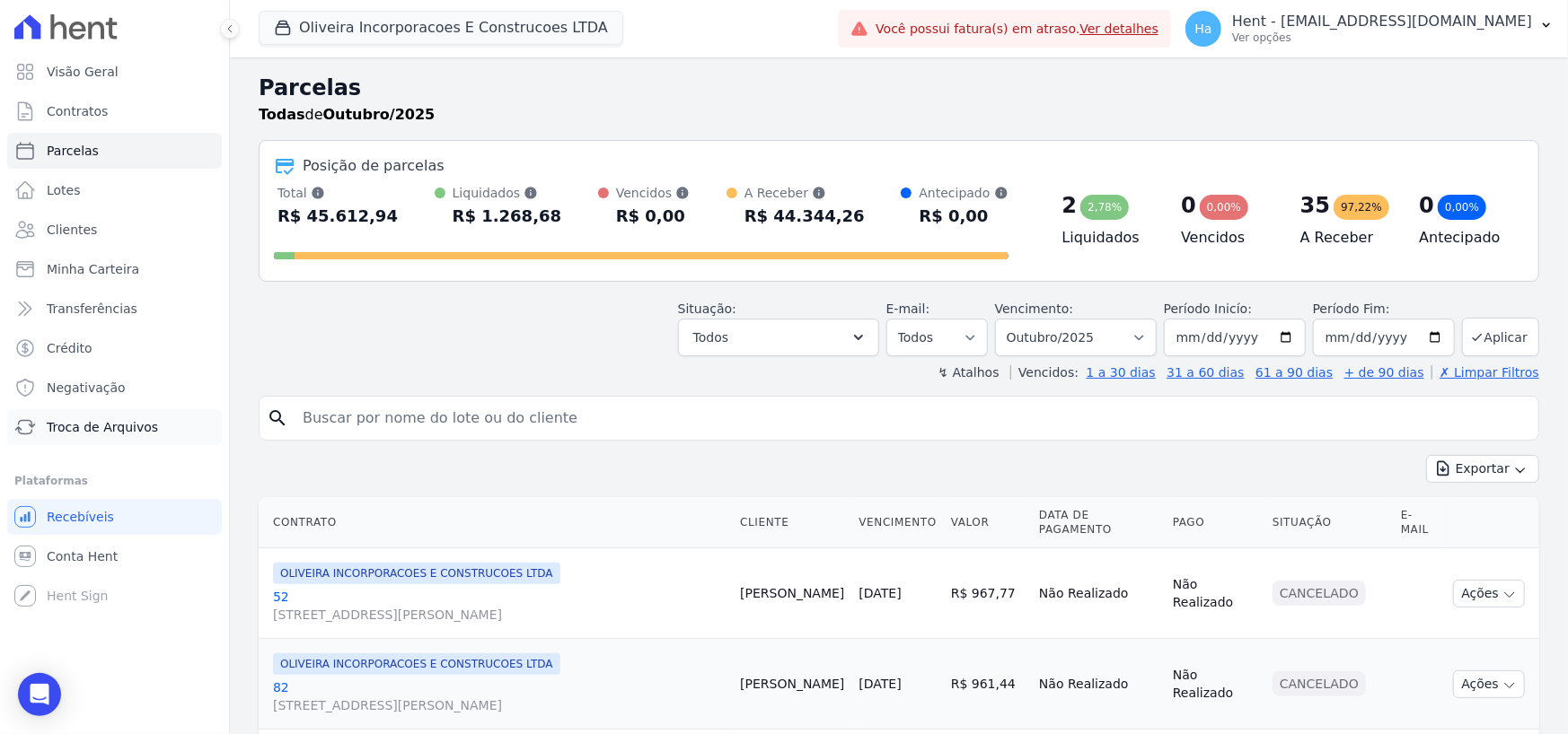
click at [66, 425] on span "Troca de Arquivos" at bounding box center [103, 428] width 111 height 18
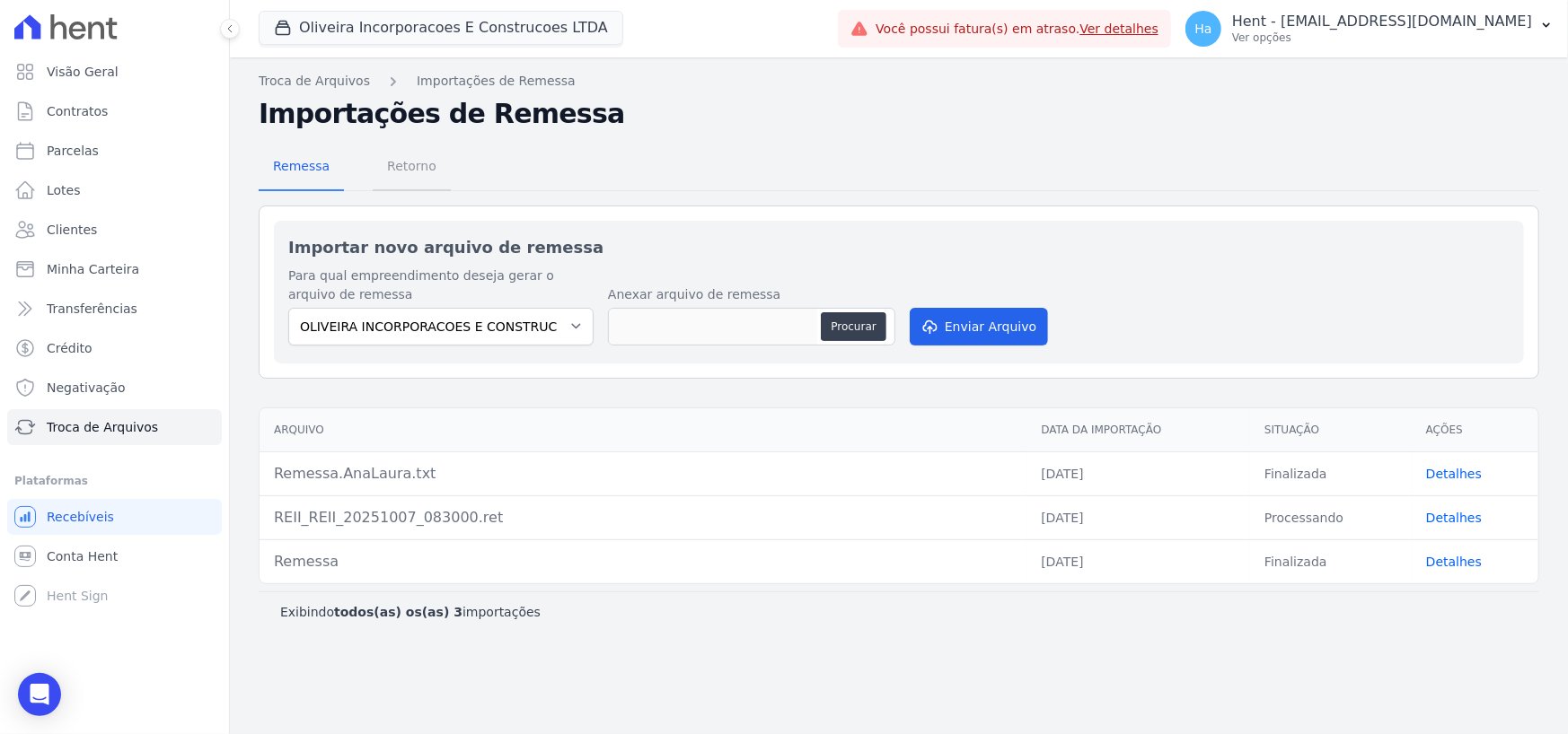
click at [405, 170] on span "Retorno" at bounding box center [411, 166] width 71 height 36
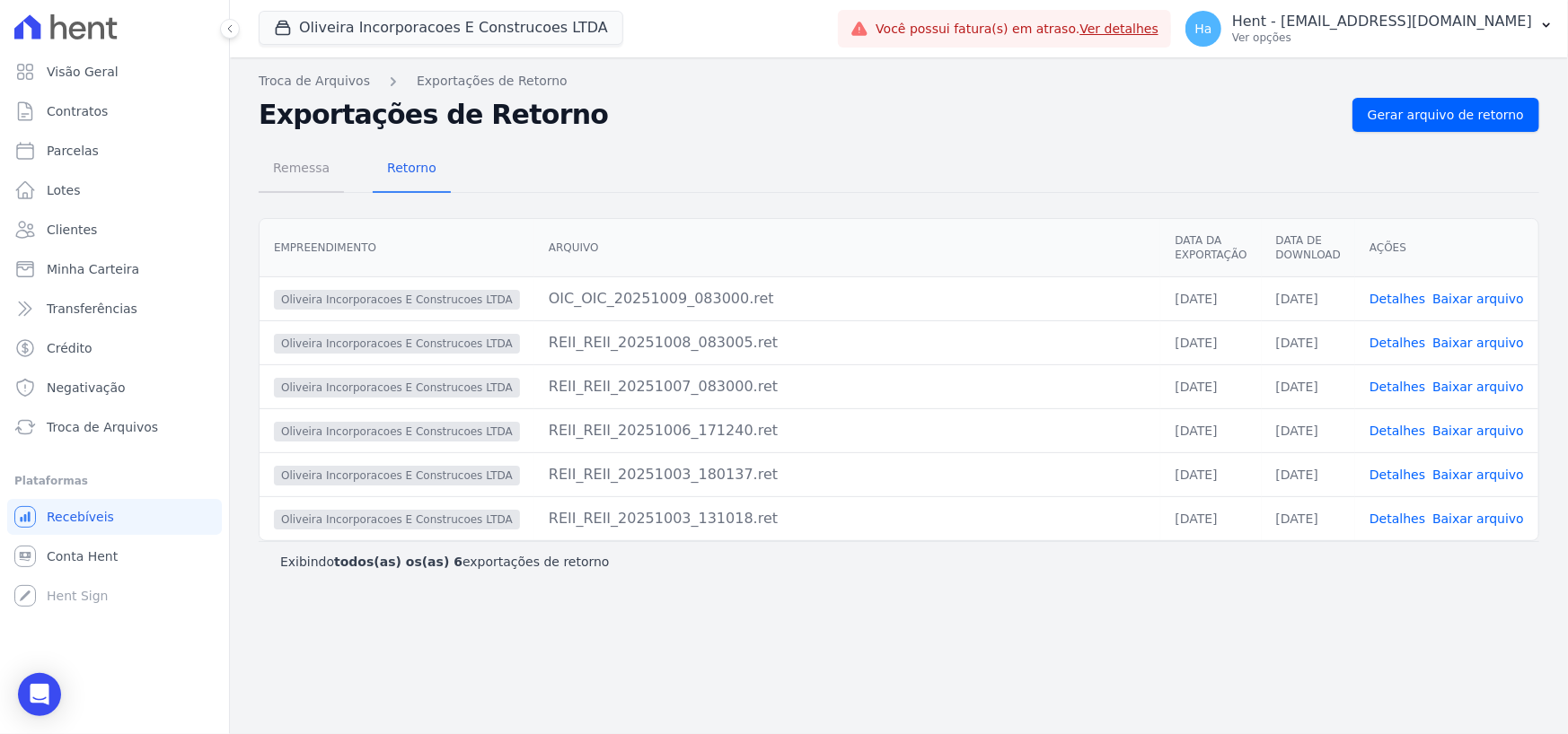
click at [288, 173] on span "Remessa" at bounding box center [302, 168] width 78 height 36
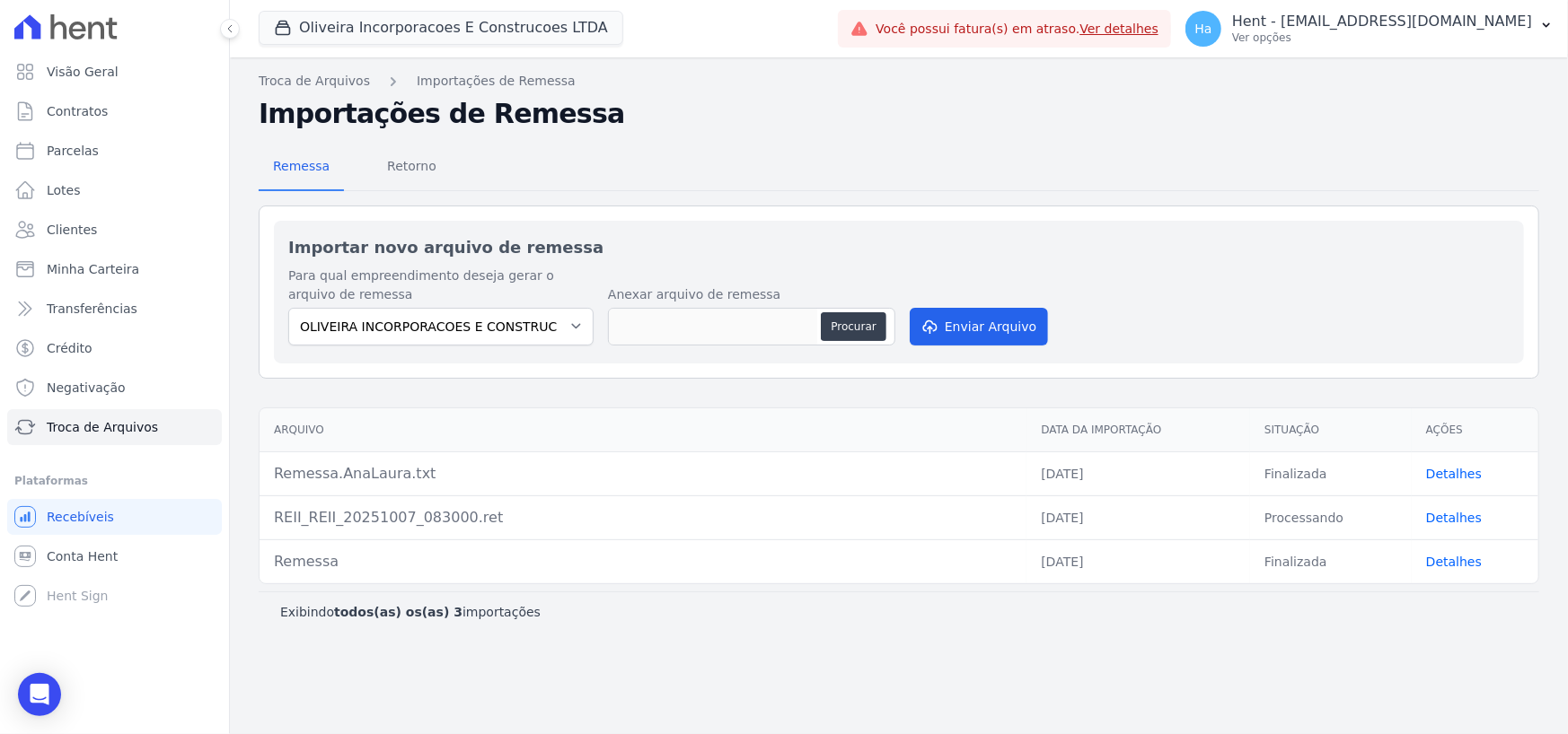
click at [1458, 470] on link "Detalhes" at bounding box center [1454, 473] width 56 height 15
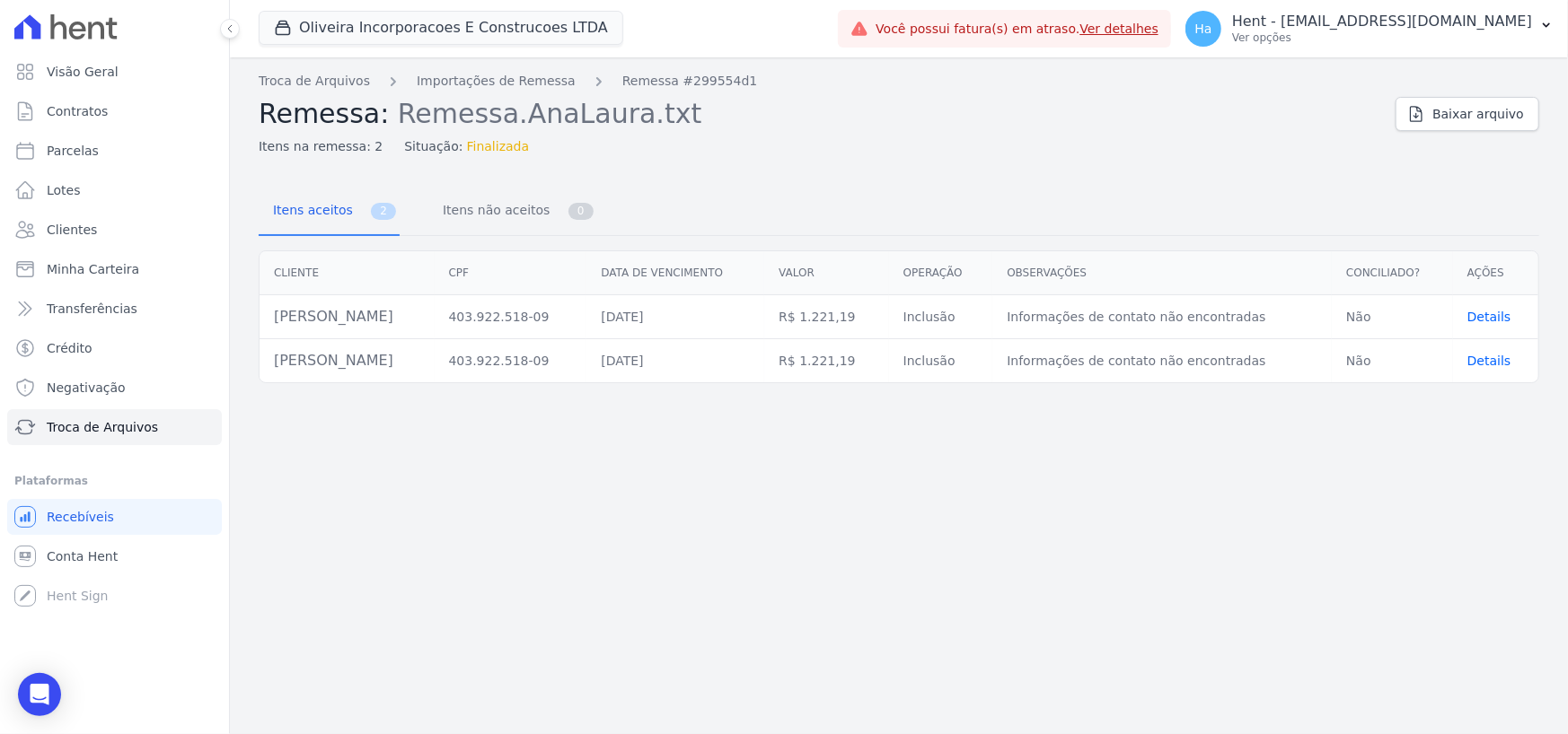
drag, startPoint x: 943, startPoint y: 327, endPoint x: 994, endPoint y: 320, distance: 51.5
click at [993, 320] on td "Inclusão" at bounding box center [941, 317] width 104 height 44
drag, startPoint x: 934, startPoint y: 367, endPoint x: 983, endPoint y: 375, distance: 49.6
click at [983, 367] on td "Inclusão" at bounding box center [941, 361] width 104 height 44
click at [1002, 469] on div "Troca de Arquivos Importações de Remessa Remessa #299554d1 Remessa: Remessa.Ana…" at bounding box center [898, 395] width 1338 height 676
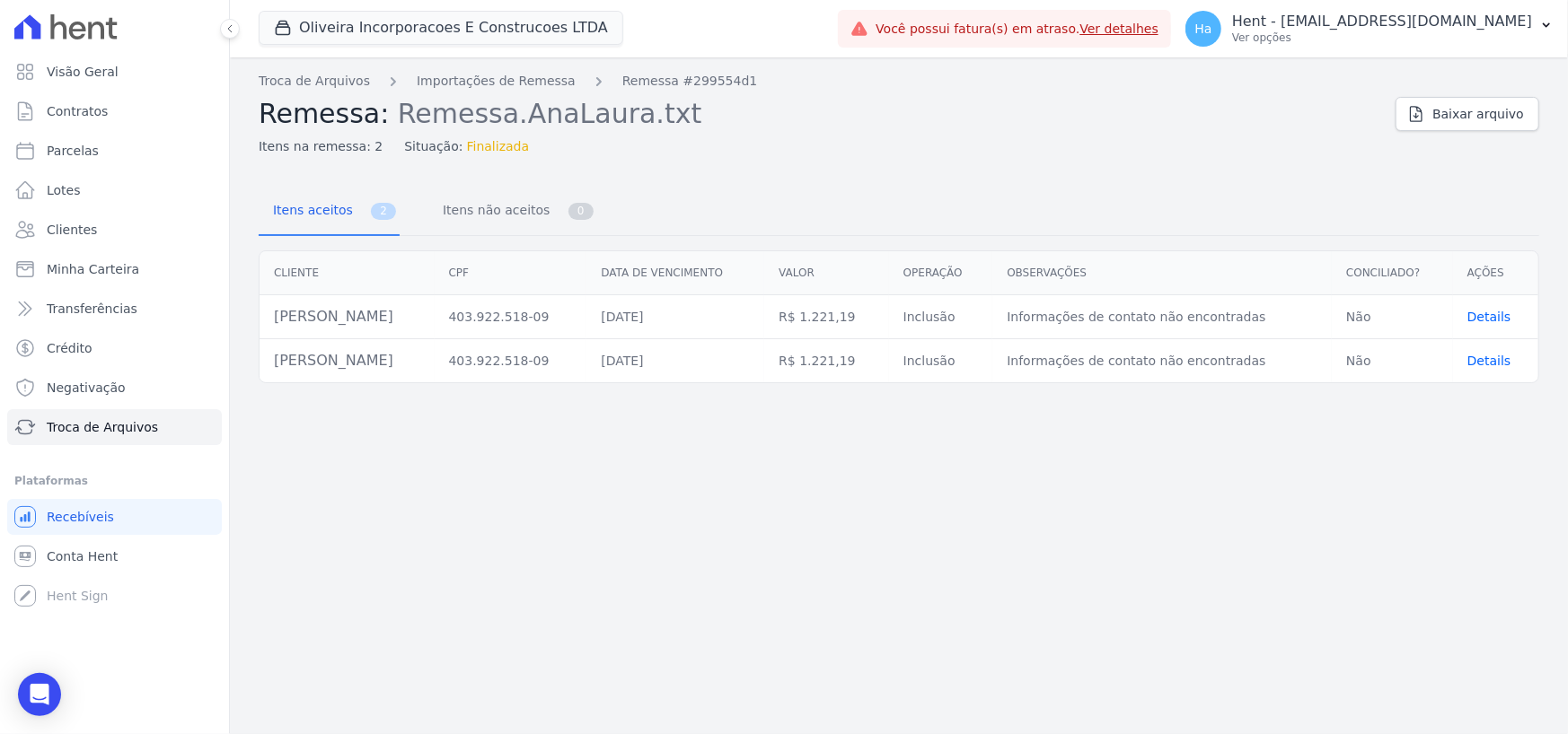
drag, startPoint x: 1040, startPoint y: 307, endPoint x: 1314, endPoint y: 333, distance: 275.2
click at [1314, 333] on td "Informações de contato não encontradas" at bounding box center [1162, 317] width 340 height 44
click at [497, 84] on link "Importações de Remessa" at bounding box center [496, 81] width 159 height 19
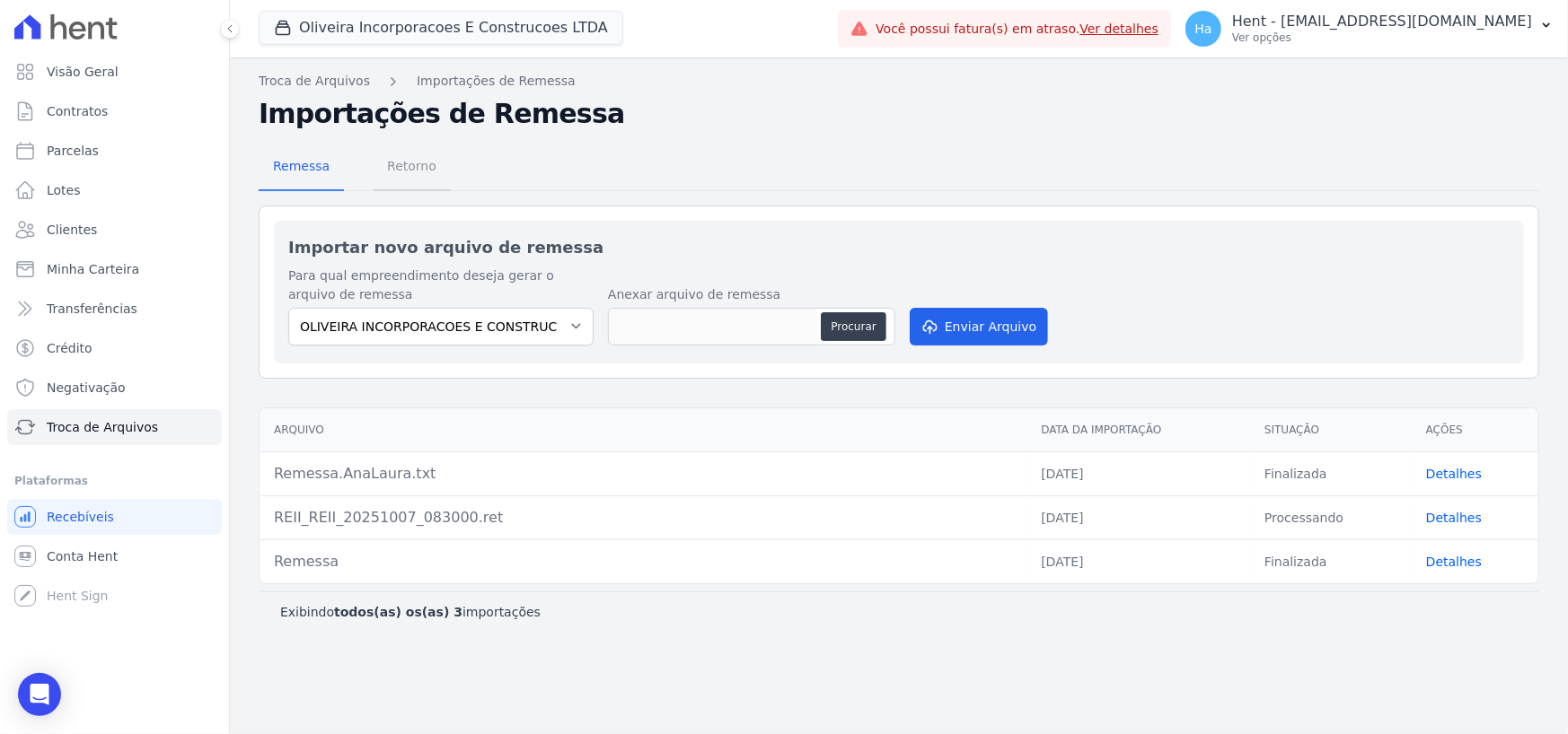
click at [398, 171] on span "Retorno" at bounding box center [411, 166] width 71 height 36
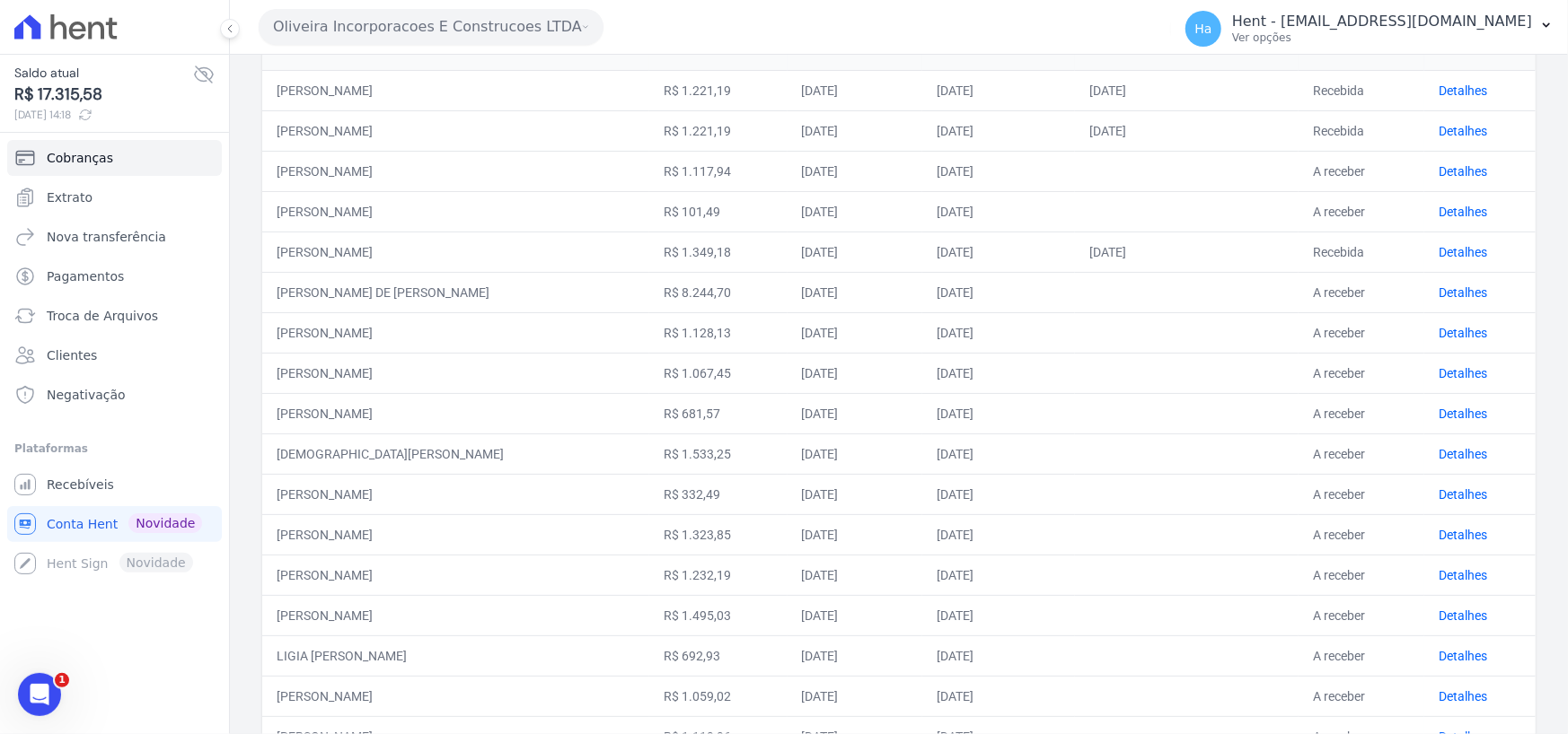
scroll to position [184, 0]
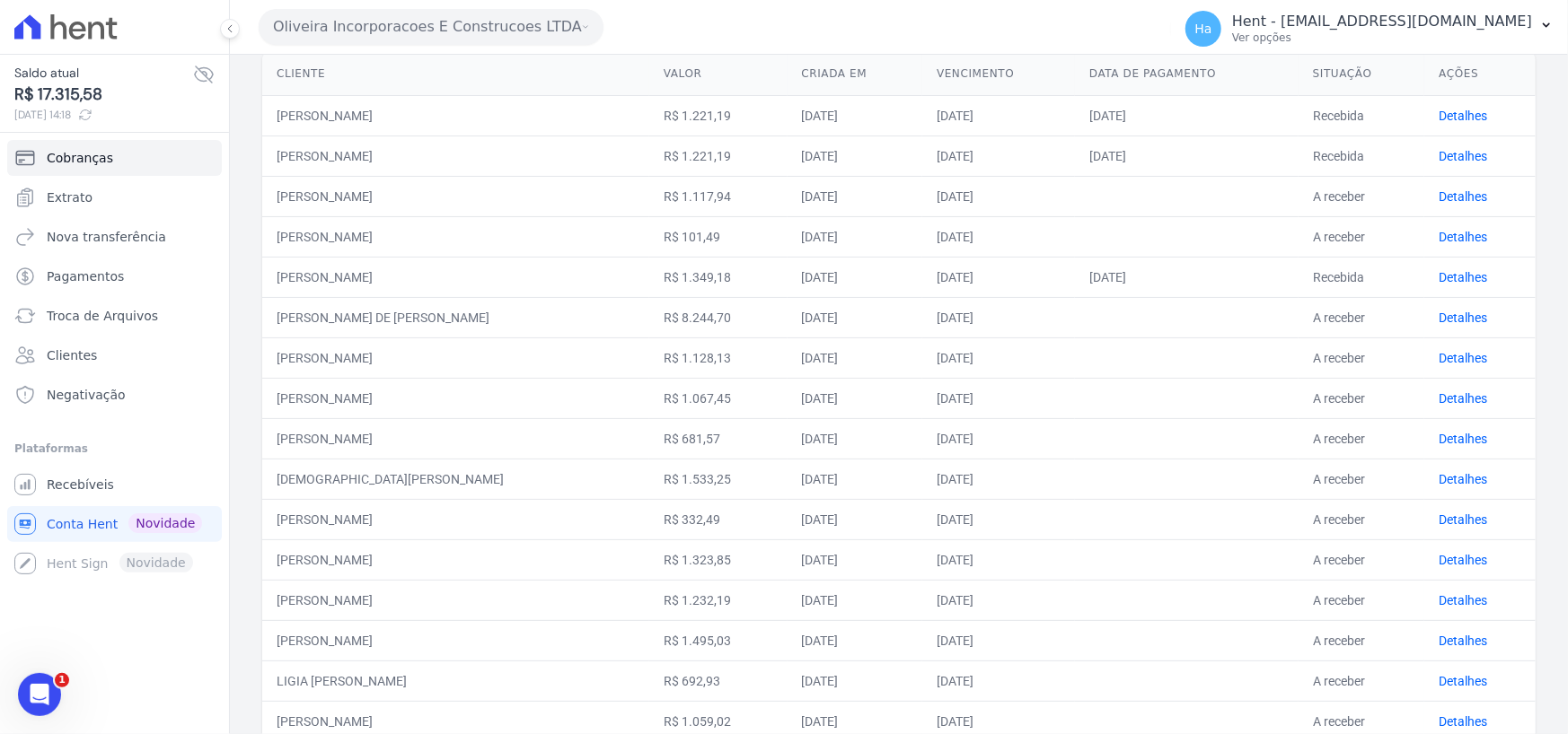
click at [157, 645] on div "Saldo atual R$ 17.315,58 [DATE] 14:18 Cobranças Extrato Nova transferência Paga…" at bounding box center [114, 367] width 229 height 734
click at [249, 144] on div "Cobranças Nova cobrança Tudo Em atraso A receber Recebidas Situação: Todas Em a…" at bounding box center [898, 529] width 1338 height 1318
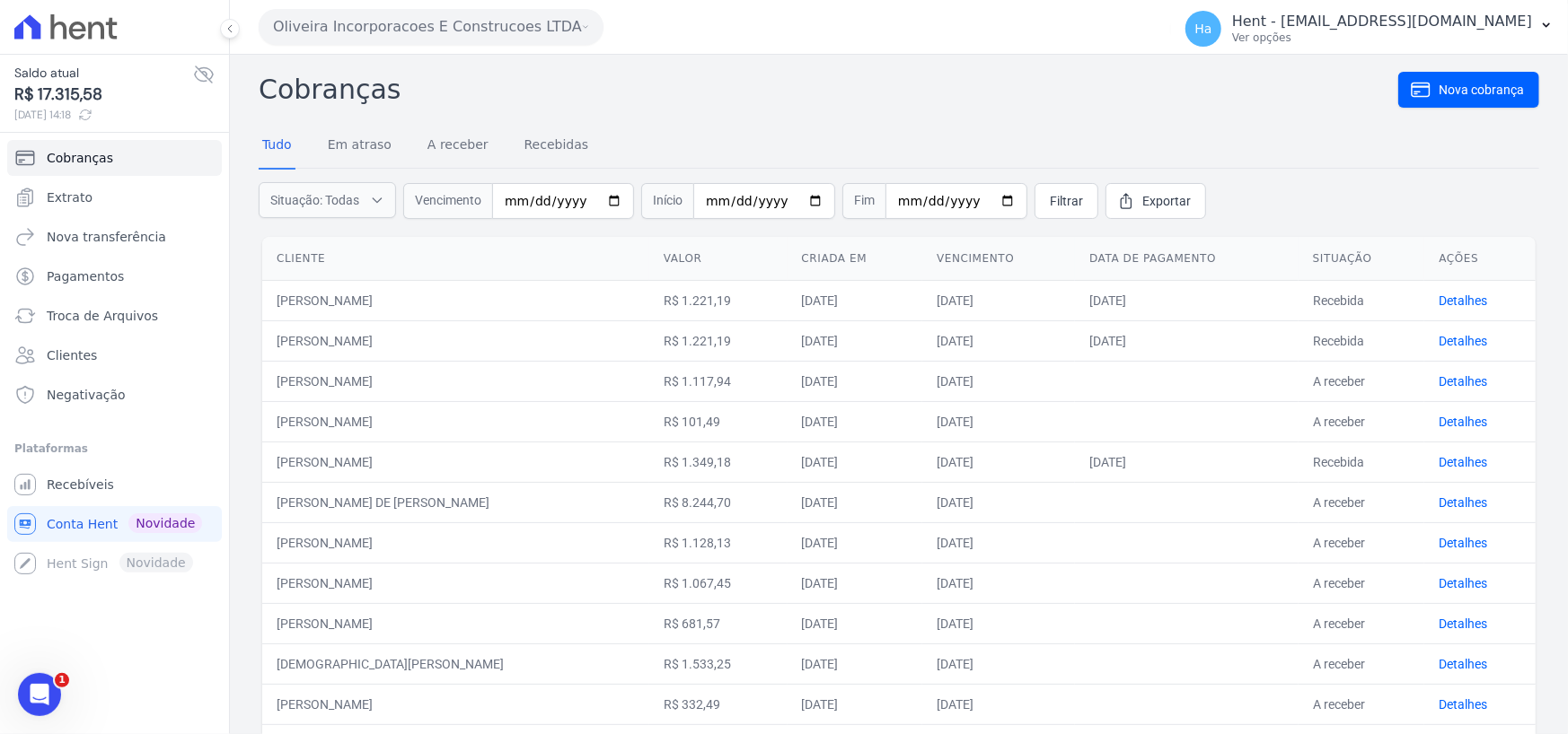
click at [814, 61] on div "Cobranças Nova cobrança Tudo Em atraso A receber Recebidas Situação: Todas Em a…" at bounding box center [898, 714] width 1338 height 1318
click at [62, 195] on span "Extrato" at bounding box center [69, 197] width 46 height 18
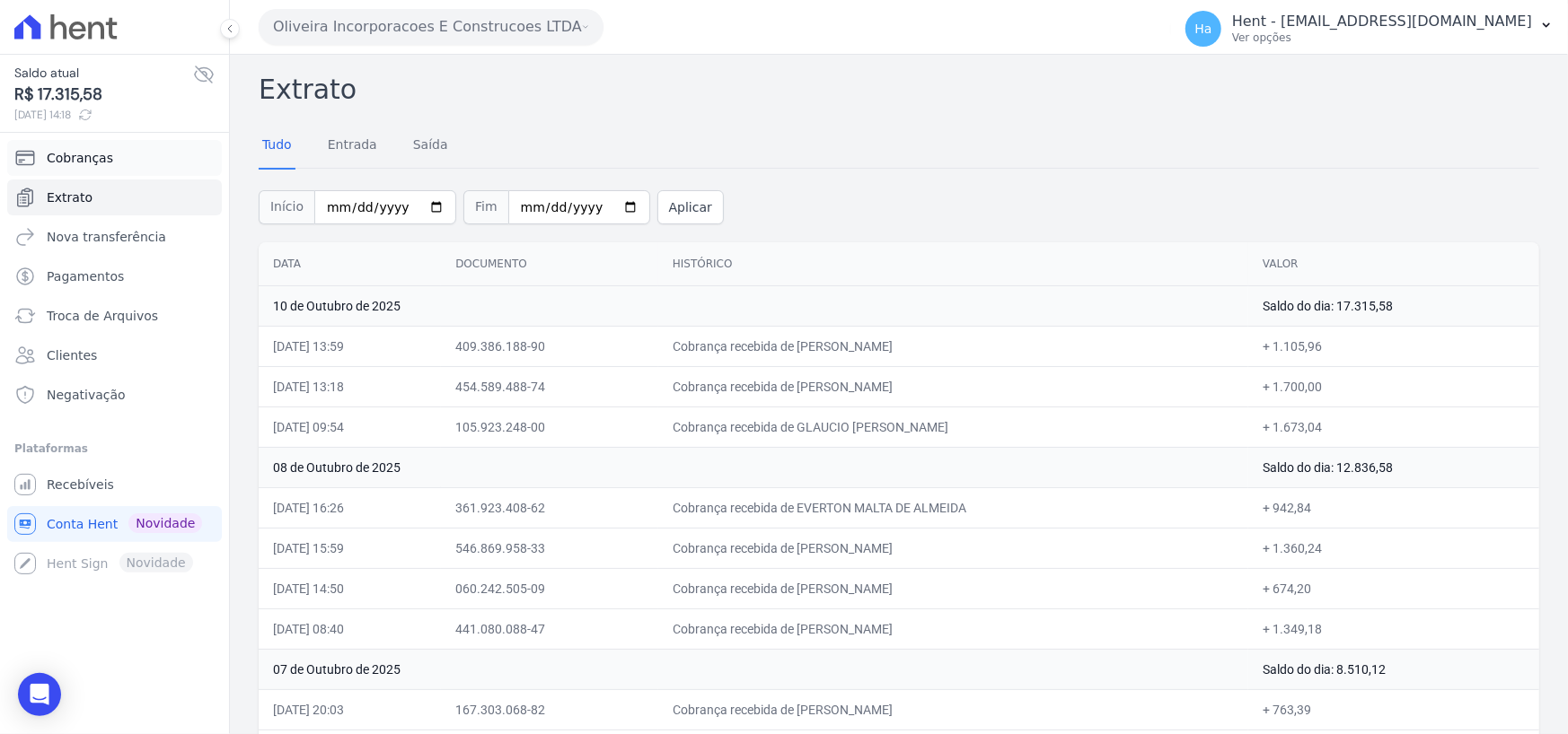
click at [69, 154] on span "Cobranças" at bounding box center [80, 158] width 66 height 18
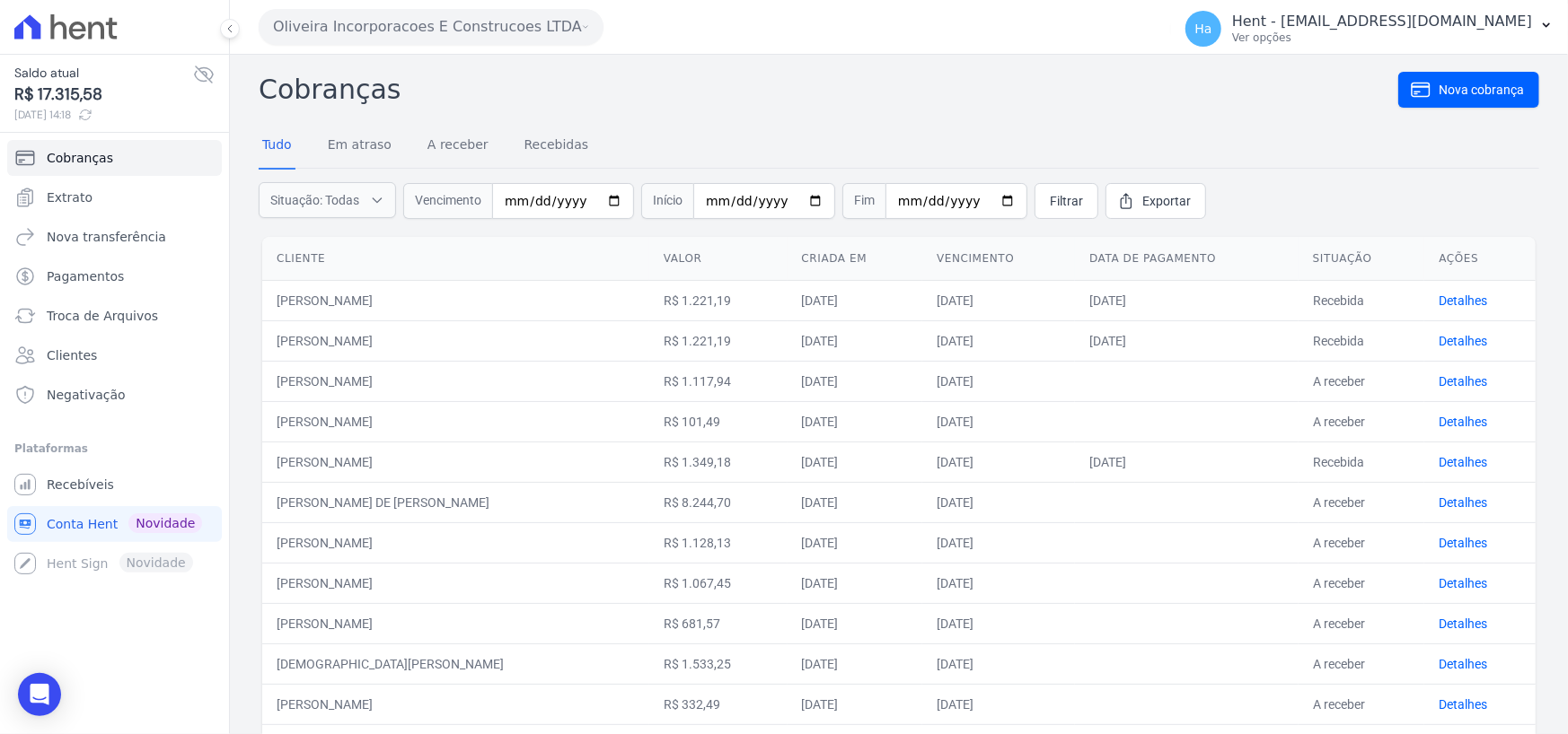
click at [1011, 107] on h2 "Cobranças" at bounding box center [828, 89] width 1139 height 40
click at [39, 691] on icon "Open Intercom Messenger" at bounding box center [38, 695] width 21 height 23
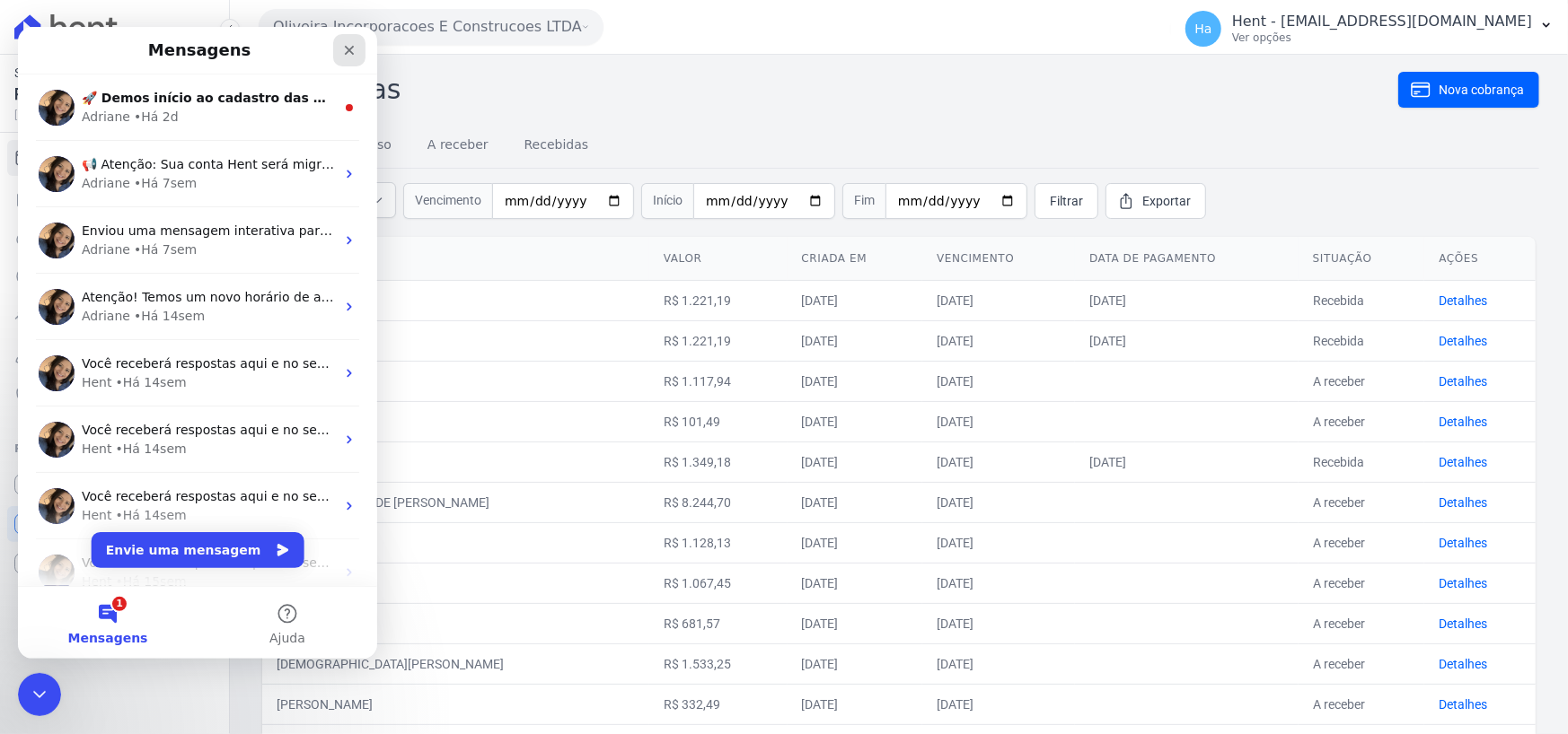
click at [355, 52] on icon "Fechar" at bounding box center [349, 50] width 15 height 15
